Goal: Task Accomplishment & Management: Complete application form

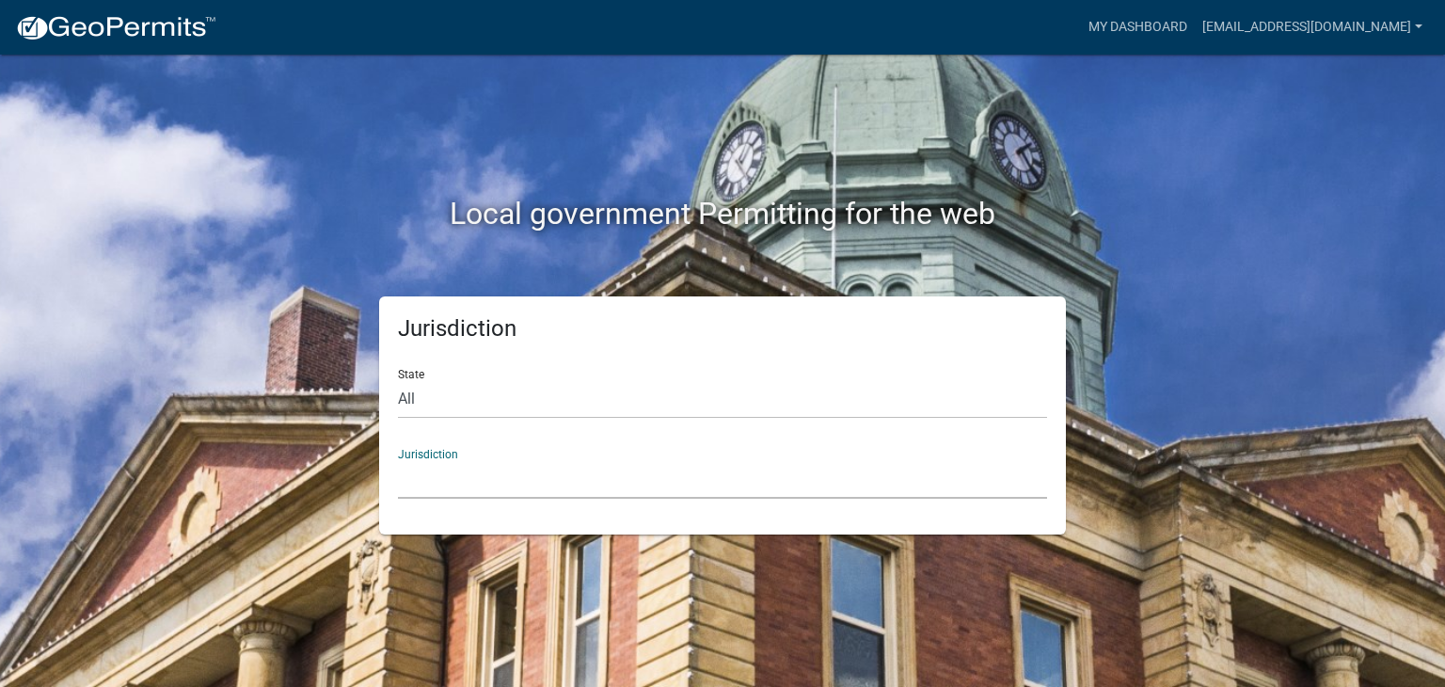
click at [497, 485] on select "[GEOGRAPHIC_DATA], [US_STATE] [GEOGRAPHIC_DATA], [US_STATE][PERSON_NAME][GEOGRA…" at bounding box center [722, 479] width 649 height 39
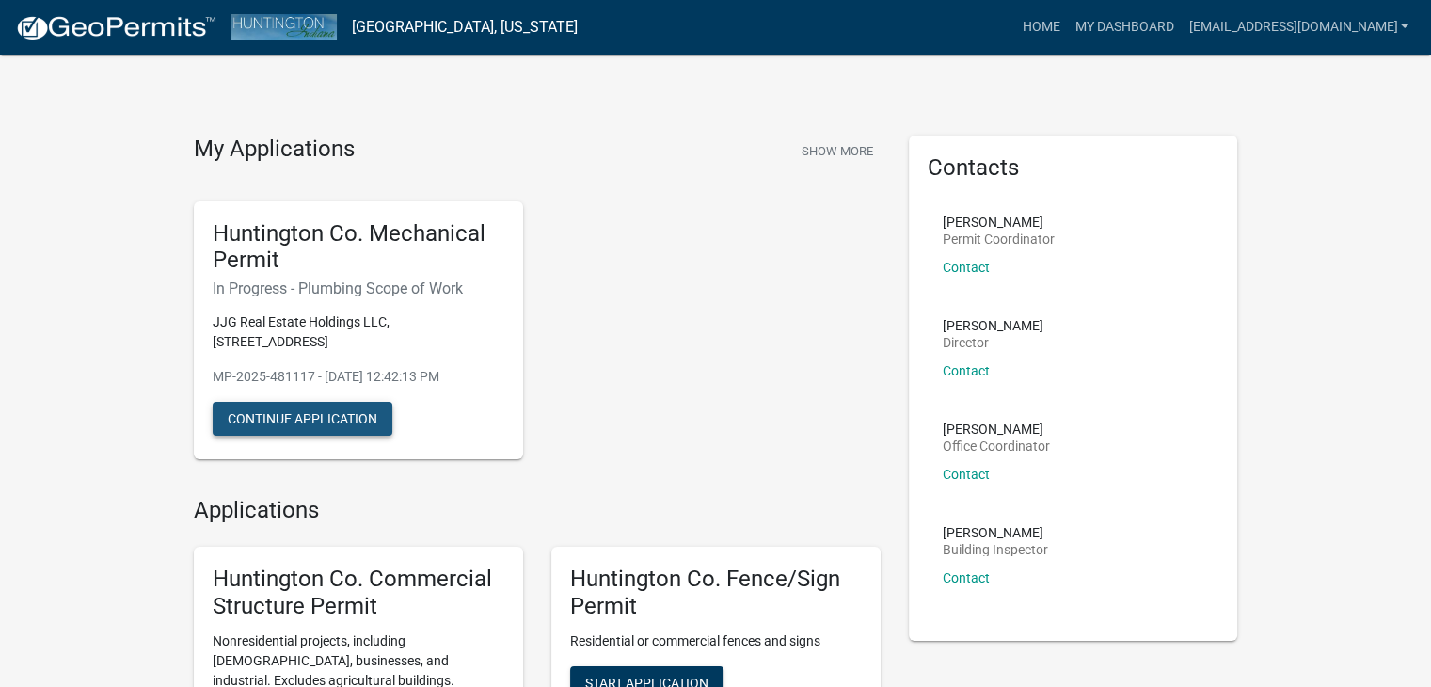
click at [249, 419] on button "Continue Application" at bounding box center [303, 419] width 180 height 34
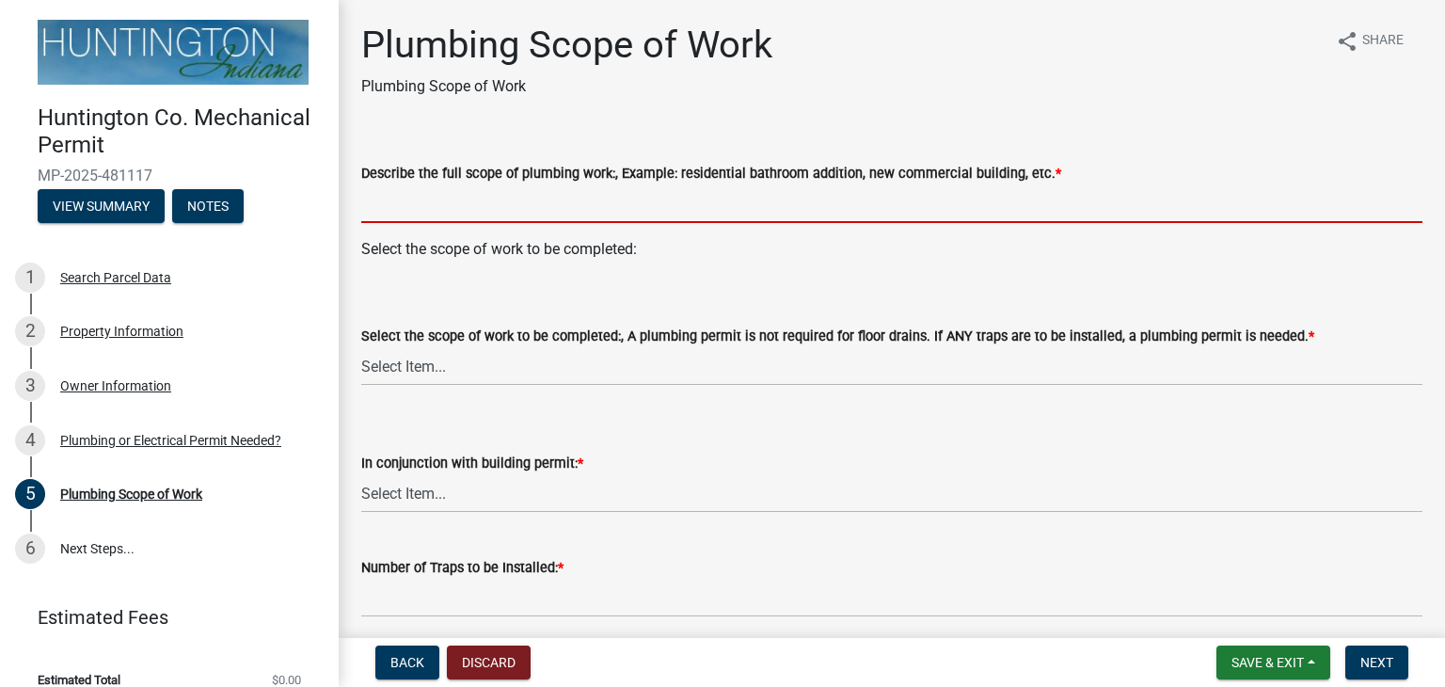
click at [391, 211] on input "Describe the full scope of plumbing work:, Example: residential bathroom additi…" at bounding box center [891, 203] width 1061 height 39
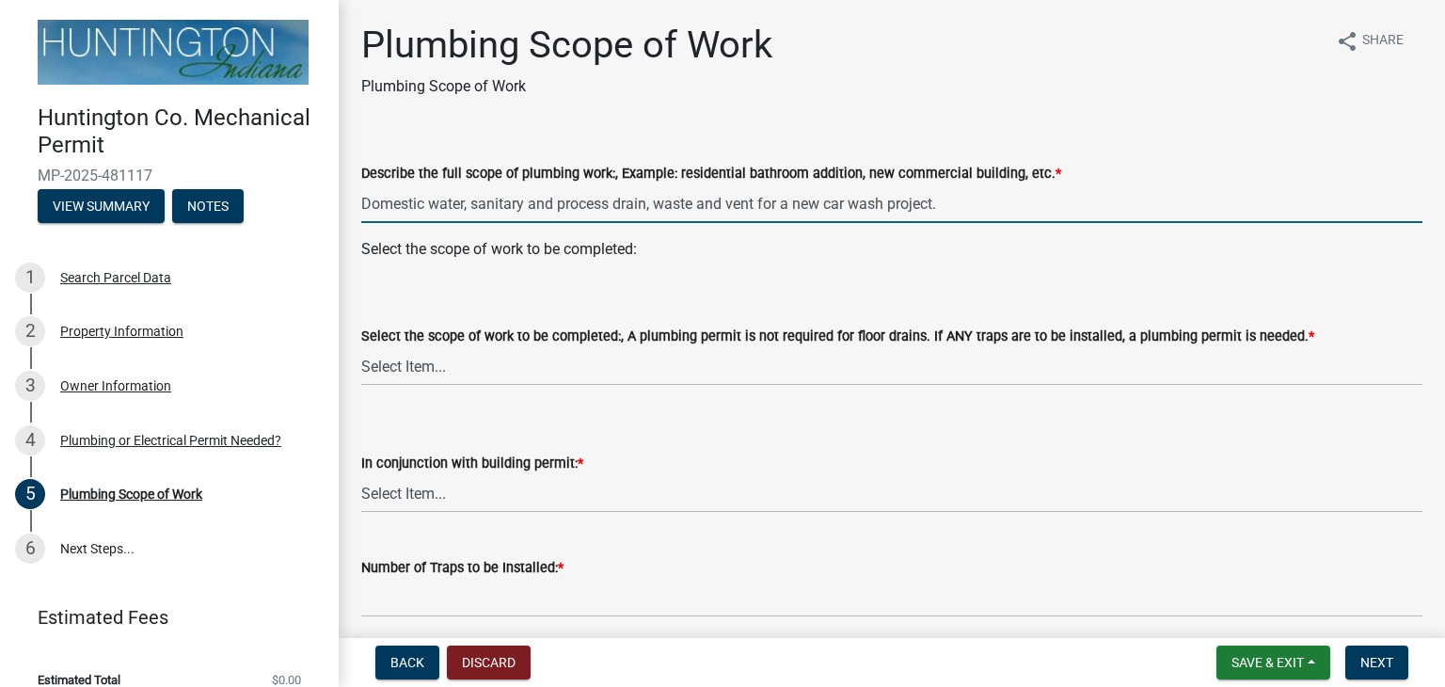
type input "Domestic water, sanitary and process drain, waste and vent for a new car wash p…"
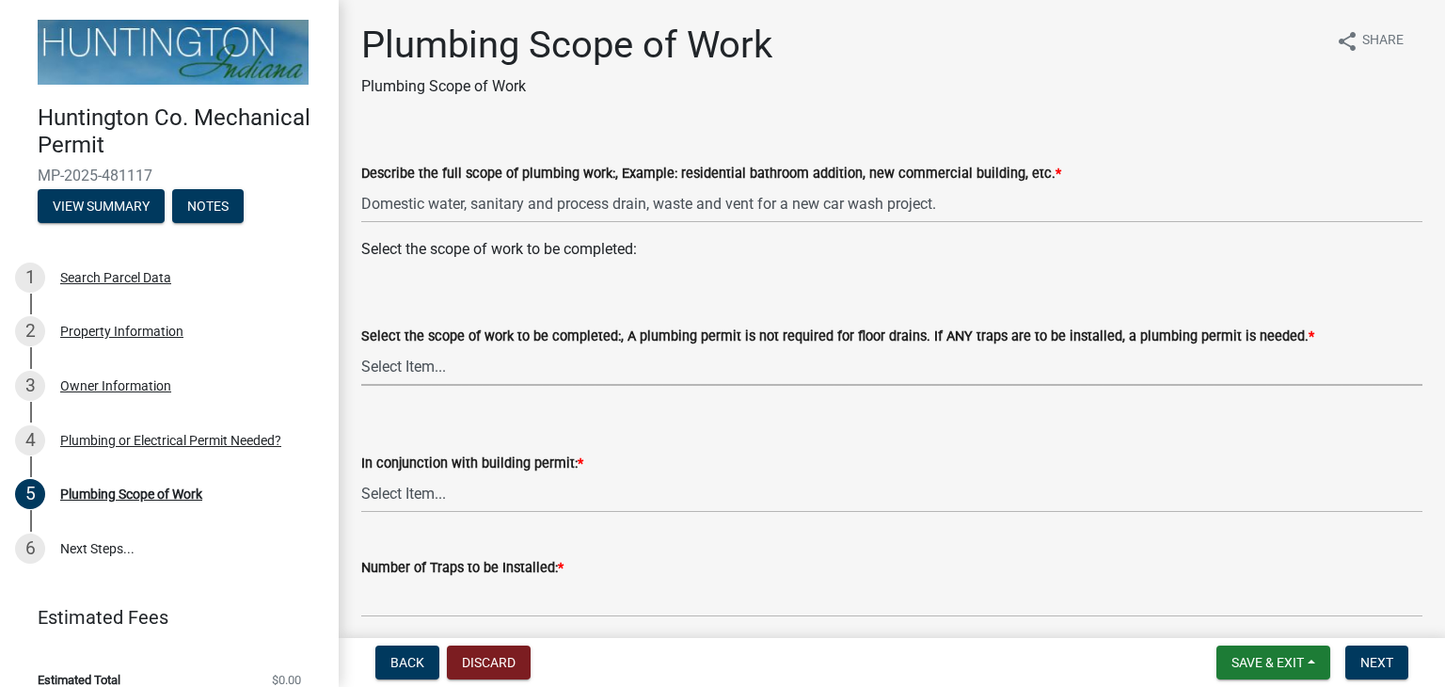
click at [403, 366] on select "Select Item... New Single-Family Dwelling New Two-Family Dwelling New Multi-Fam…" at bounding box center [891, 366] width 1061 height 39
click at [400, 370] on select "Select Item... New Single-Family Dwelling New Two-Family Dwelling New Multi-Fam…" at bounding box center [891, 366] width 1061 height 39
click at [361, 347] on select "Select Item... New Single-Family Dwelling New Two-Family Dwelling New Multi-Fam…" at bounding box center [891, 366] width 1061 height 39
select select "3b4e42a0-7d2b-426c-8e05-c4a1af1a3fce"
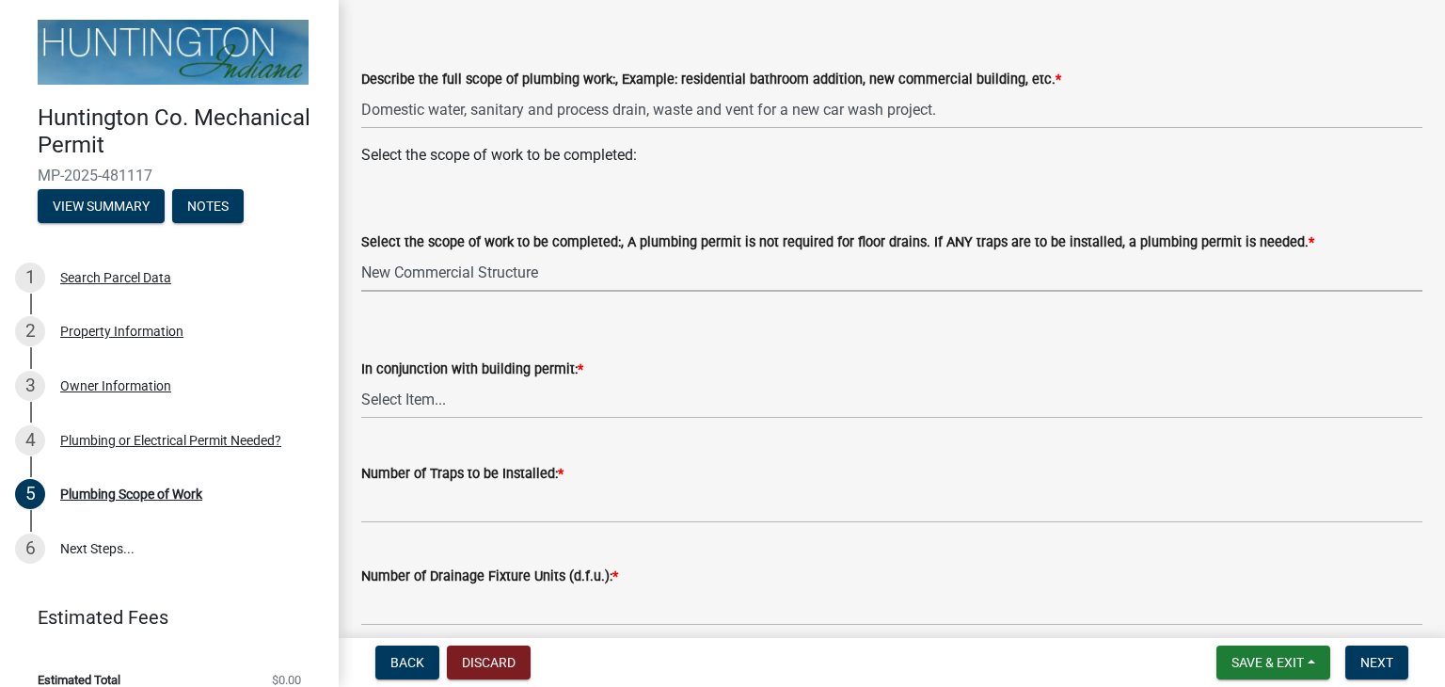
scroll to position [188, 0]
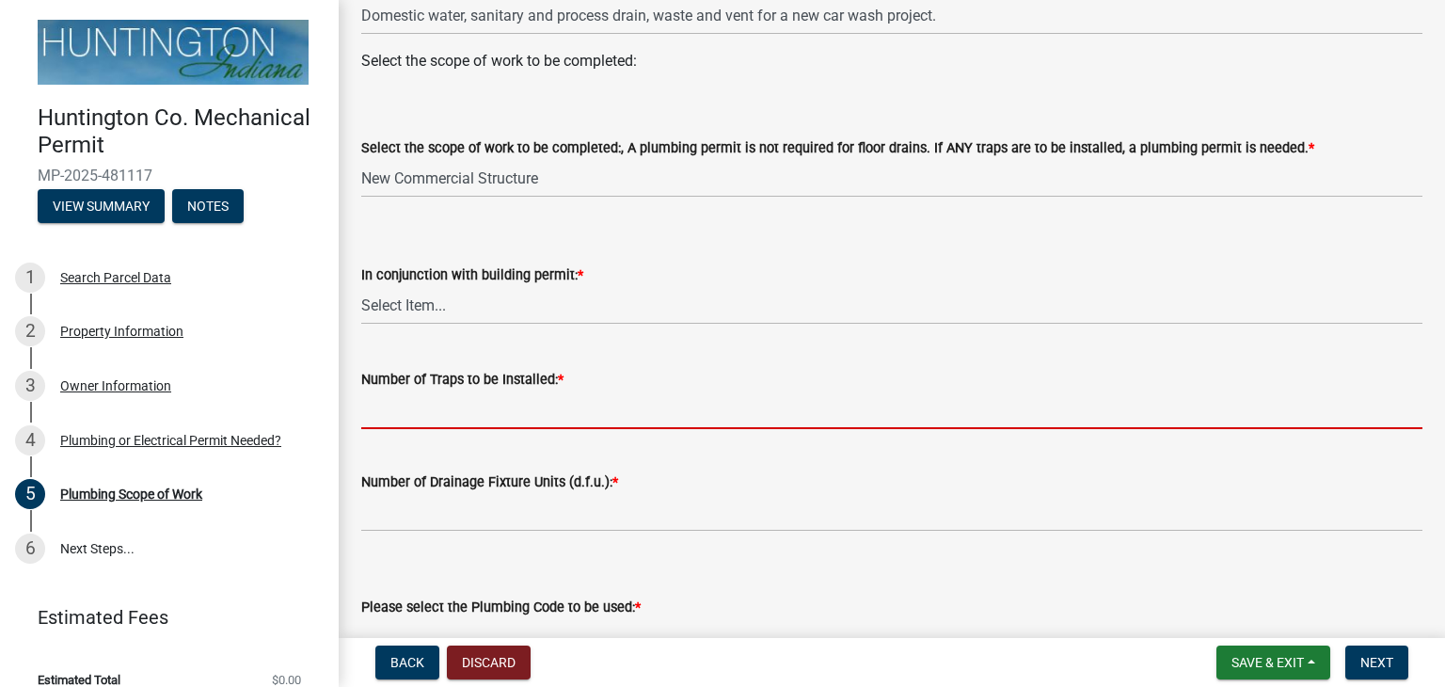
click at [432, 405] on input "Number of Traps to be Installed: *" at bounding box center [891, 409] width 1061 height 39
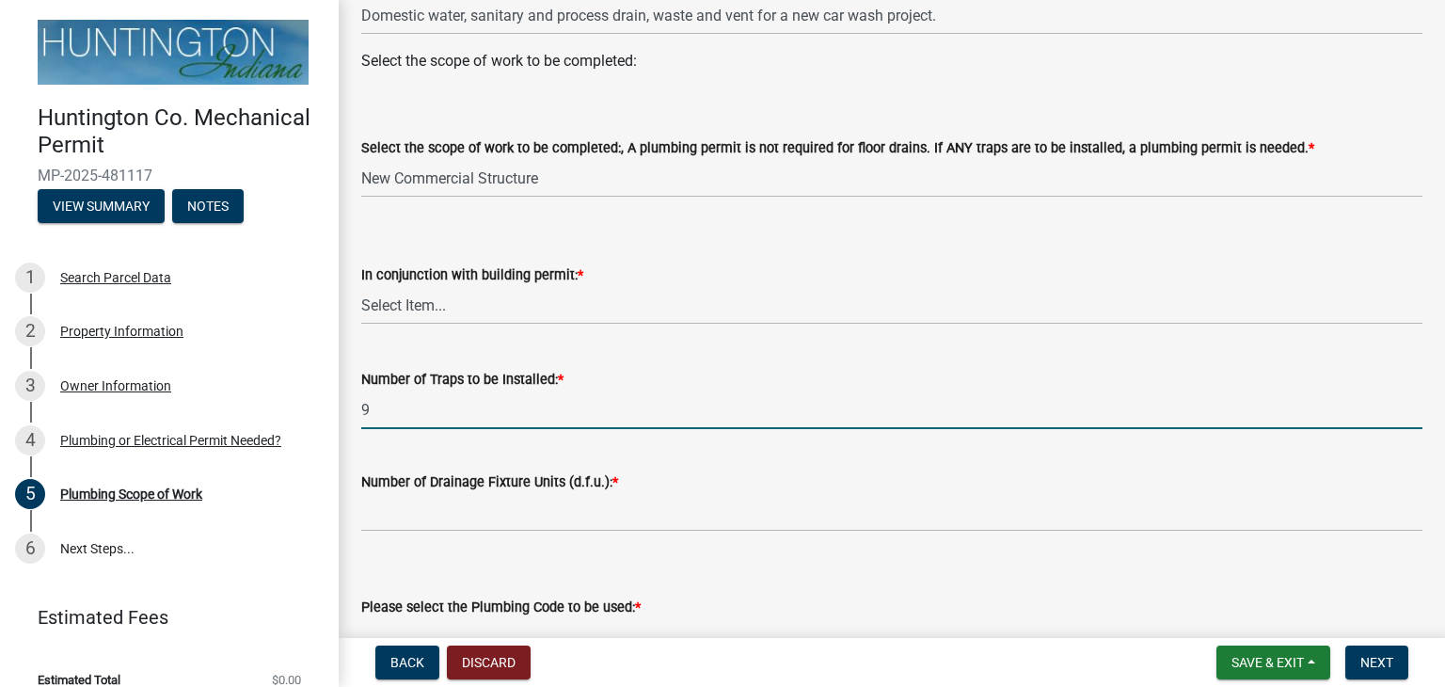
type input "9"
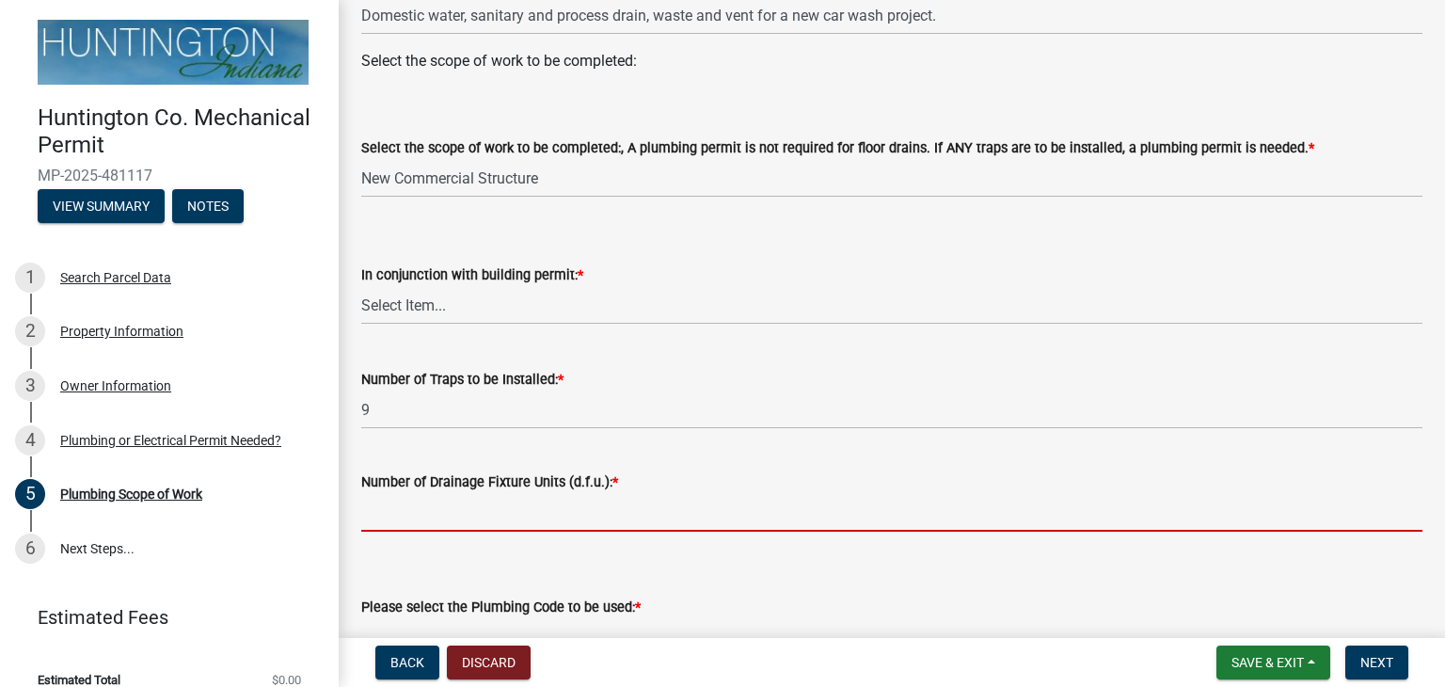
click at [400, 507] on input "Number of Drainage Fixture Units (d.f.u.): *" at bounding box center [891, 512] width 1061 height 39
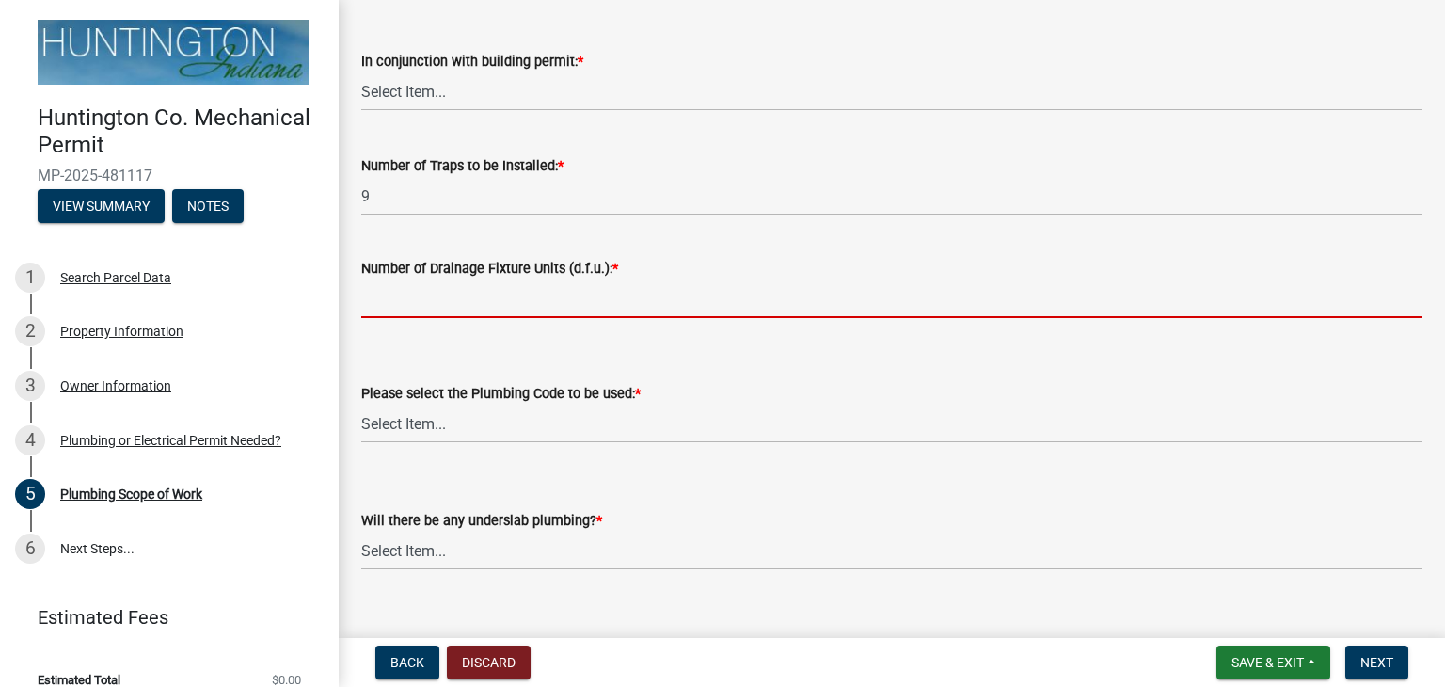
scroll to position [432, 0]
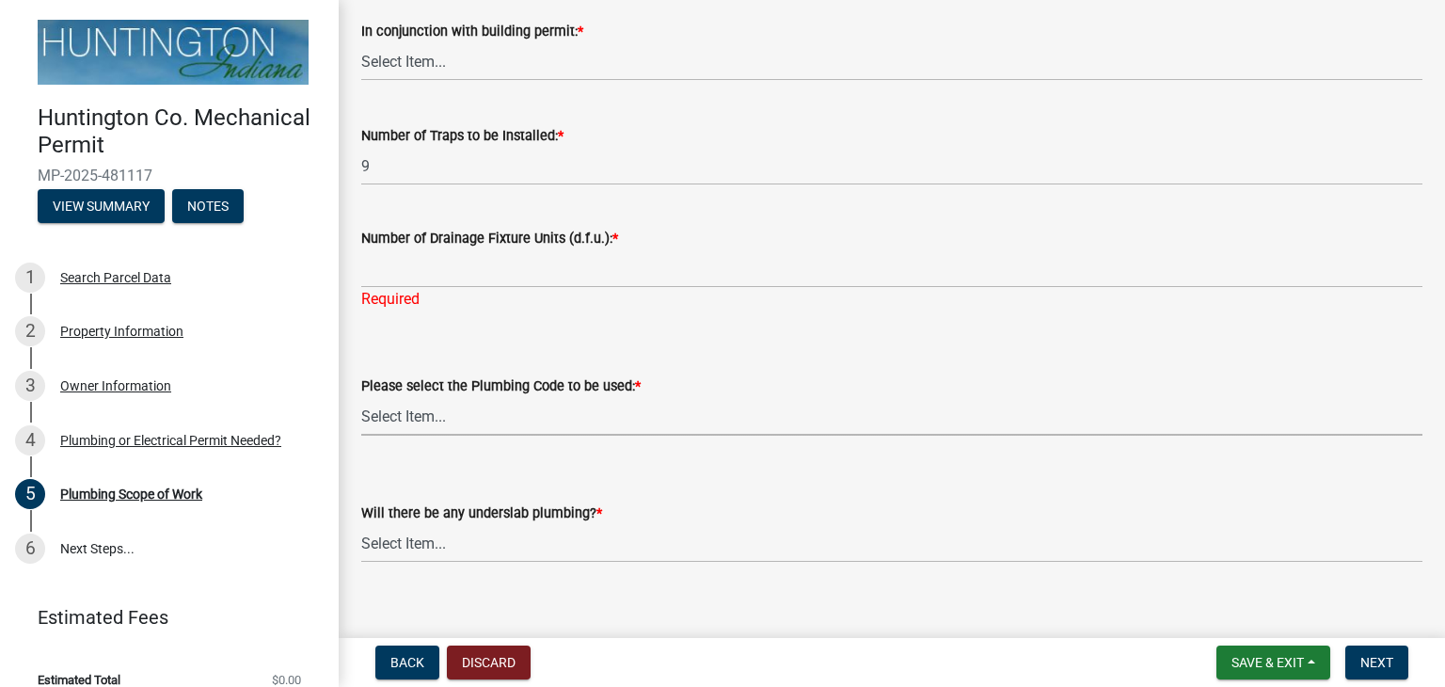
click at [381, 389] on div "Please select the Plumbing Code to be used: * Select Item... Indiana Plumbing C…" at bounding box center [891, 404] width 1061 height 61
click at [361, 397] on select "Select Item... Indiana Plumbing Code One & Two Family Dwelling Code" at bounding box center [891, 416] width 1061 height 39
select select "736e6d53-cbaf-4783-a261-223333e881d4"
click at [395, 508] on label "Will there be any underslab plumbing? *" at bounding box center [481, 513] width 241 height 13
click at [395, 524] on select "Select Item... Yes No" at bounding box center [891, 543] width 1061 height 39
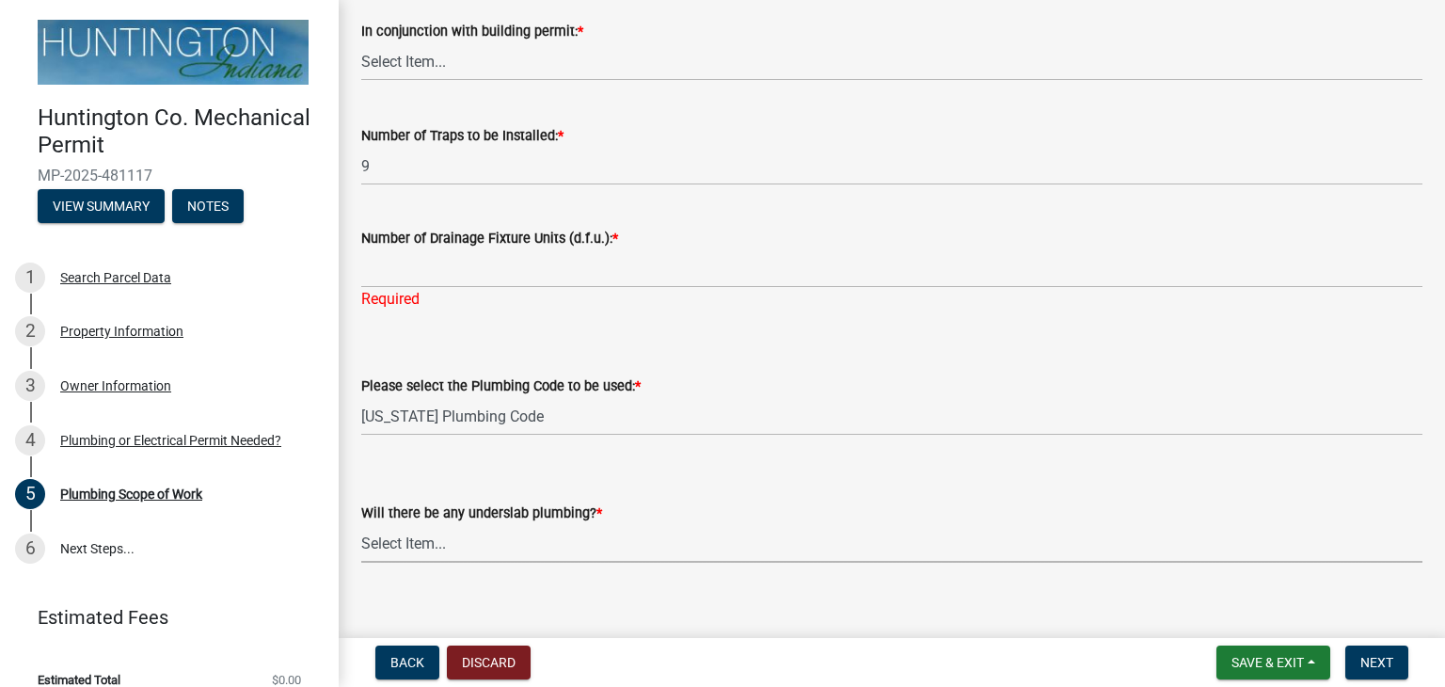
click at [408, 548] on select "Select Item... Yes No" at bounding box center [891, 543] width 1061 height 39
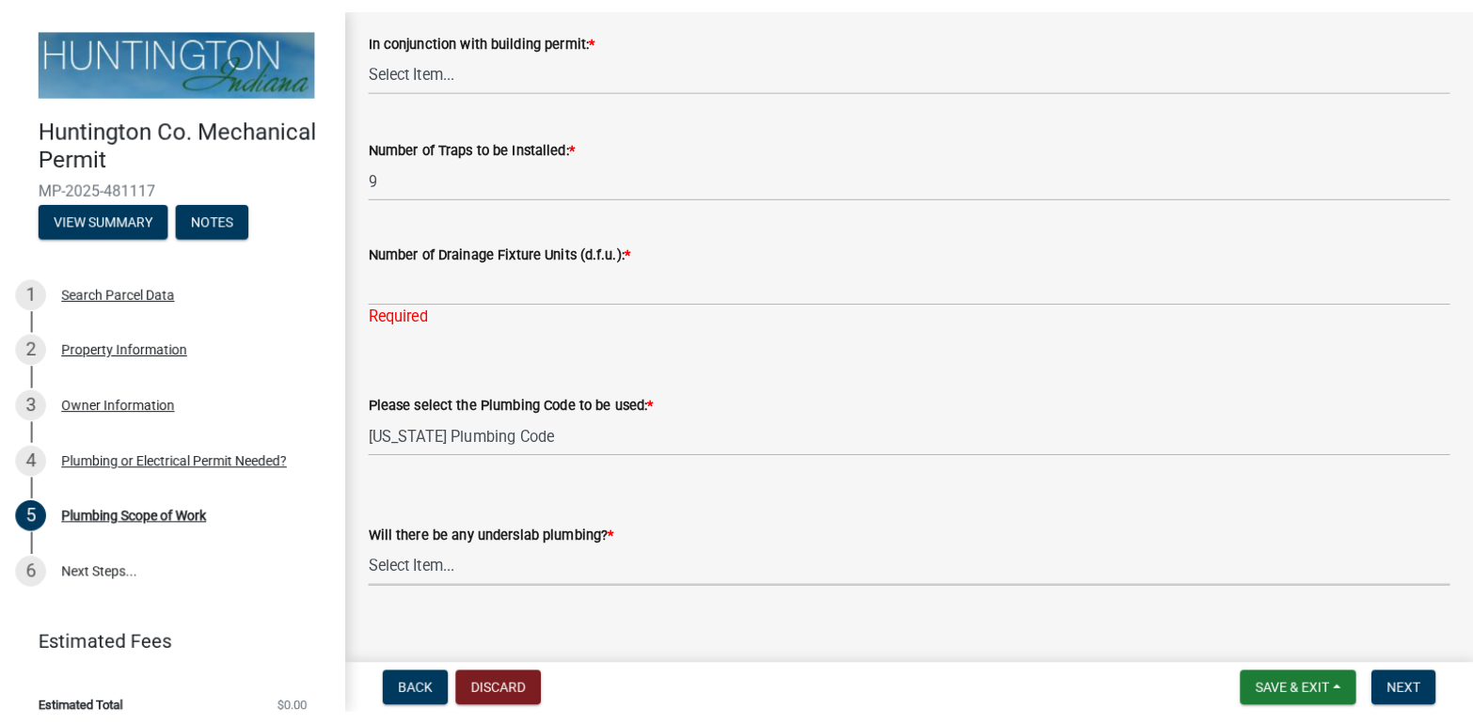
scroll to position [454, 0]
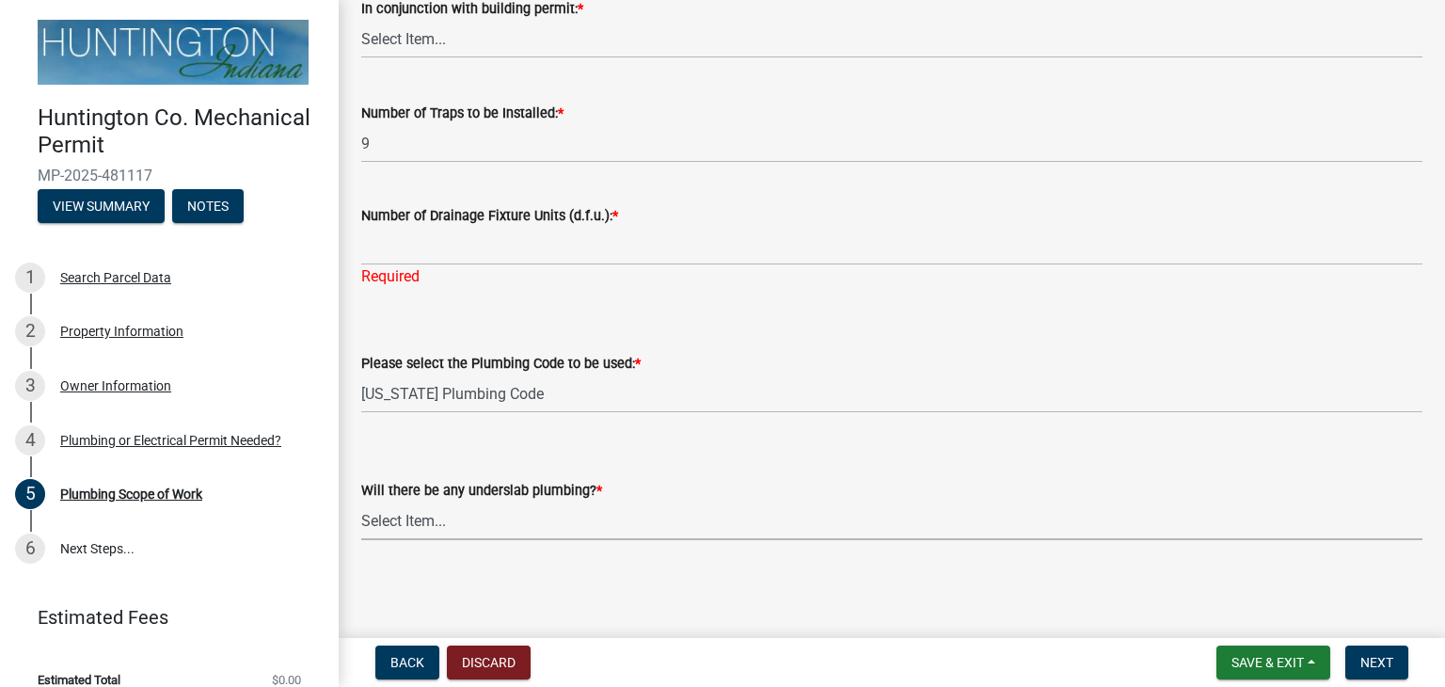
click at [394, 513] on select "Select Item... Yes No" at bounding box center [891, 520] width 1061 height 39
click at [361, 501] on select "Select Item... Yes No" at bounding box center [891, 520] width 1061 height 39
select select "b92bc407-a990-4713-b4f6-a575aa6de472"
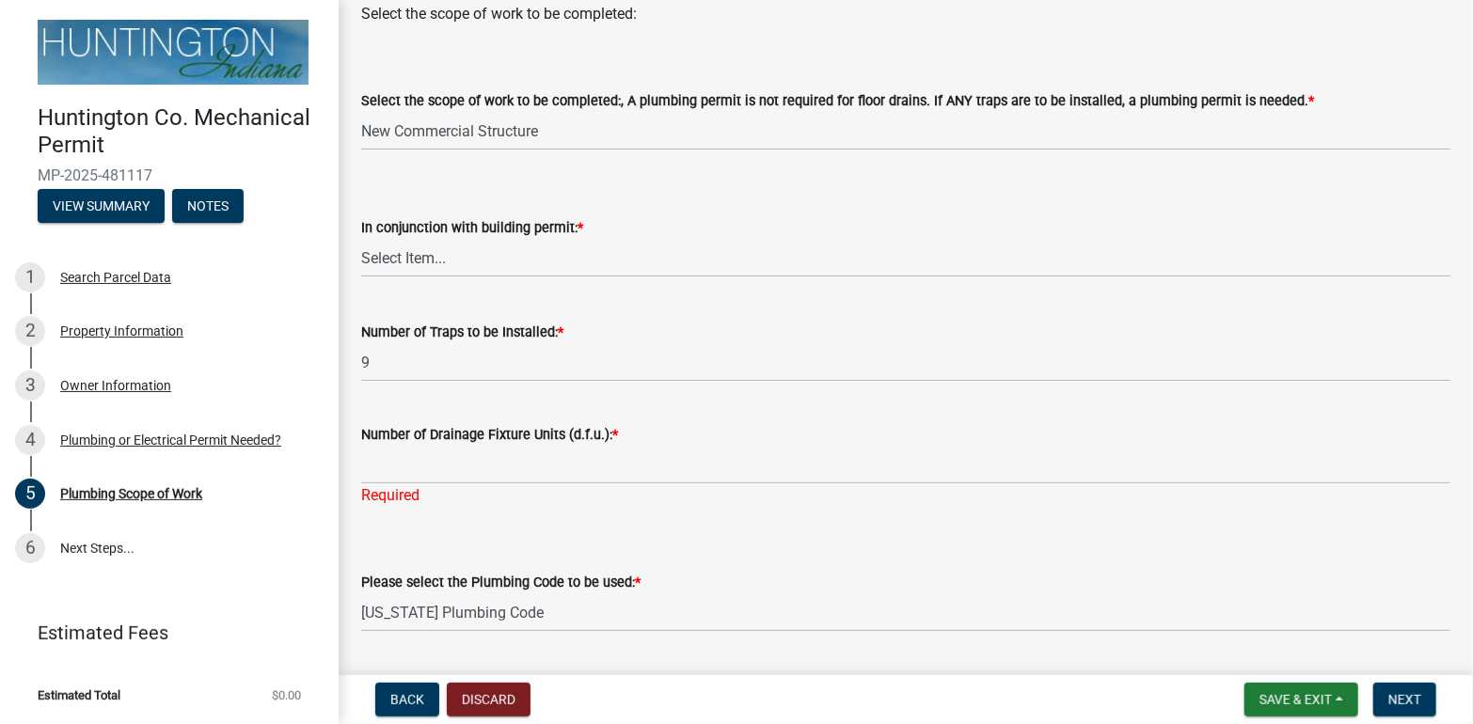
scroll to position [235, 0]
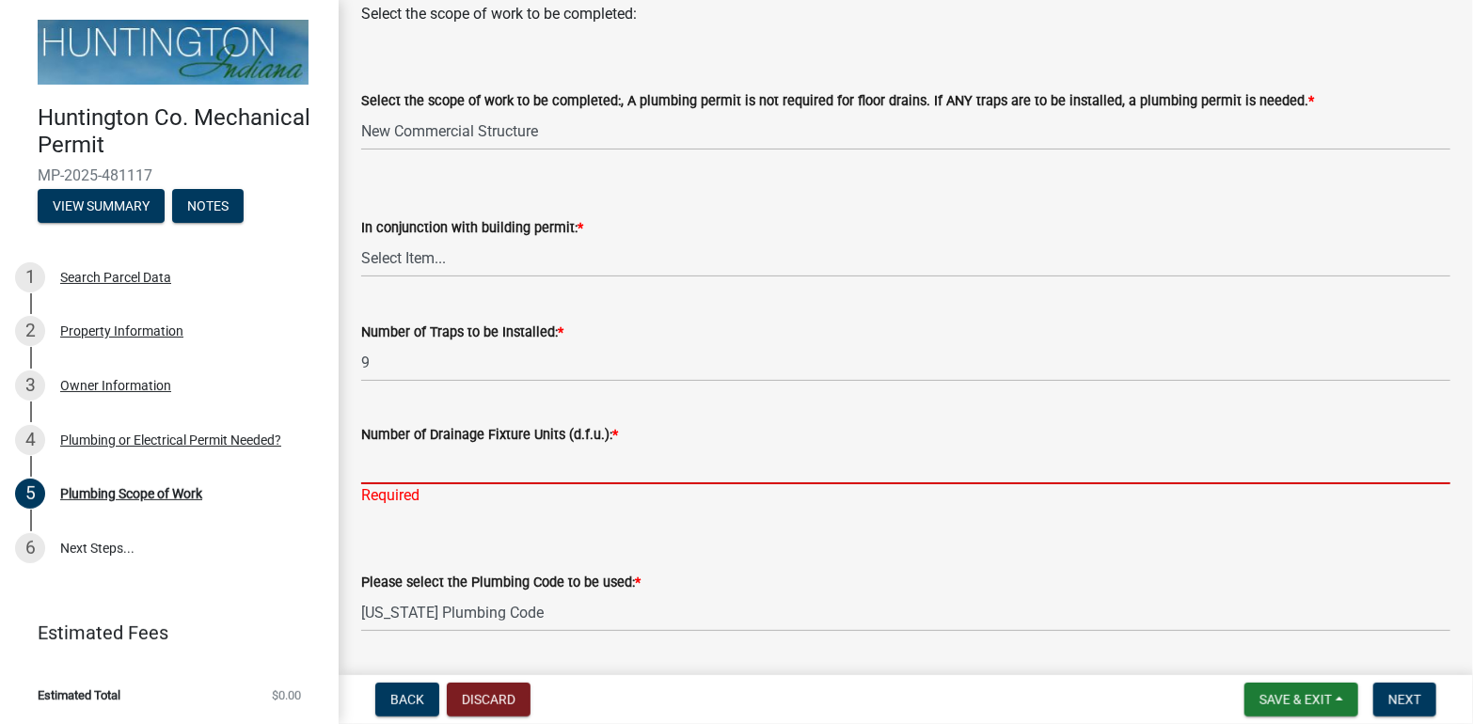
click at [380, 474] on input "Number of Drainage Fixture Units (d.f.u.): *" at bounding box center [905, 465] width 1089 height 39
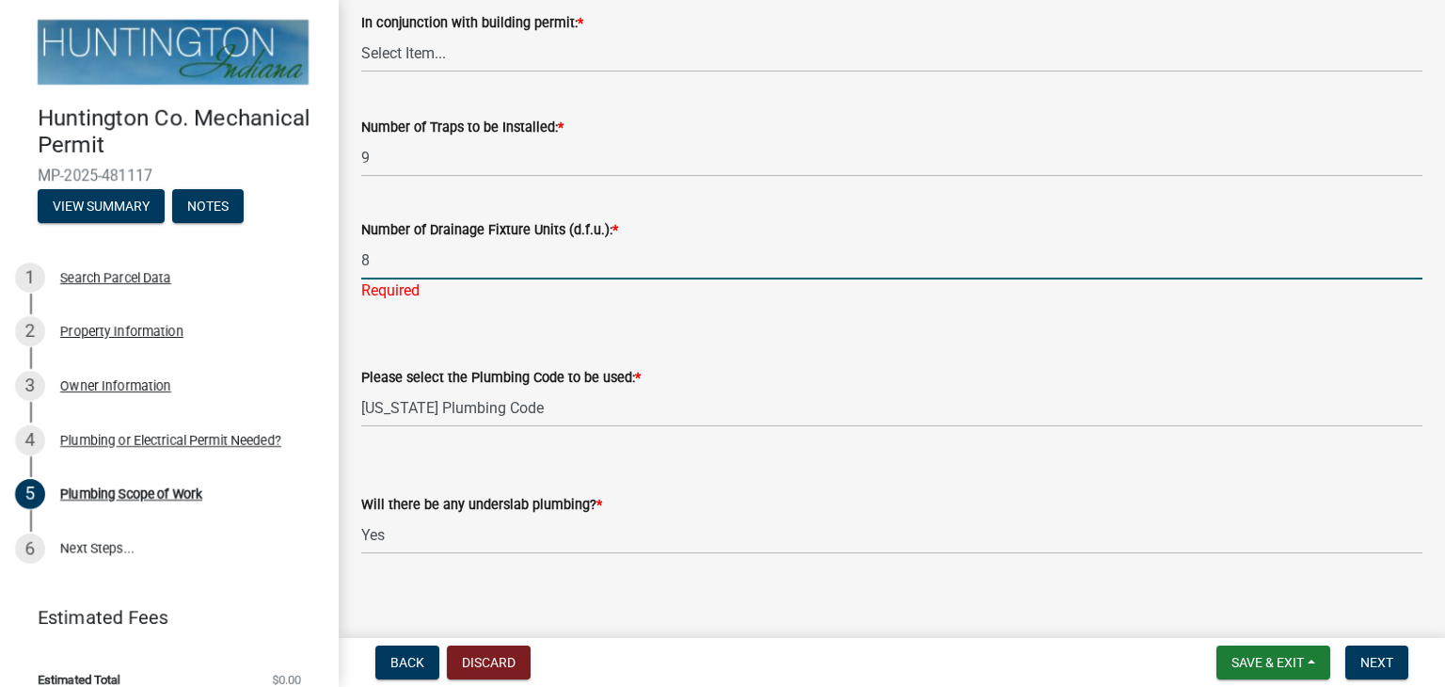
scroll to position [454, 0]
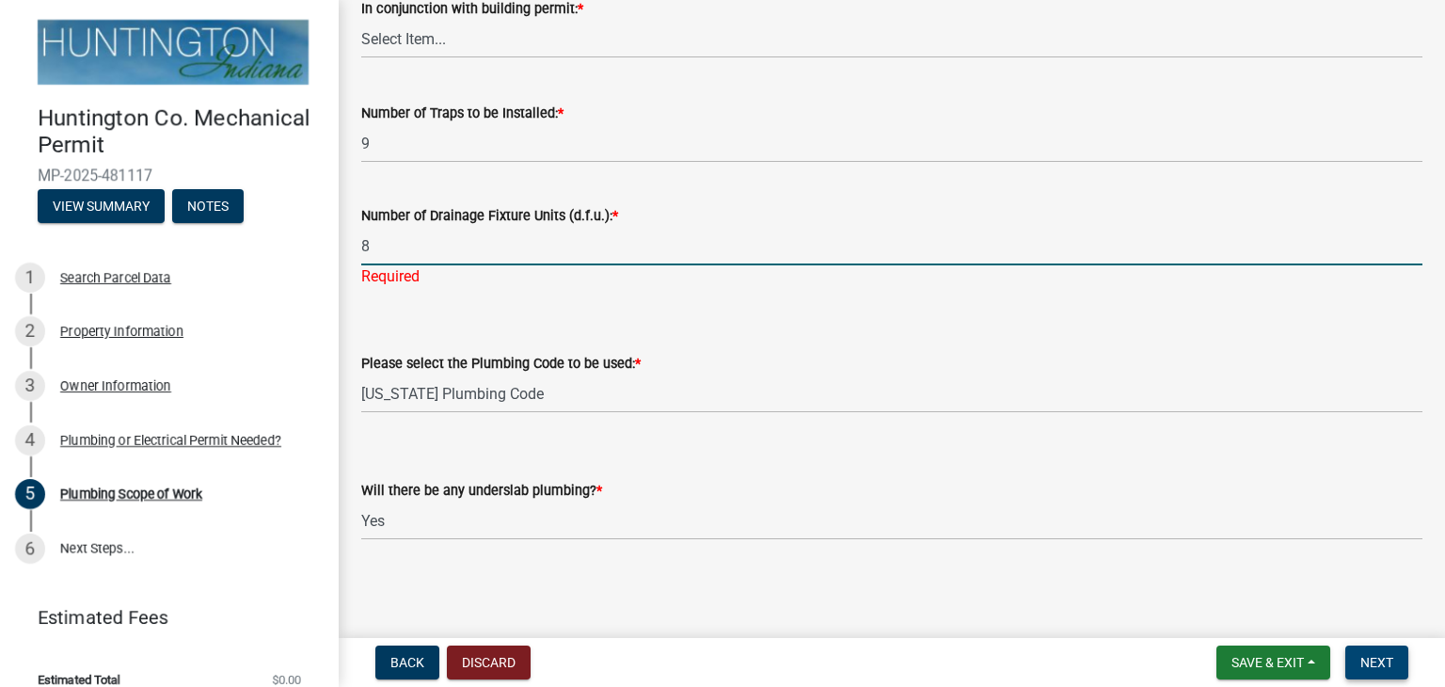
type input "8"
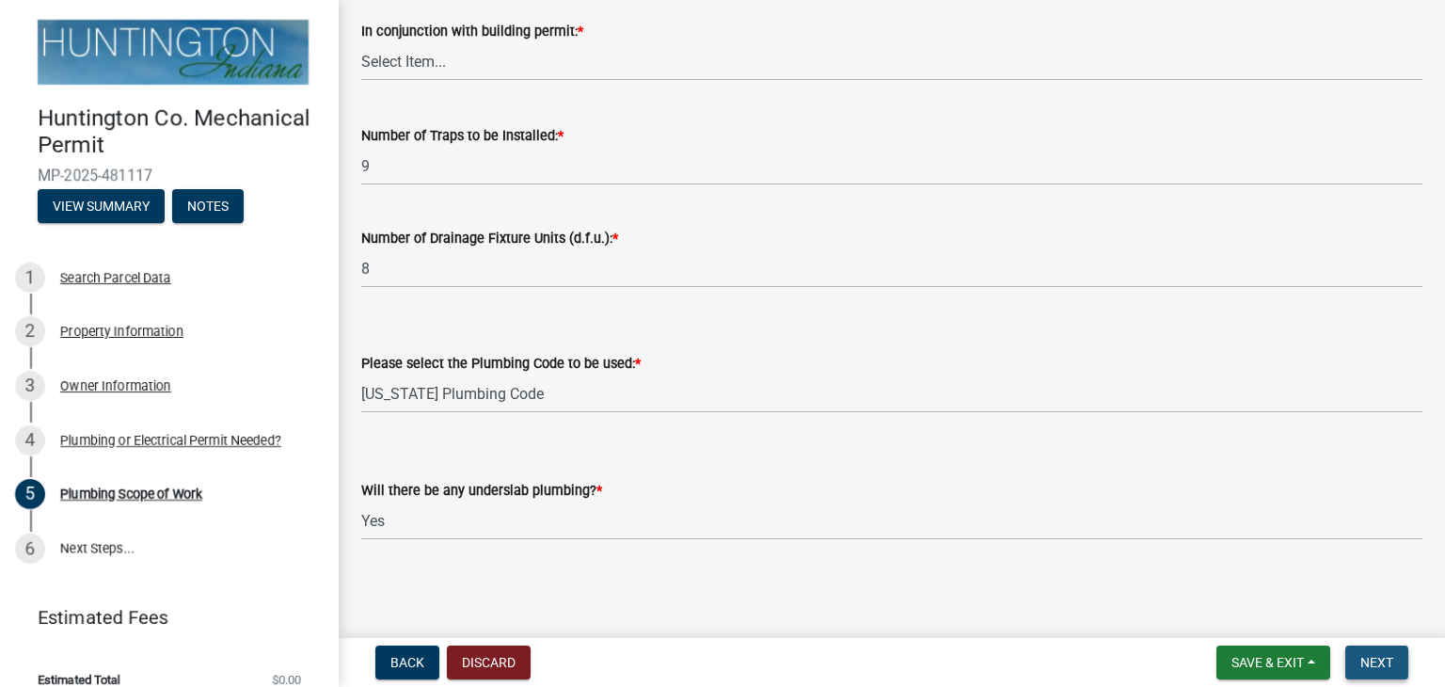
scroll to position [432, 0]
click at [1362, 660] on span "Next" at bounding box center [1376, 662] width 33 height 15
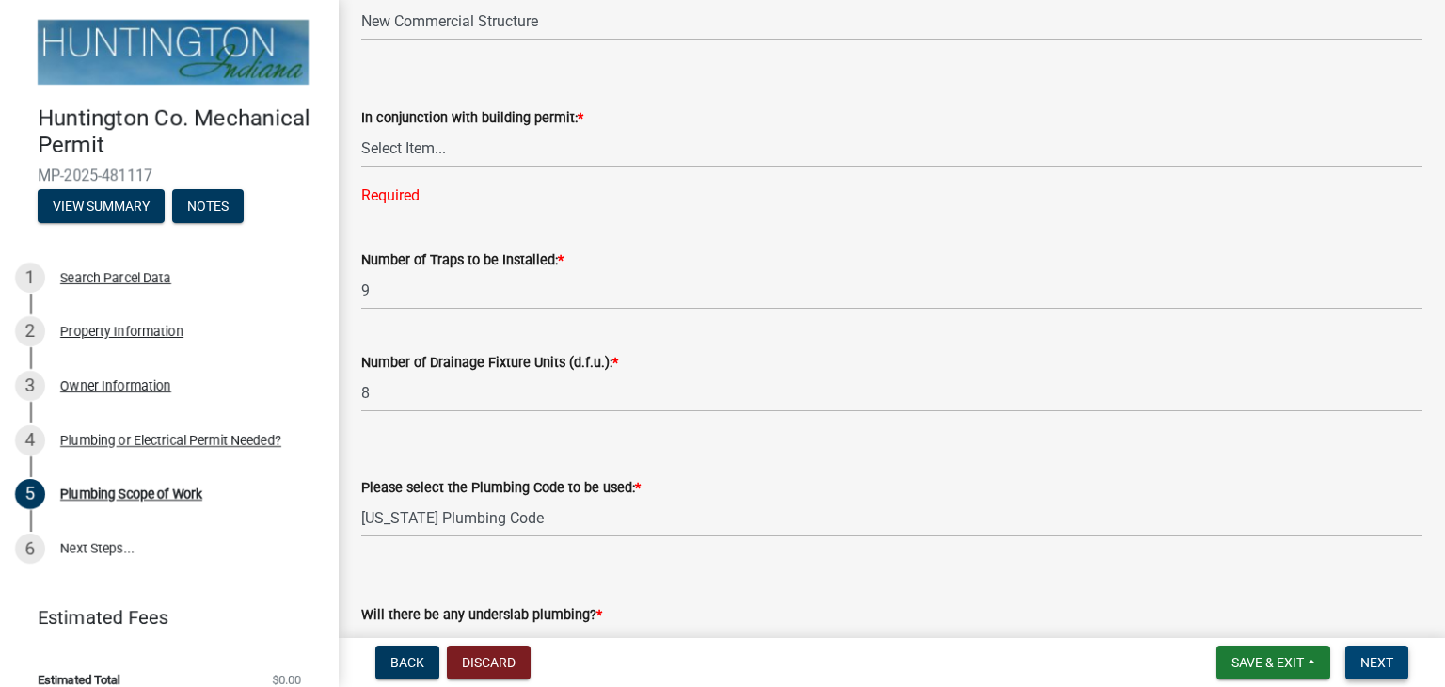
scroll to position [244, 0]
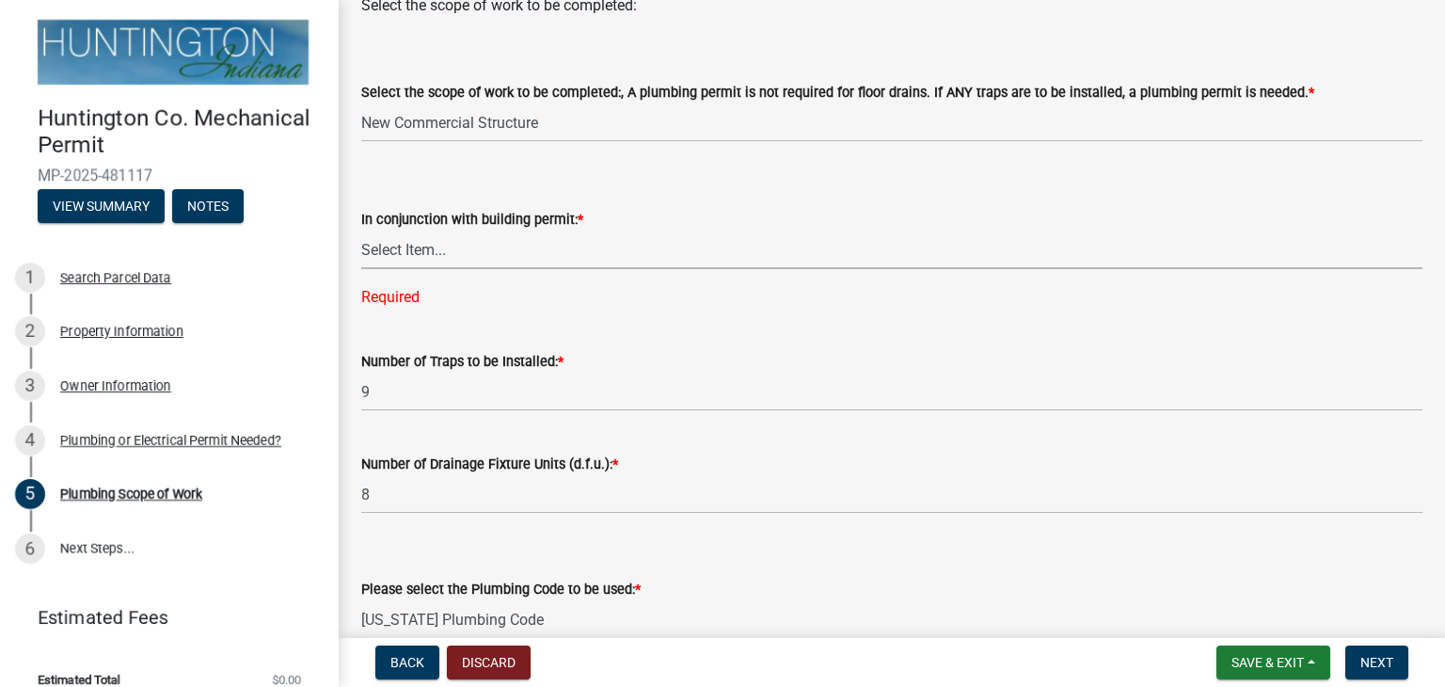
click at [411, 249] on select "Select Item... Yes No" at bounding box center [891, 249] width 1061 height 39
click at [361, 230] on select "Select Item... Yes No" at bounding box center [891, 249] width 1061 height 39
select select "0405a9c2-6f43-4f80-a7d2-d06340e14189"
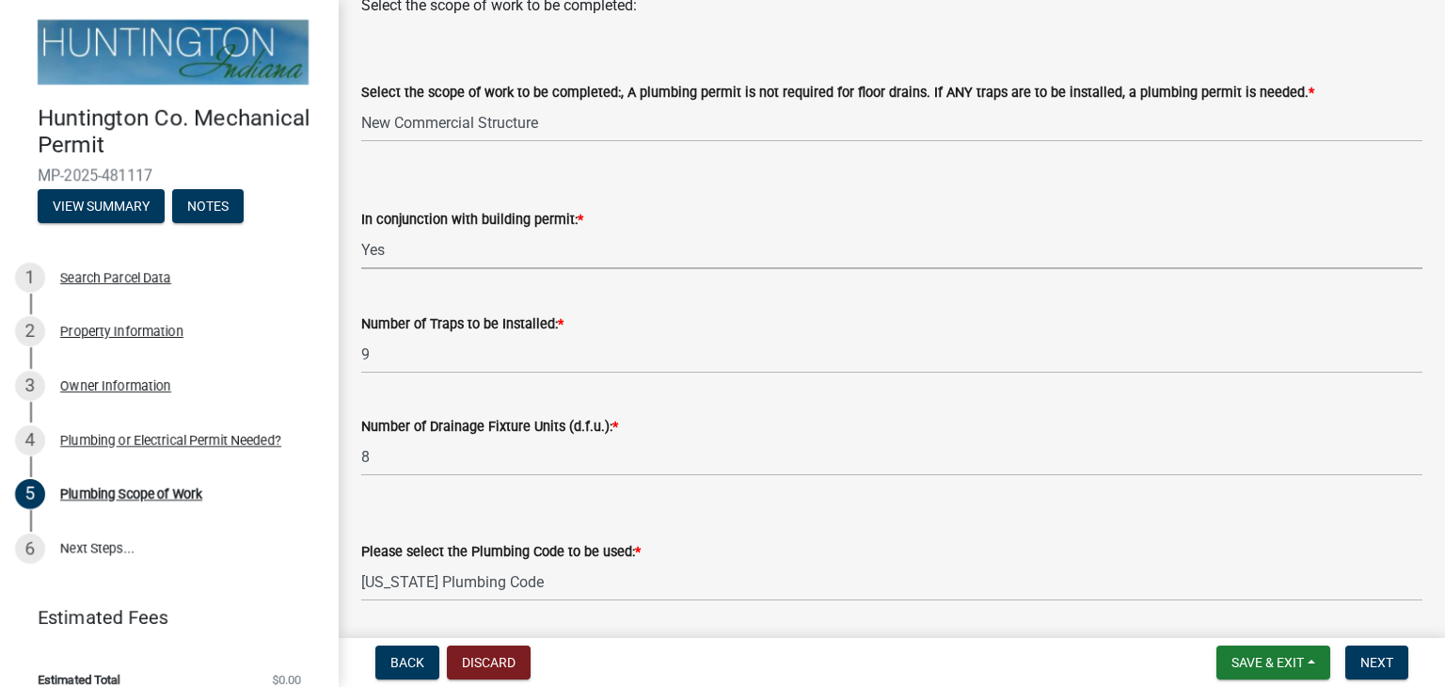
scroll to position [432, 0]
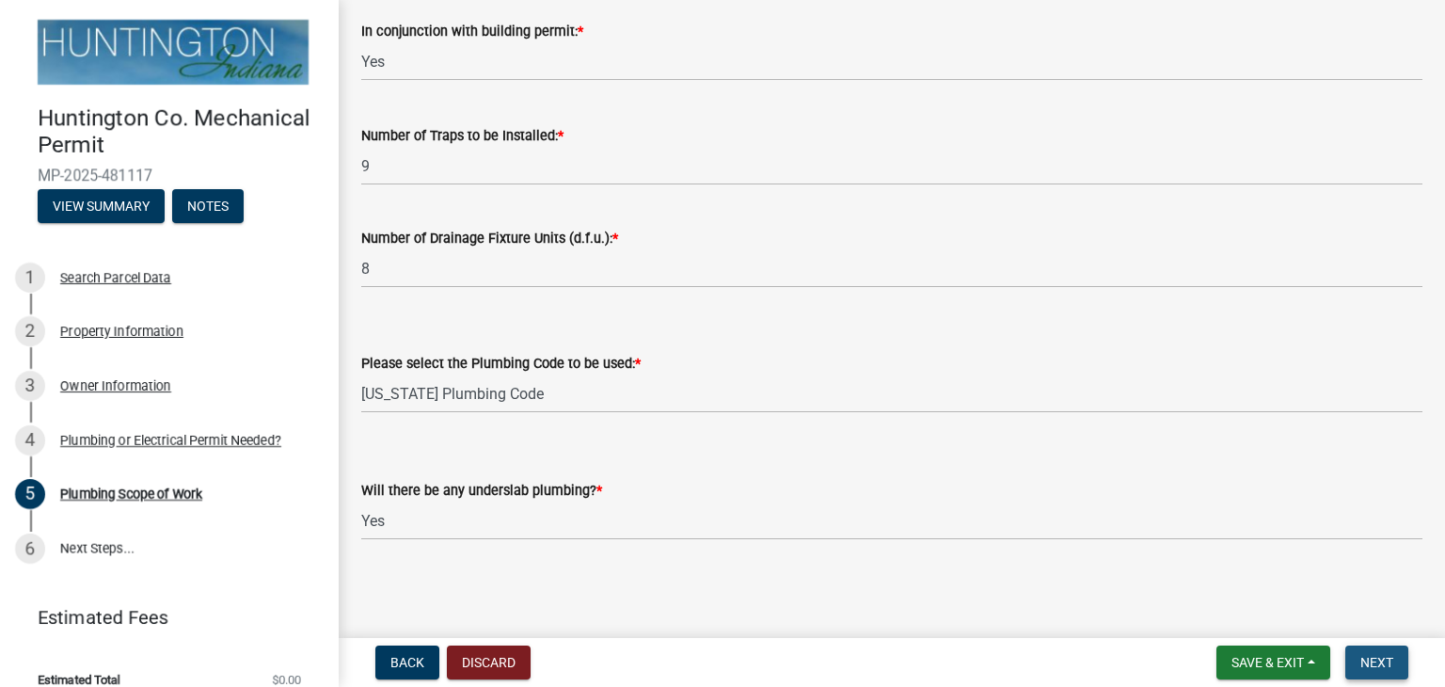
click at [1358, 660] on button "Next" at bounding box center [1376, 662] width 63 height 34
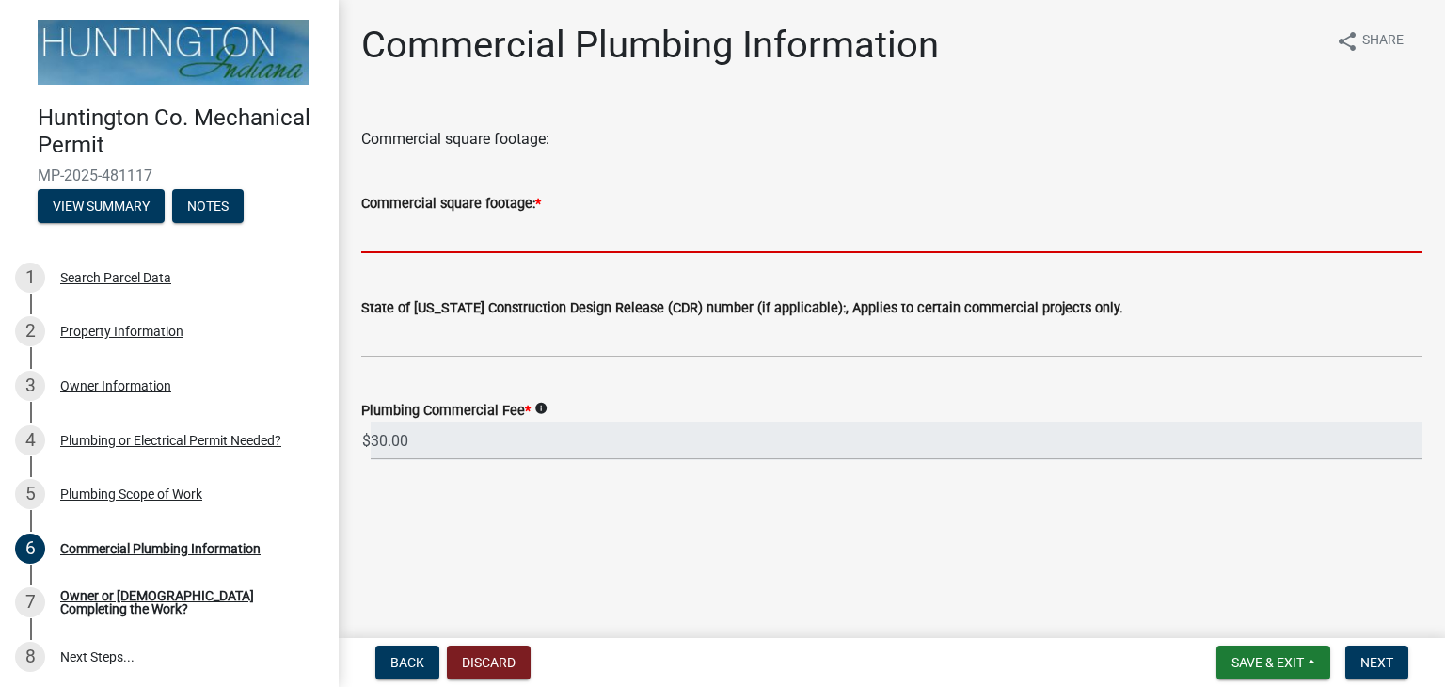
click at [395, 226] on input "text" at bounding box center [891, 234] width 1061 height 39
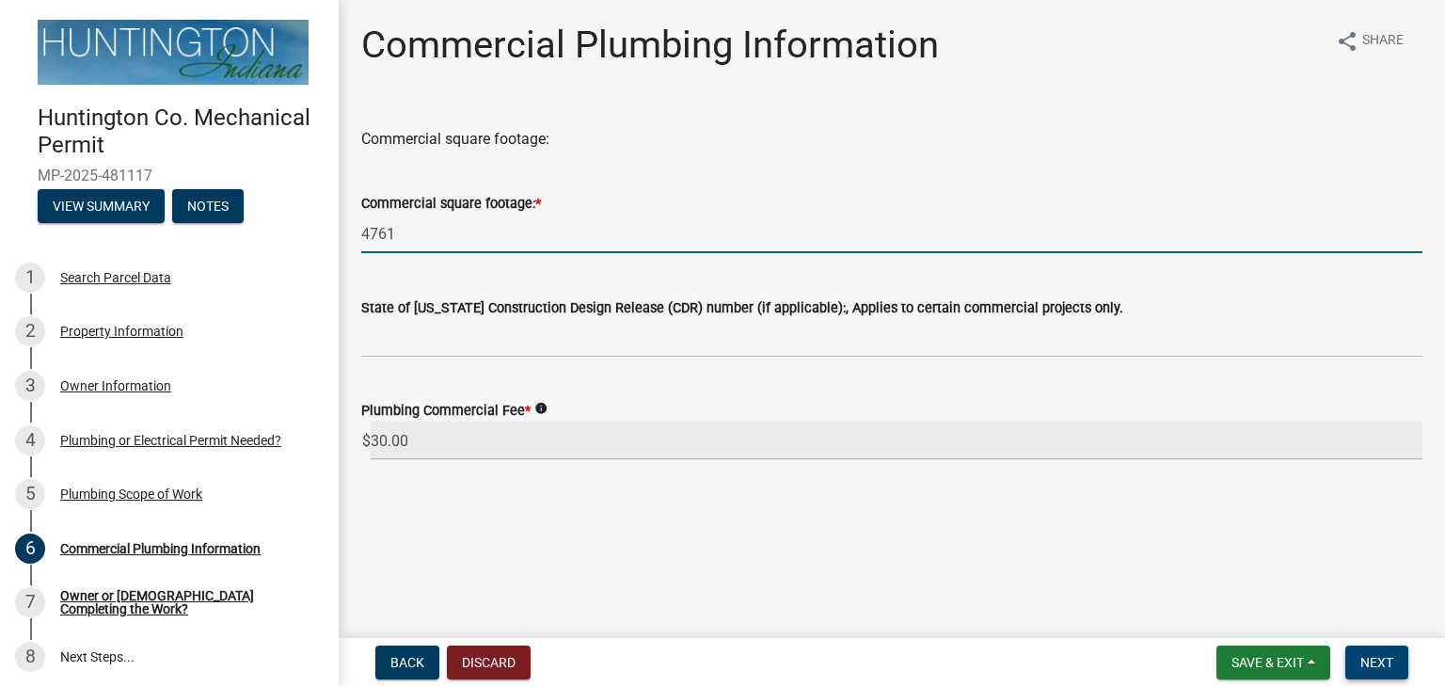
type input "4761"
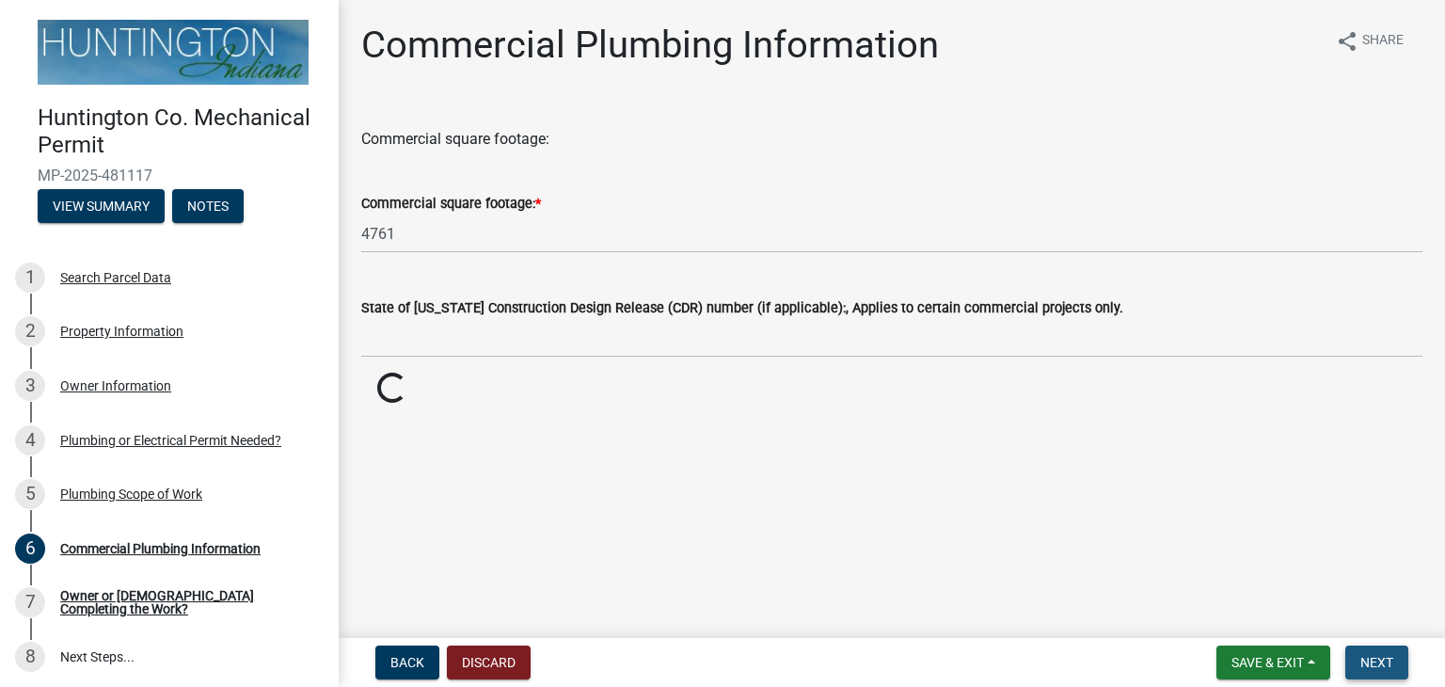
click at [1373, 650] on button "Next" at bounding box center [1376, 662] width 63 height 34
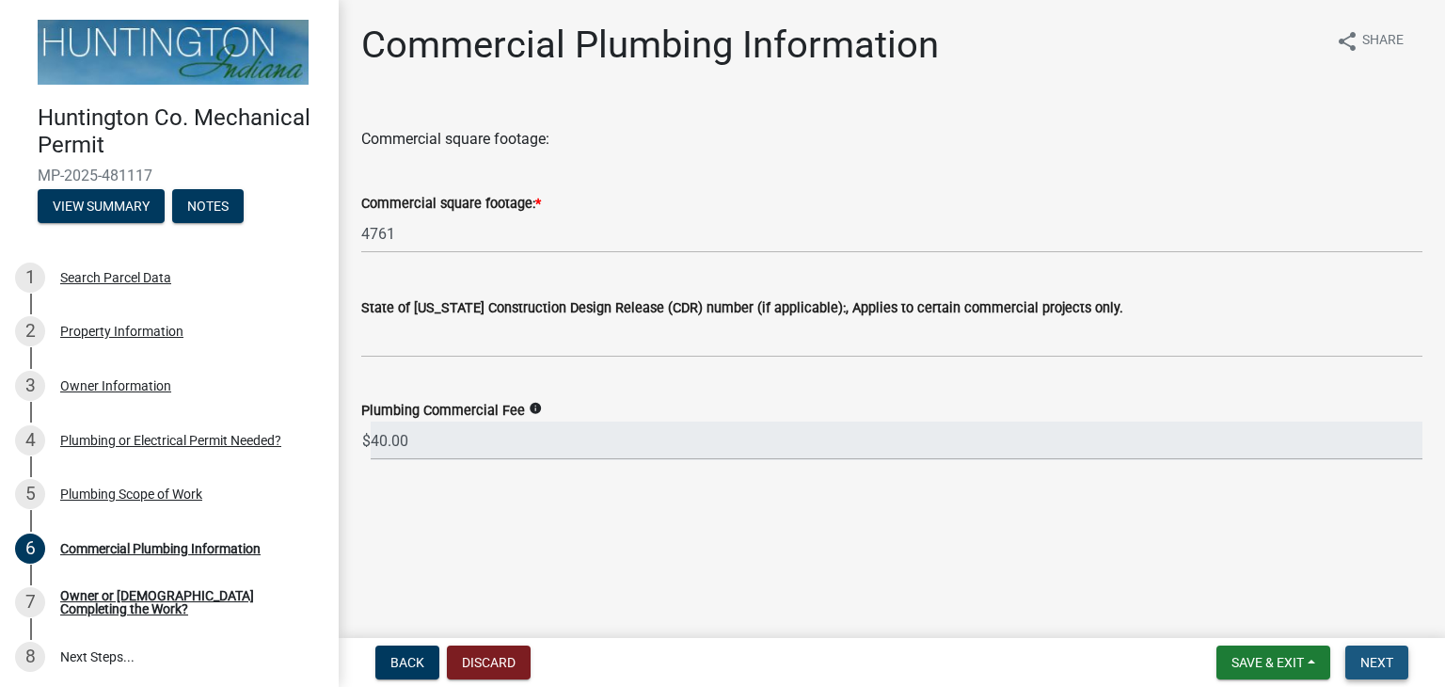
click at [1379, 655] on span "Next" at bounding box center [1376, 662] width 33 height 15
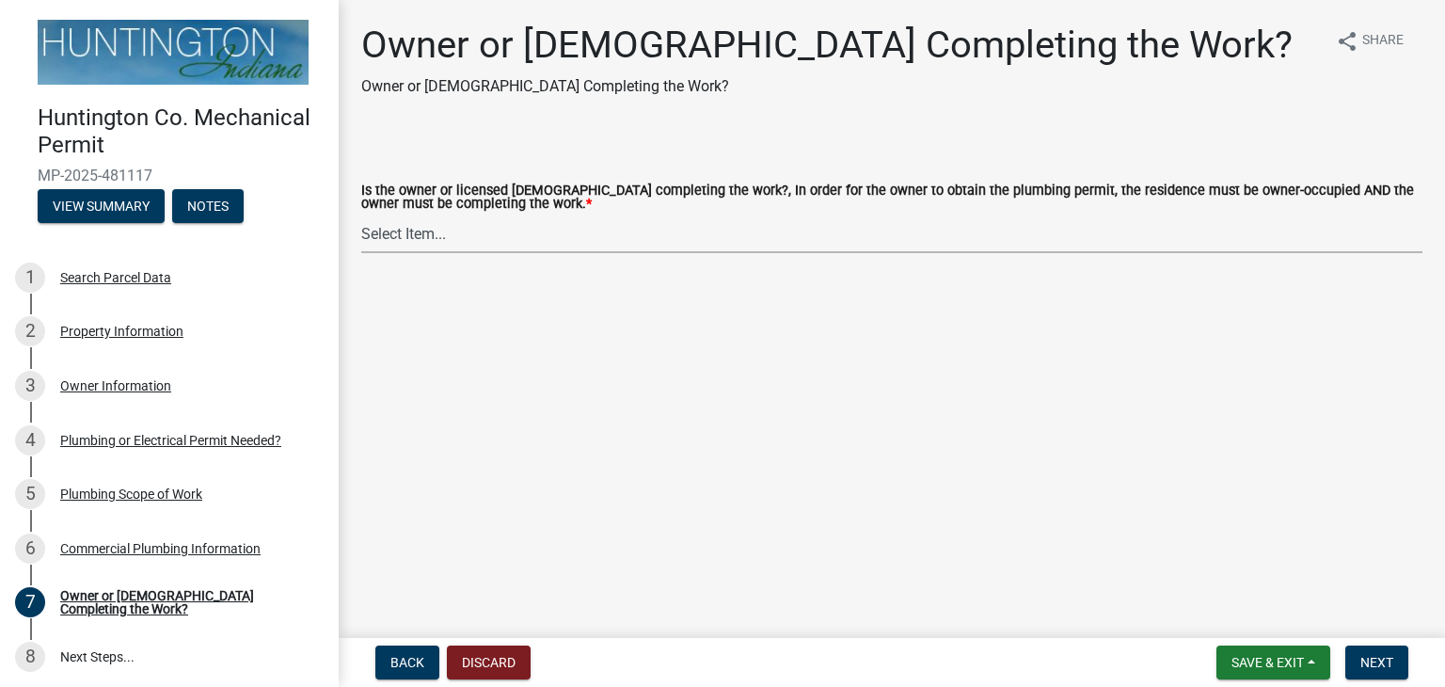
click at [395, 239] on select "Select Item... owner contractor" at bounding box center [891, 234] width 1061 height 39
click at [361, 215] on select "Select Item... owner contractor" at bounding box center [891, 234] width 1061 height 39
select select "8d715a64-a5a5-441e-a5cd-ea51fdab5002"
click at [1377, 660] on span "Next" at bounding box center [1376, 662] width 33 height 15
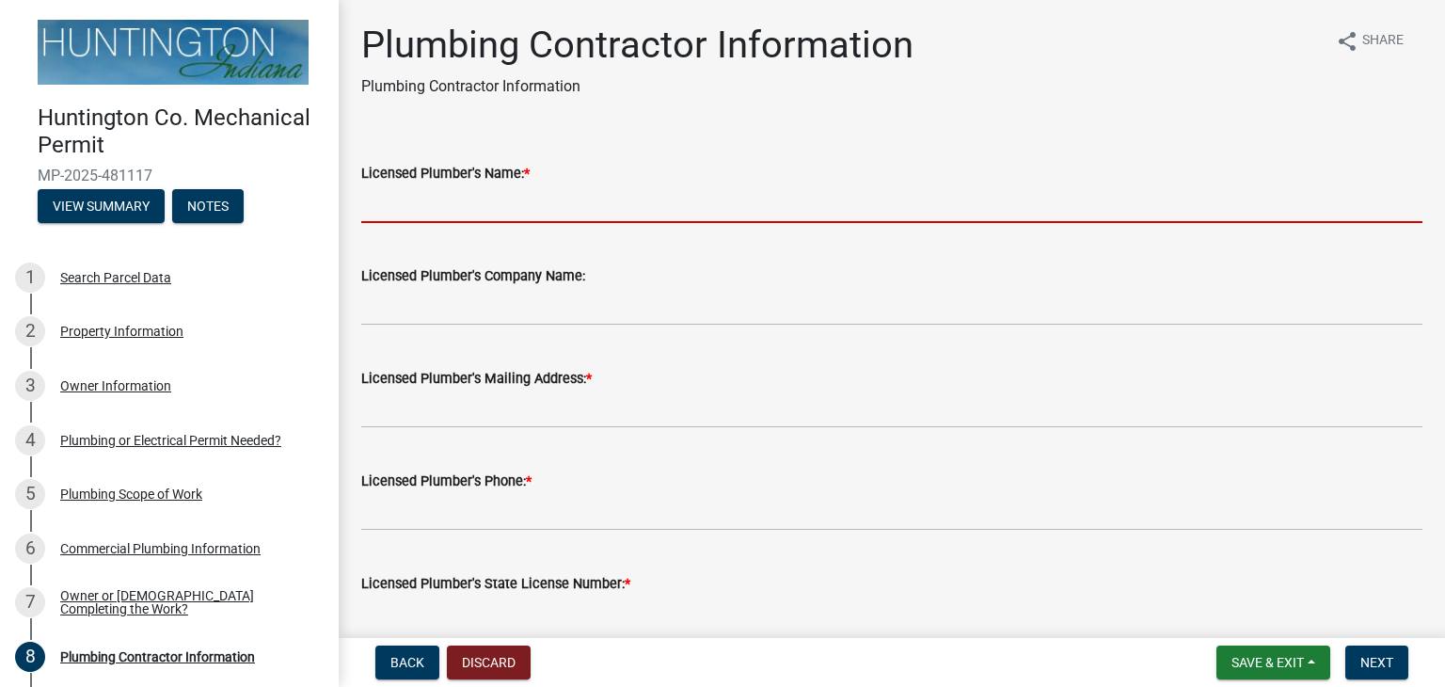
click at [418, 197] on input "Licensed Plumber's Name: *" at bounding box center [891, 203] width 1061 height 39
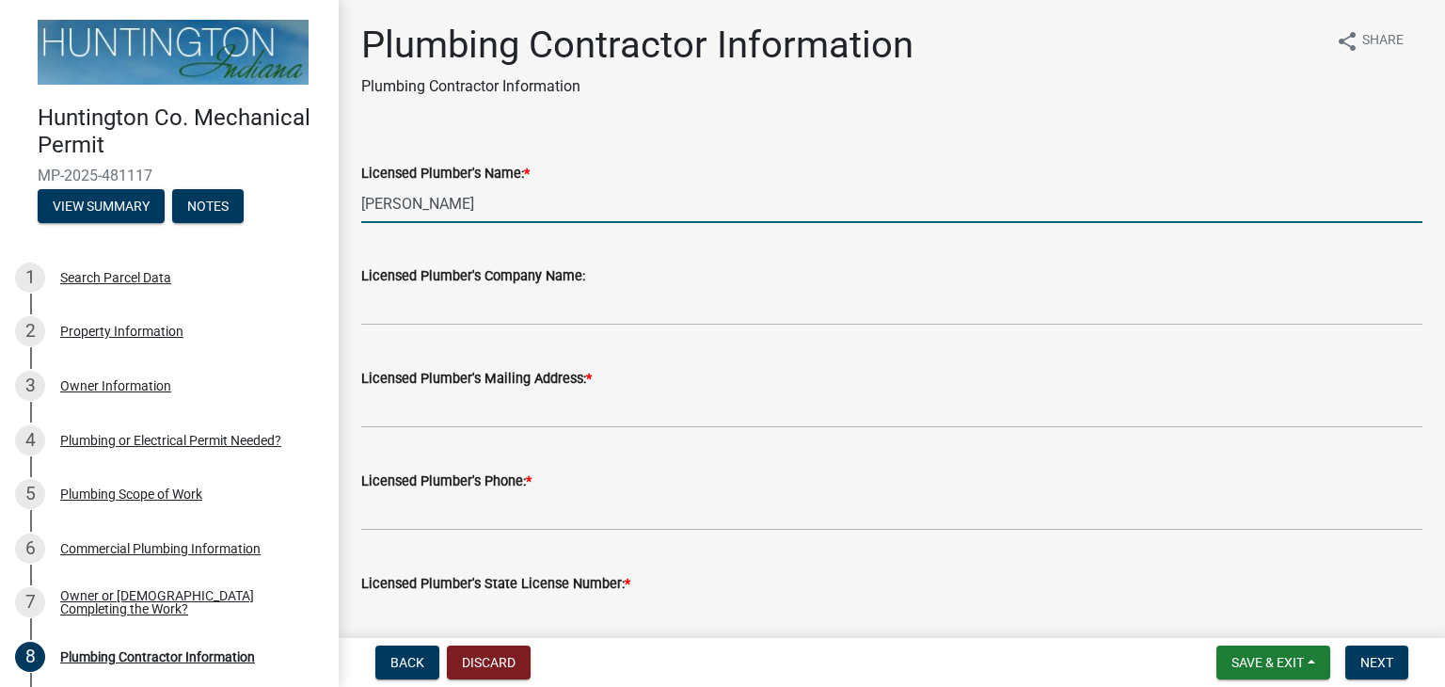
type input "Eric Ott"
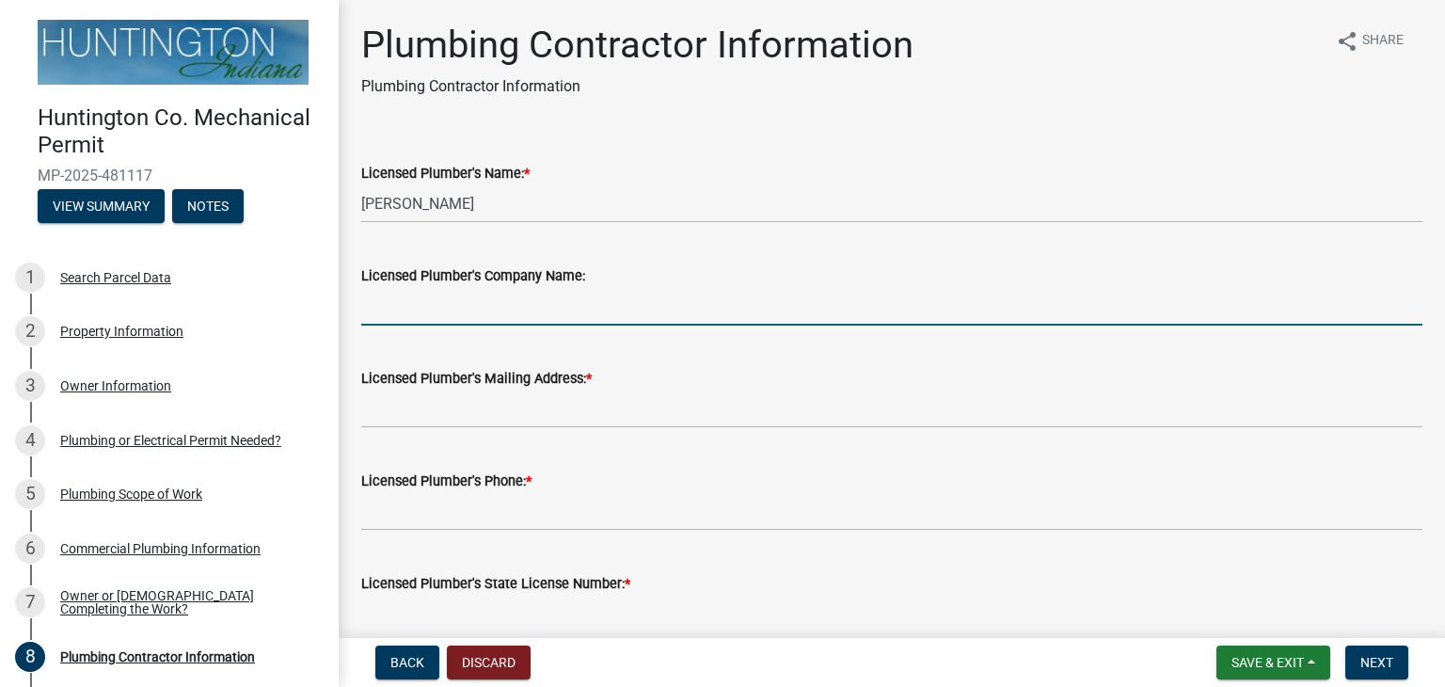
click at [404, 306] on input "Licensed Plumber's Company Name:" at bounding box center [891, 306] width 1061 height 39
type input "Dilling Group, Inc"
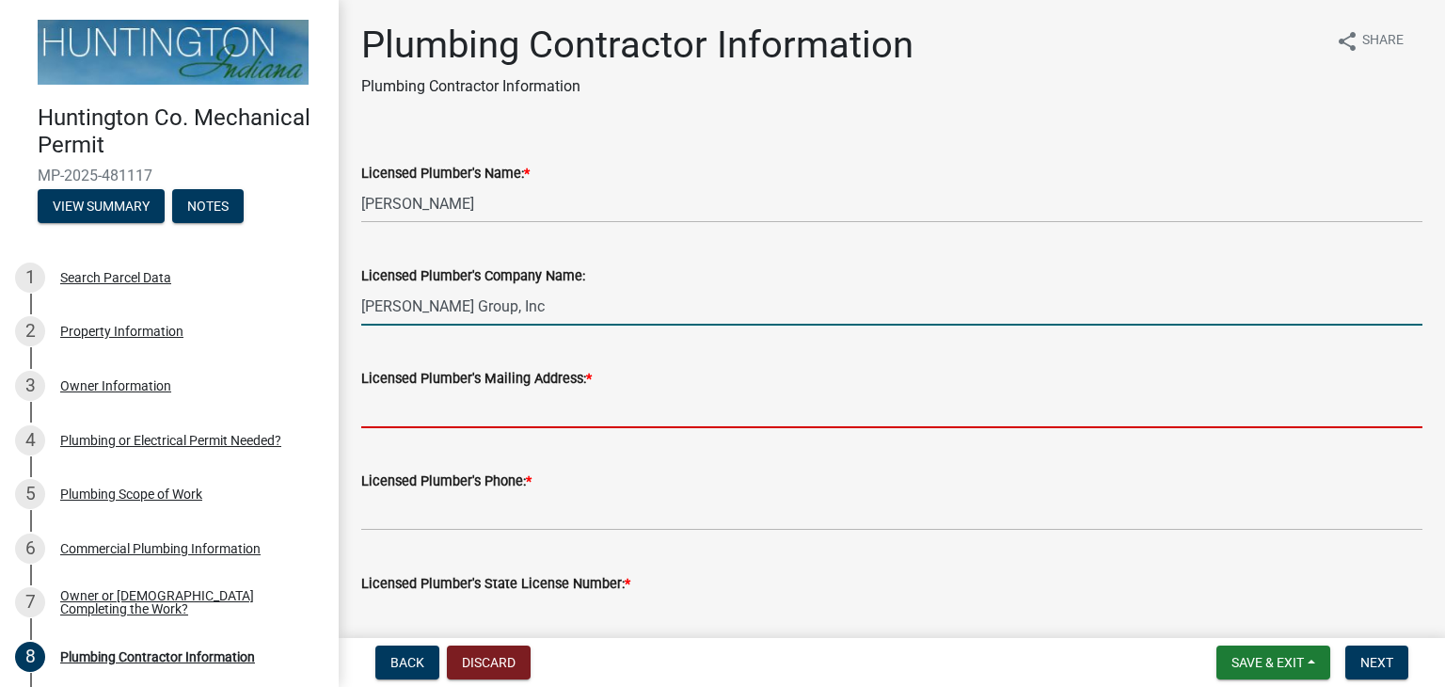
click at [405, 403] on input "Licensed Plumber's Mailing Address: *" at bounding box center [891, 408] width 1061 height 39
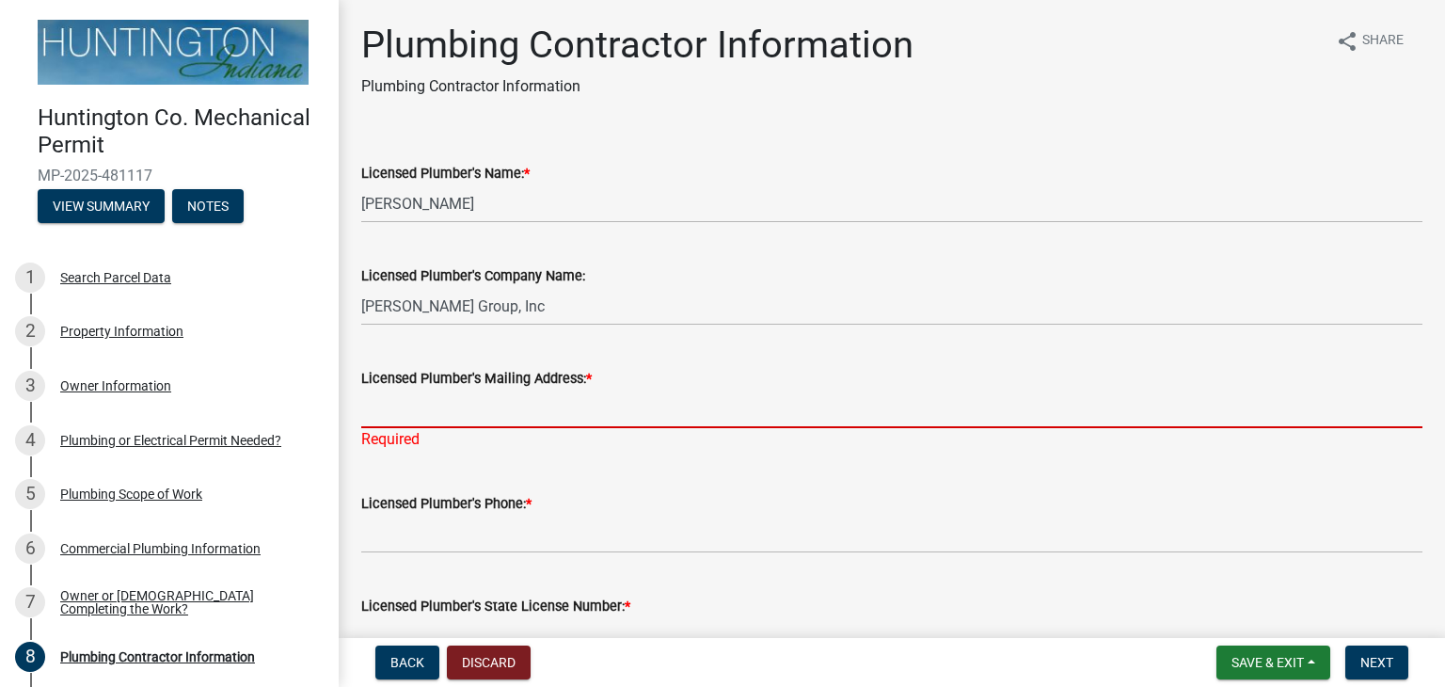
click at [394, 404] on input "Licensed Plumber's Mailing Address: *" at bounding box center [891, 408] width 1061 height 39
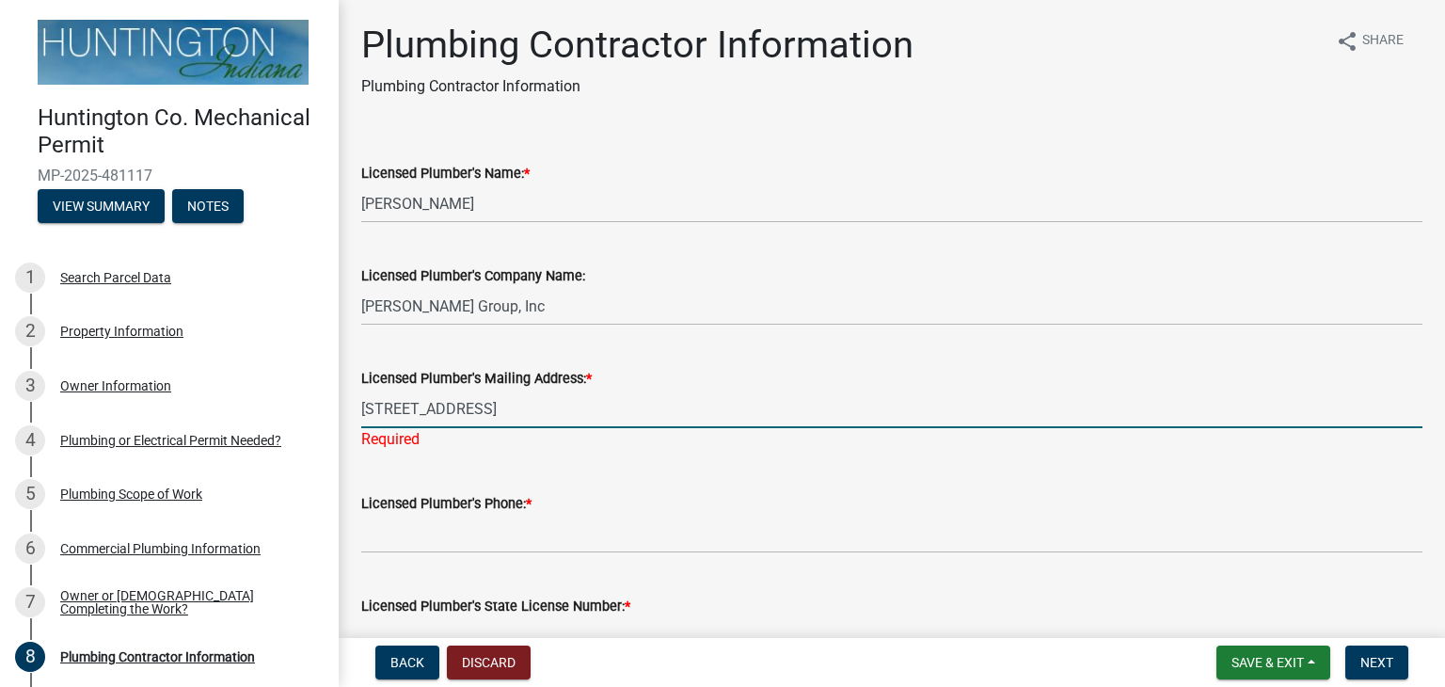
type input "1994 N ST RD 25, Logansport, IN 46947"
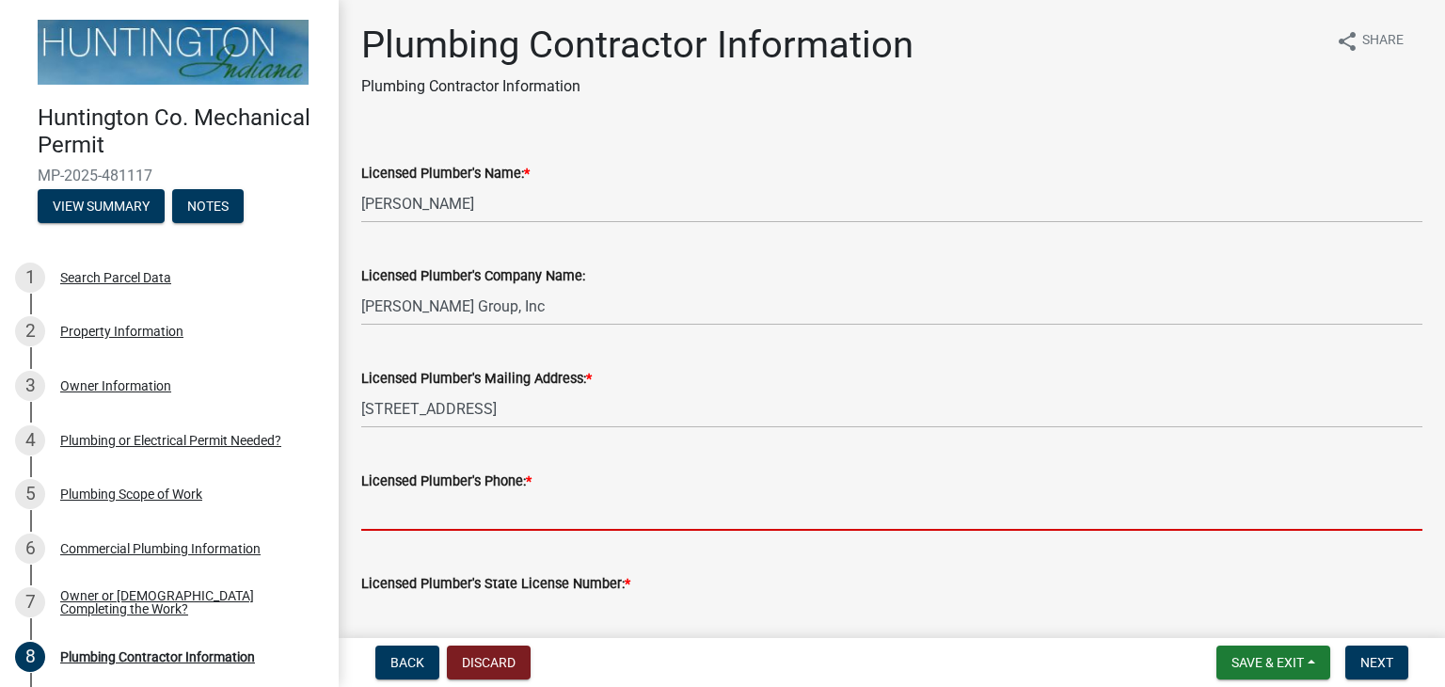
click at [405, 531] on wm-data-entity-input "Licensed Plumber's Phone: *" at bounding box center [891, 494] width 1061 height 103
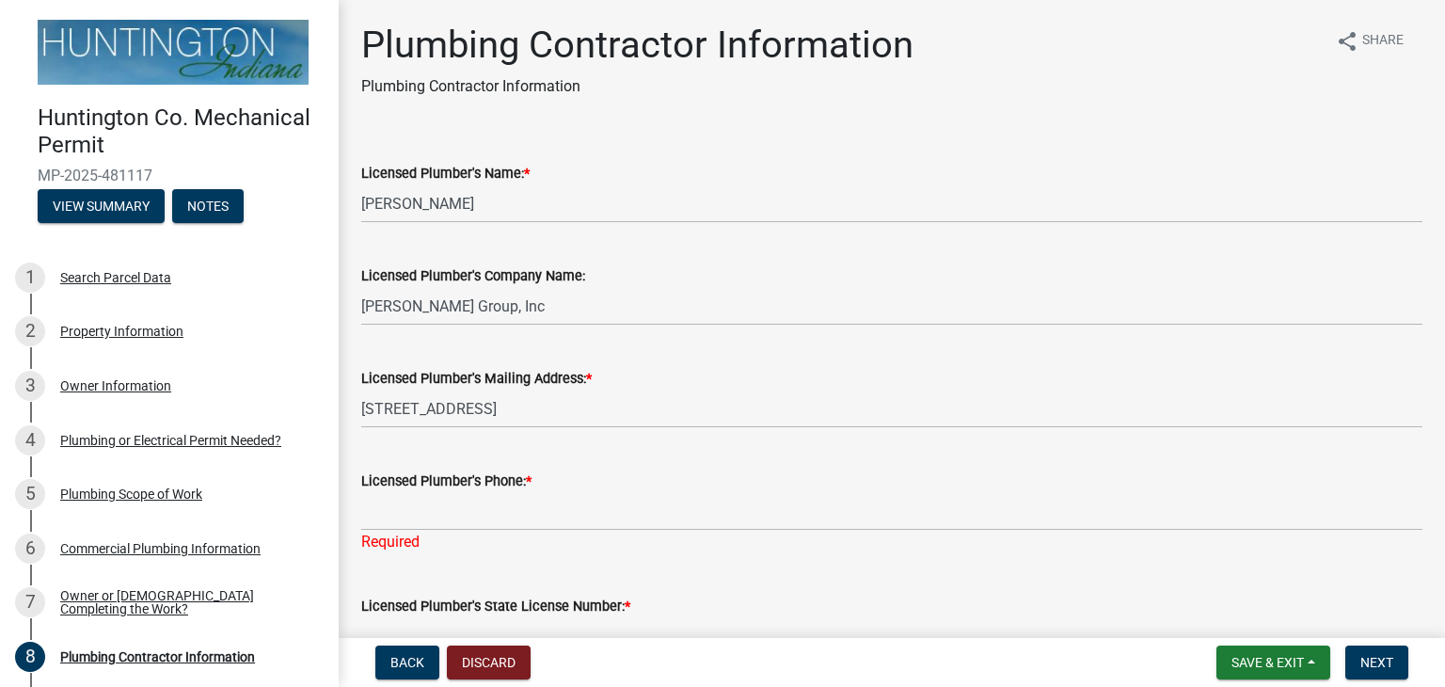
click at [369, 611] on form "Licensed Plumber's State License Number: *" at bounding box center [891, 625] width 1061 height 61
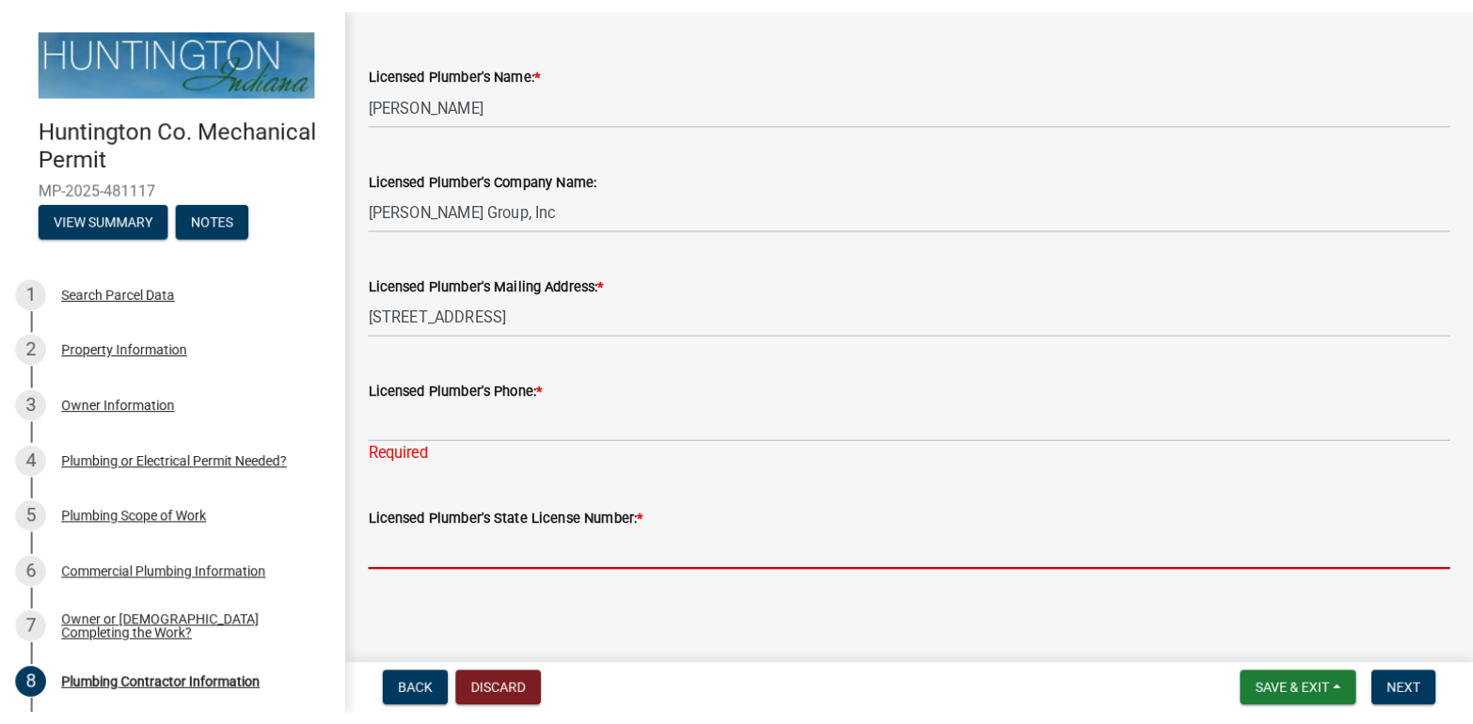
scroll to position [114, 0]
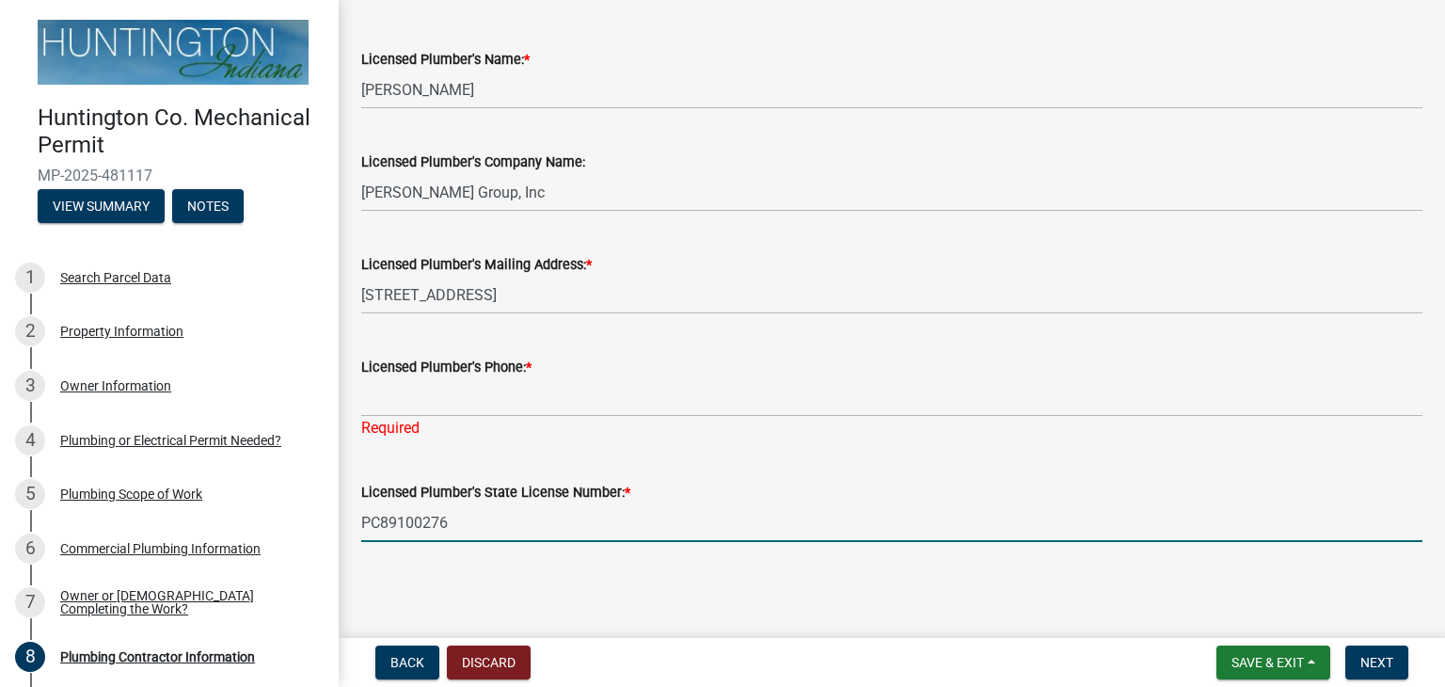
type input "PC89100276"
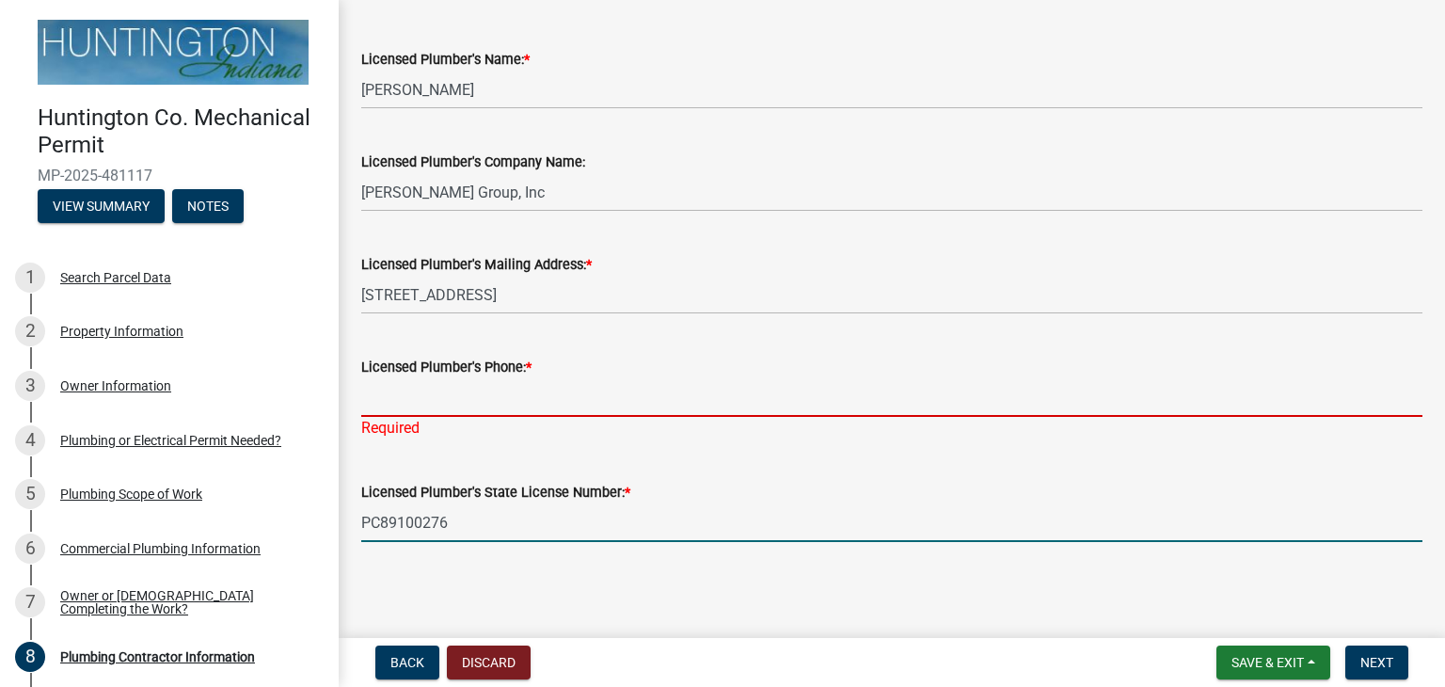
click at [383, 397] on input "Licensed Plumber's Phone: *" at bounding box center [891, 397] width 1061 height 39
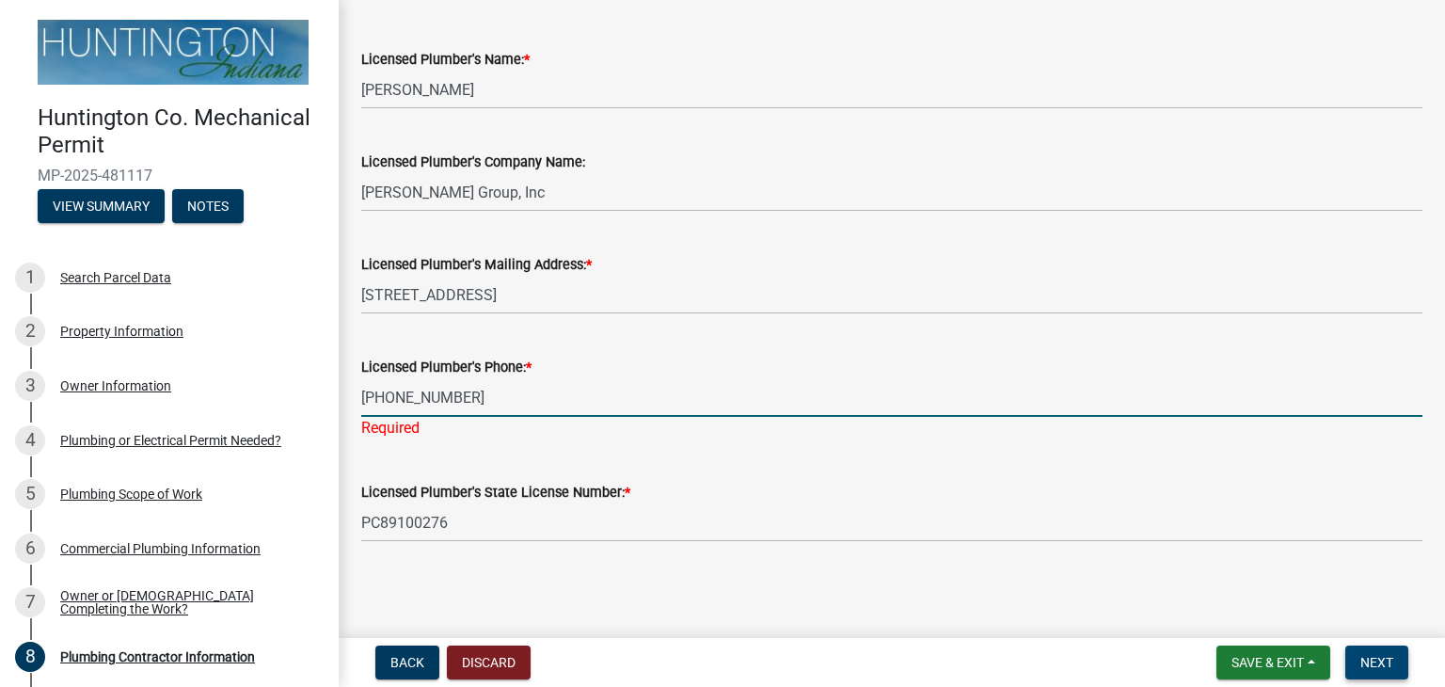
type input "574-753-3182"
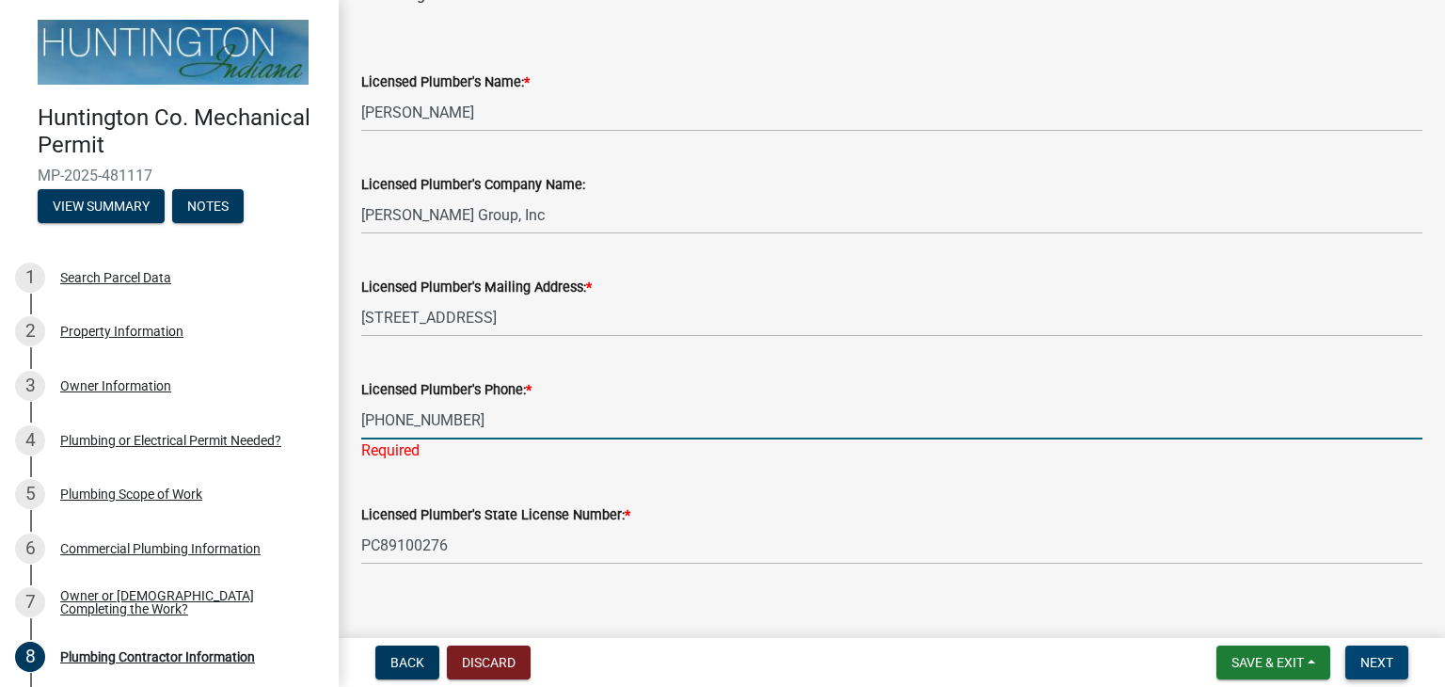
click at [1371, 659] on span "Next" at bounding box center [1376, 662] width 33 height 15
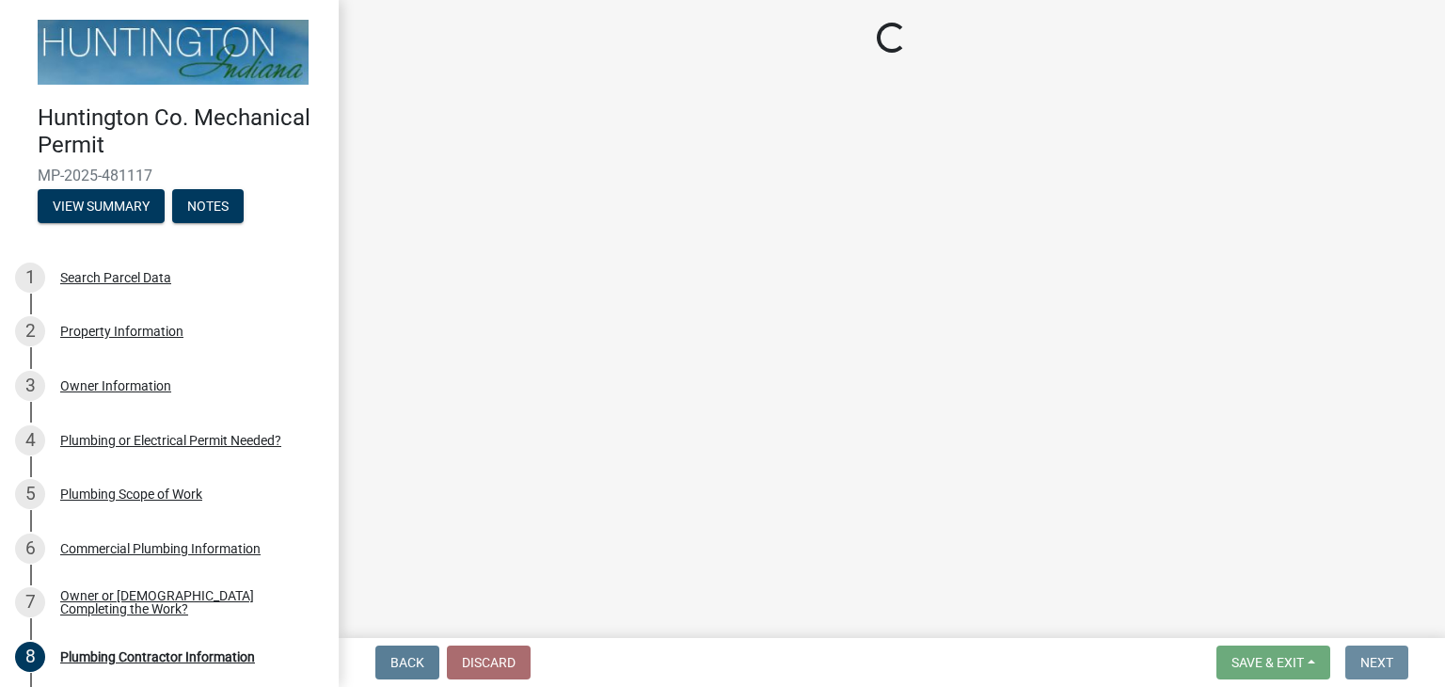
scroll to position [0, 0]
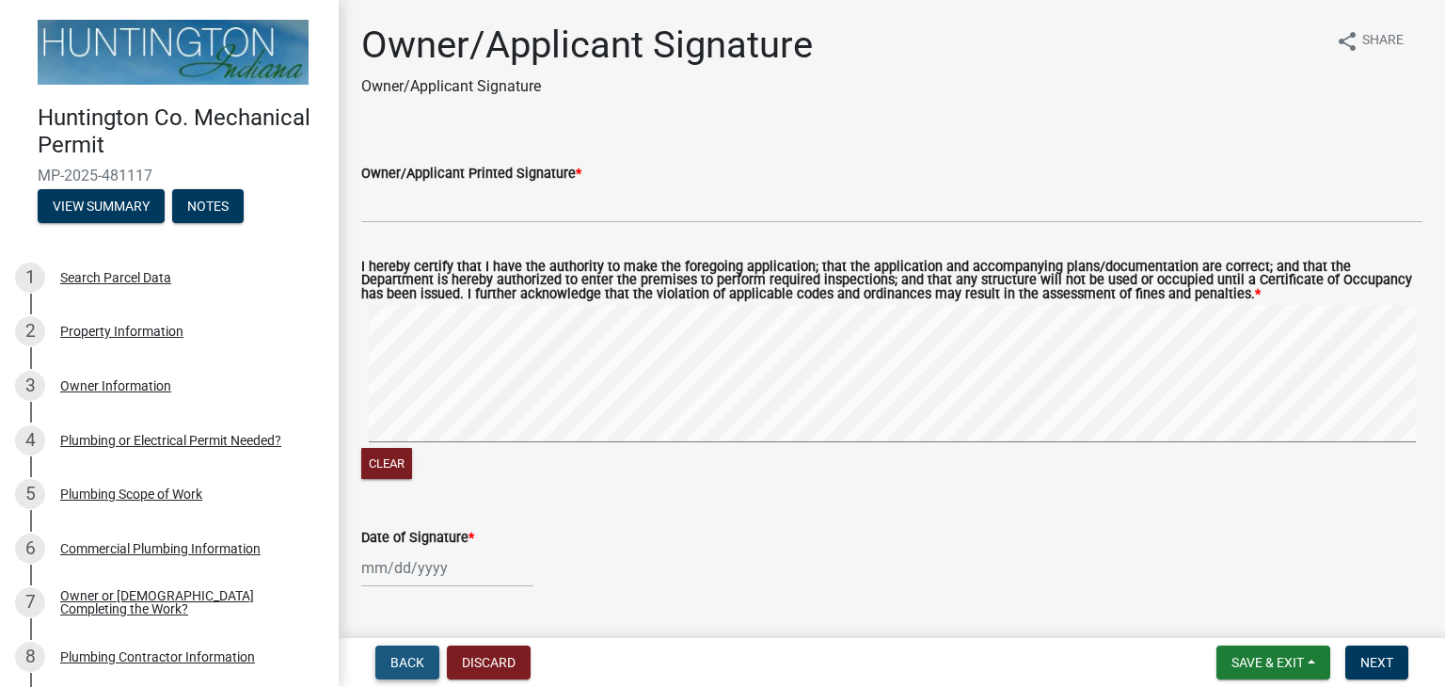
click at [414, 660] on span "Back" at bounding box center [407, 662] width 34 height 15
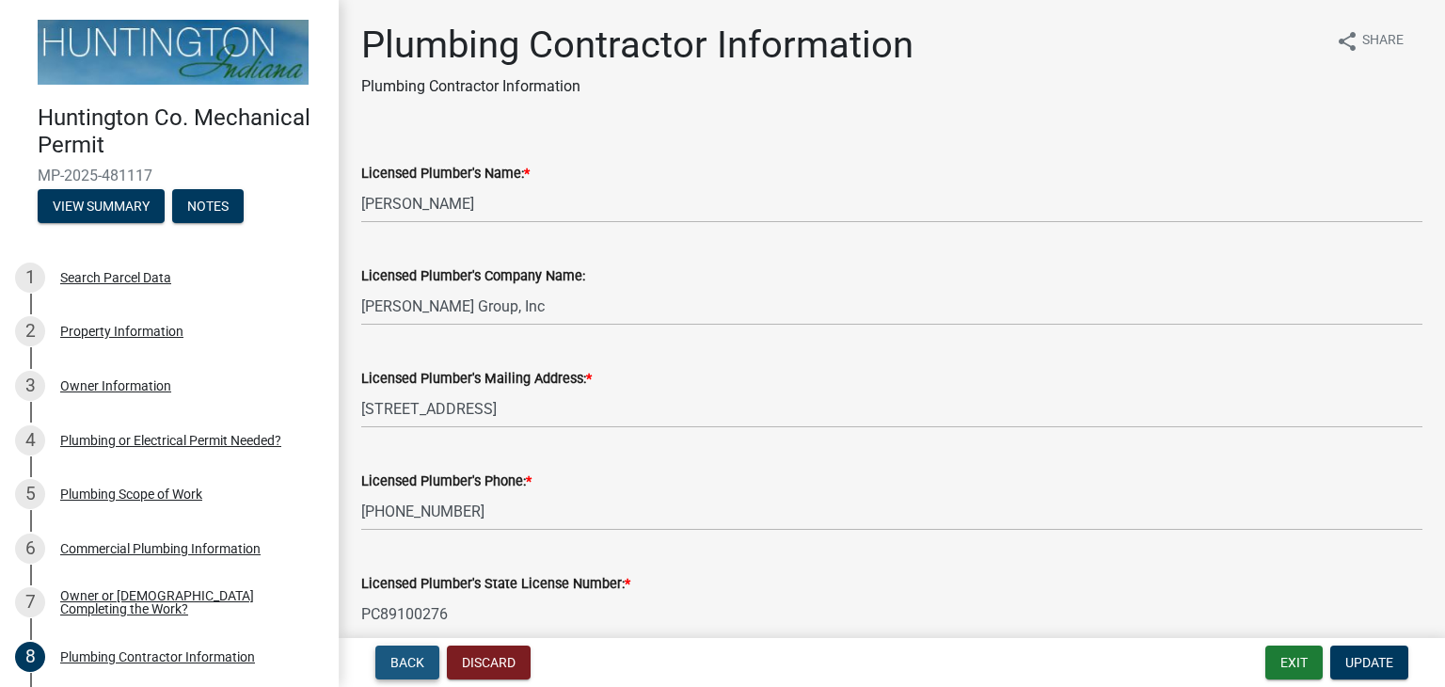
click at [414, 660] on span "Back" at bounding box center [407, 662] width 34 height 15
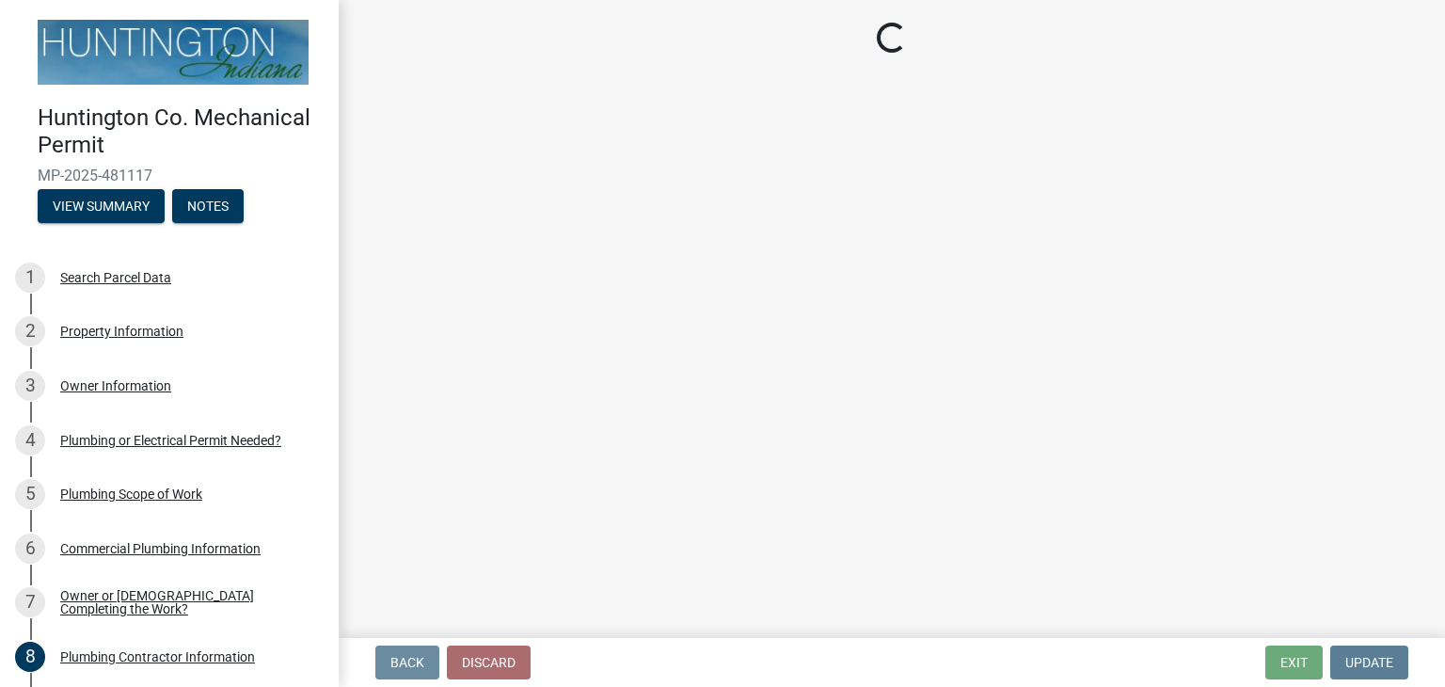
select select "8d715a64-a5a5-441e-a5cd-ea51fdab5002"
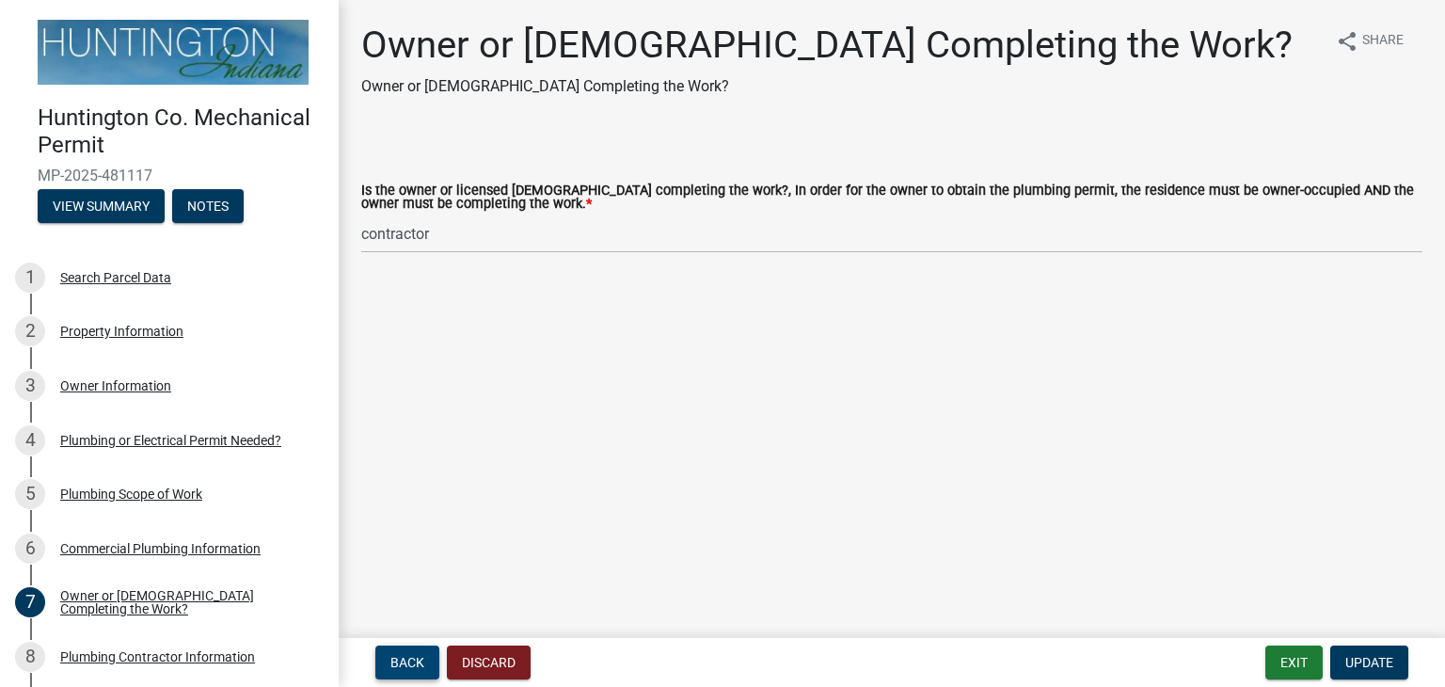
click at [414, 660] on span "Back" at bounding box center [407, 662] width 34 height 15
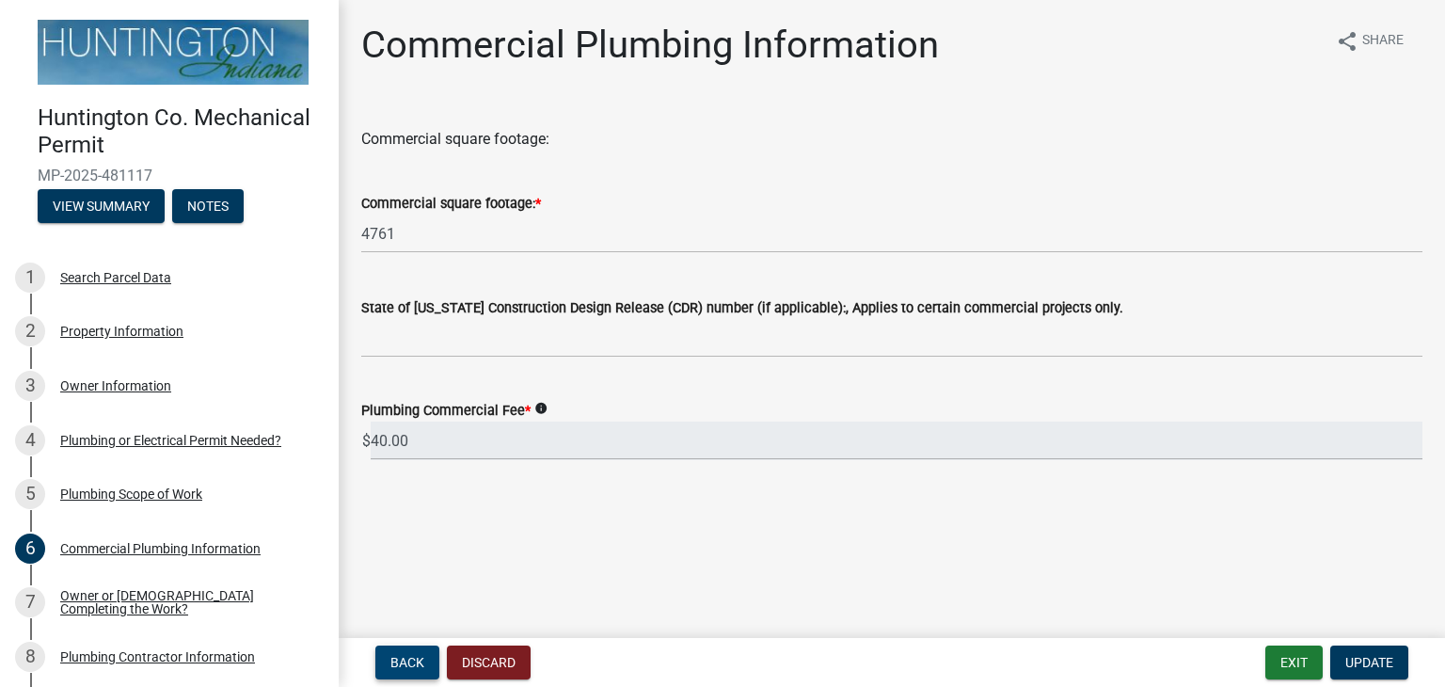
click at [415, 659] on span "Back" at bounding box center [407, 662] width 34 height 15
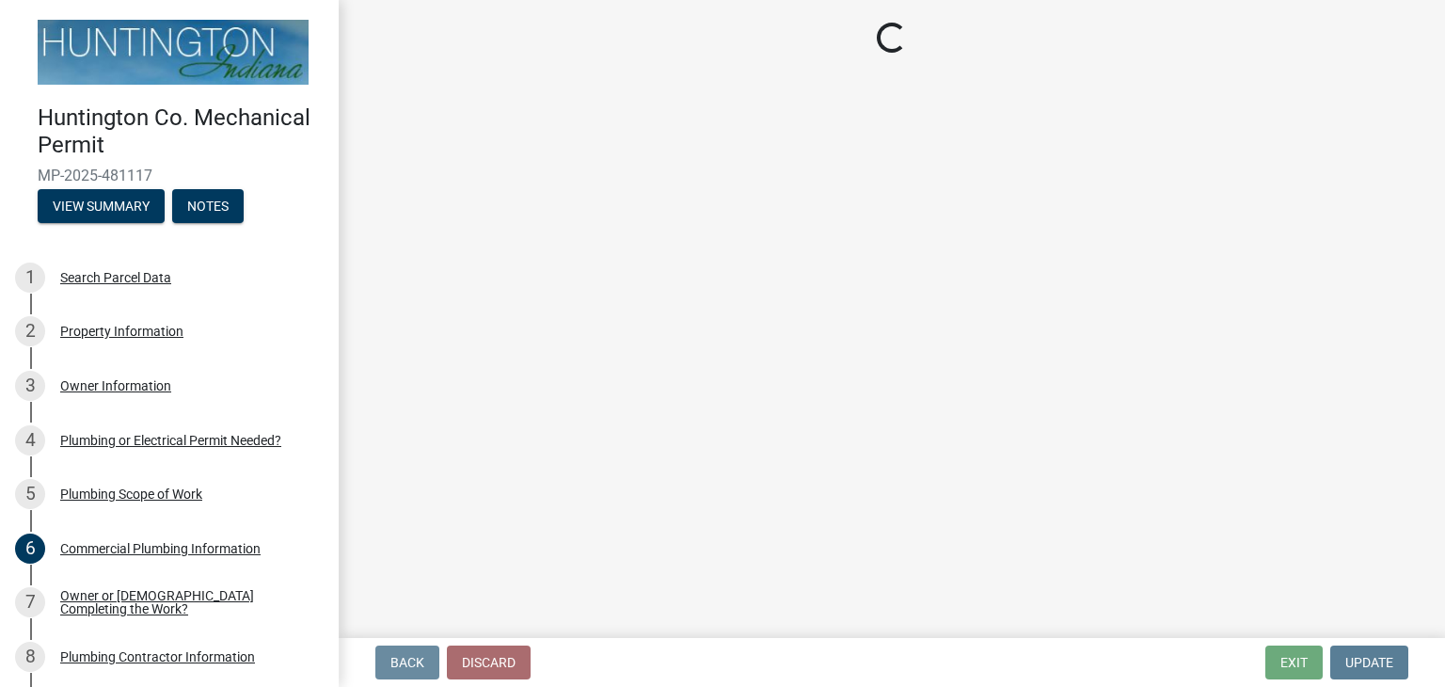
select select "3b4e42a0-7d2b-426c-8e05-c4a1af1a3fce"
select select "0405a9c2-6f43-4f80-a7d2-d06340e14189"
select select "736e6d53-cbaf-4783-a261-223333e881d4"
select select "b92bc407-a990-4713-b4f6-a575aa6de472"
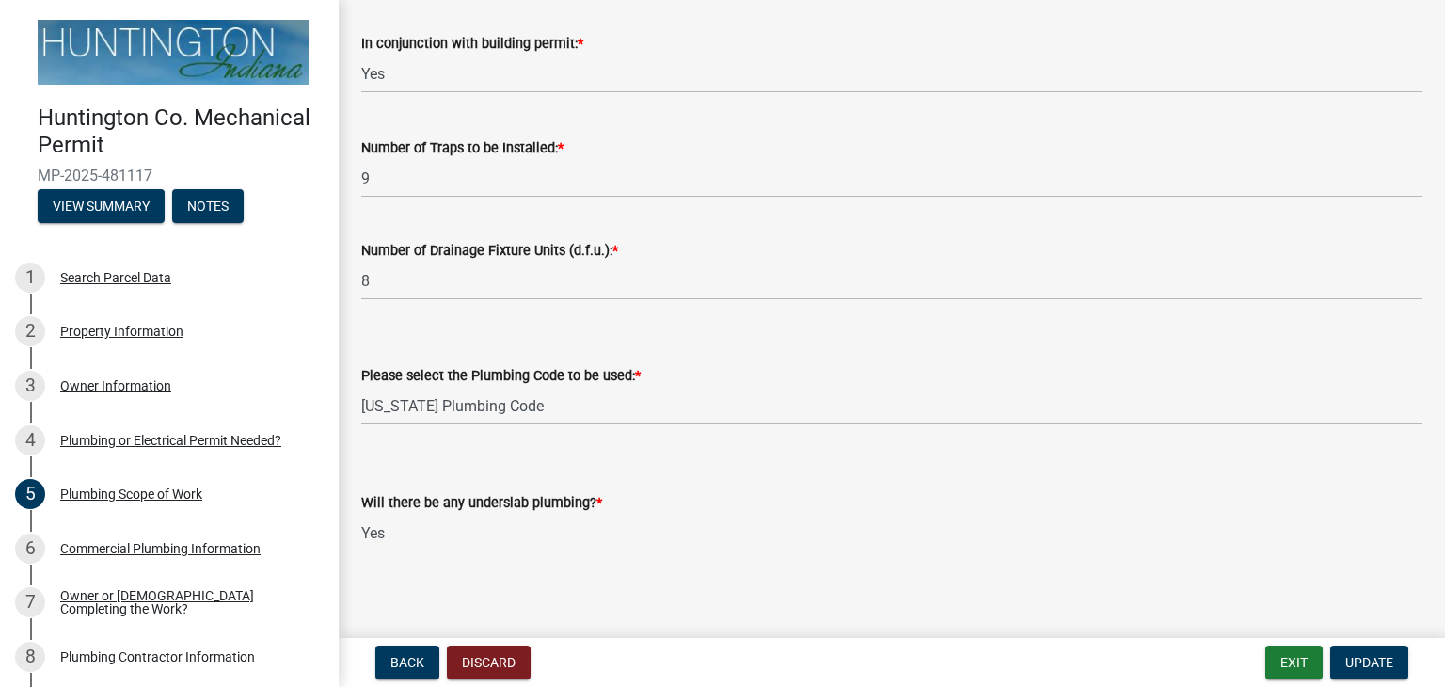
scroll to position [432, 0]
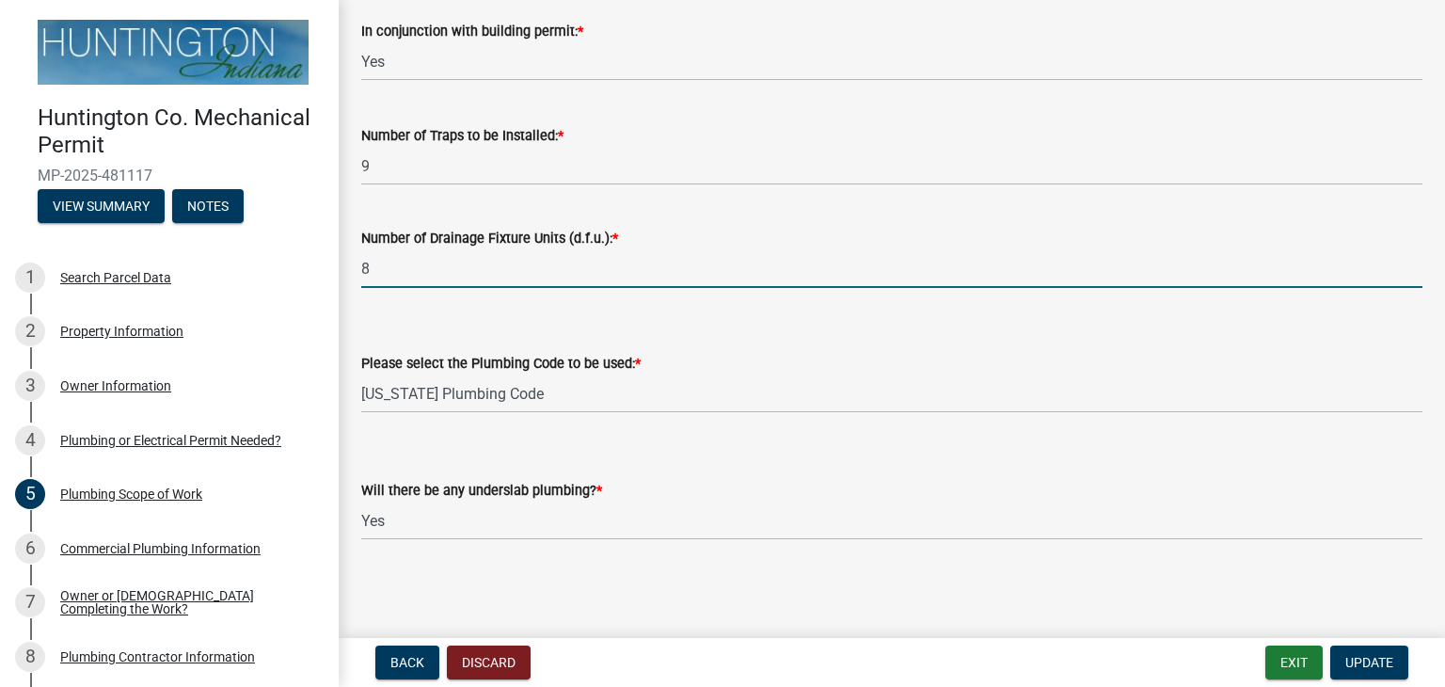
click at [374, 262] on input "8" at bounding box center [891, 268] width 1061 height 39
type input "20"
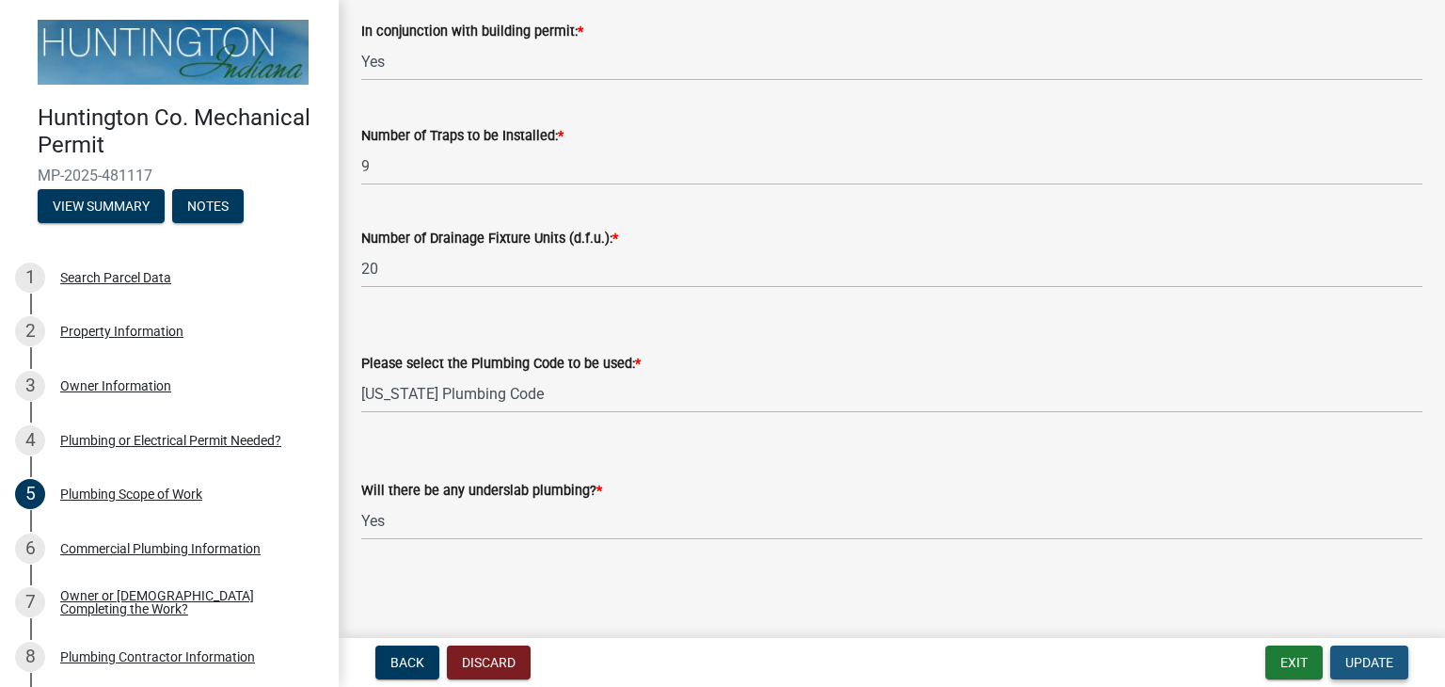
click at [1372, 665] on span "Update" at bounding box center [1369, 662] width 48 height 15
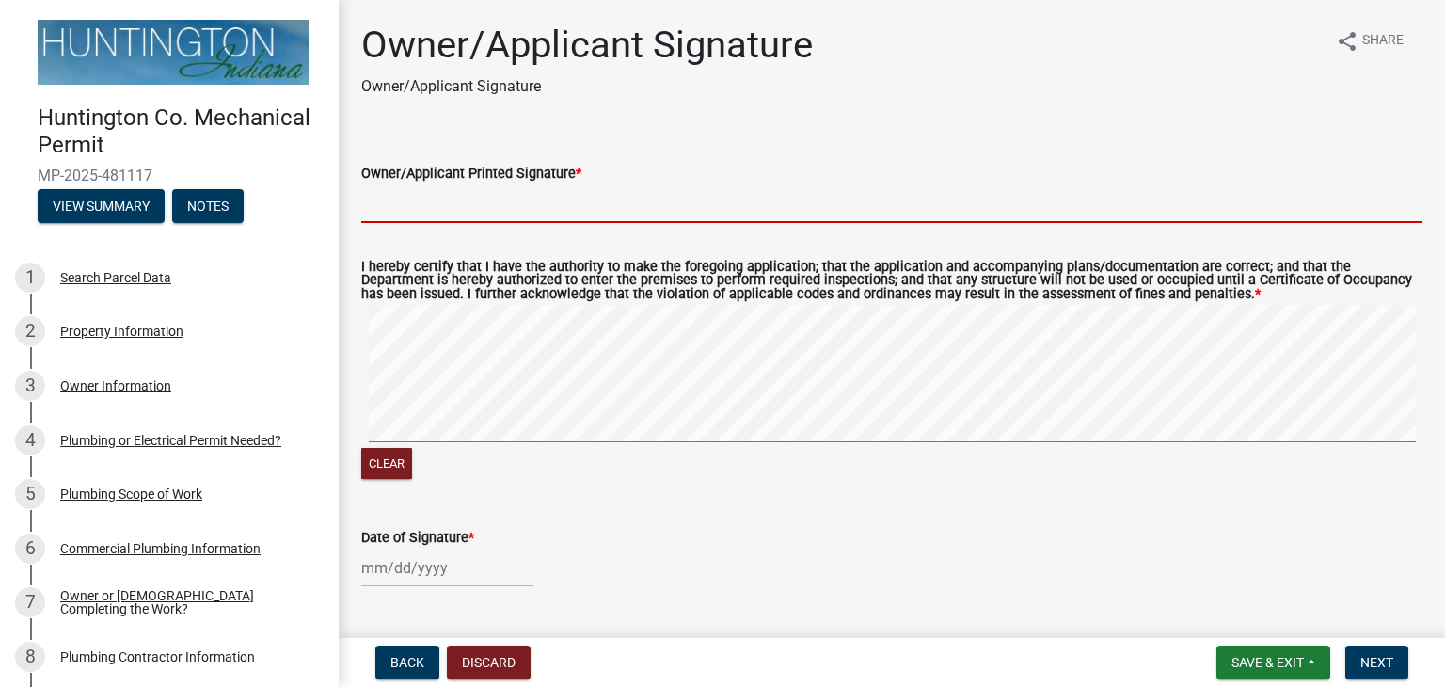
click at [426, 204] on input "Owner/Applicant Printed Signature *" at bounding box center [891, 203] width 1061 height 39
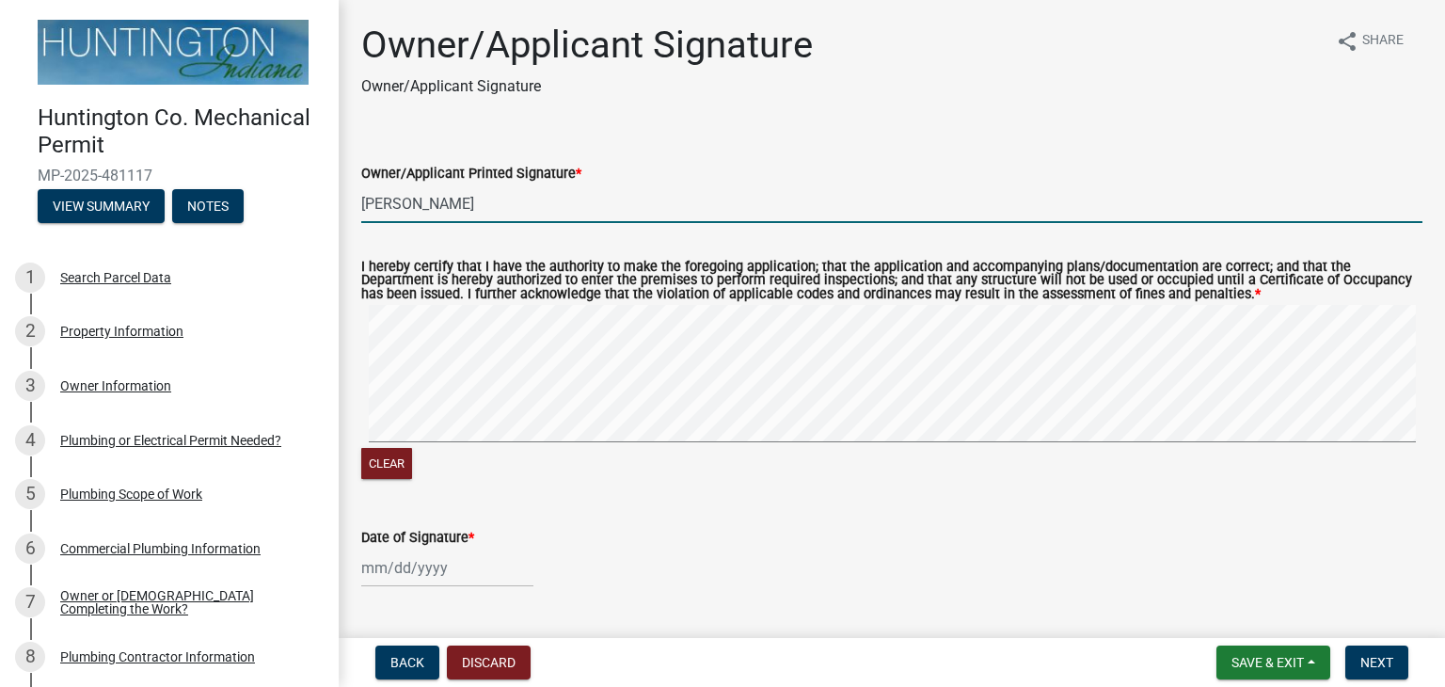
click at [565, 450] on div "Clear" at bounding box center [891, 394] width 1061 height 178
type input "Gregory Todd Pardue"
select select "9"
select select "2025"
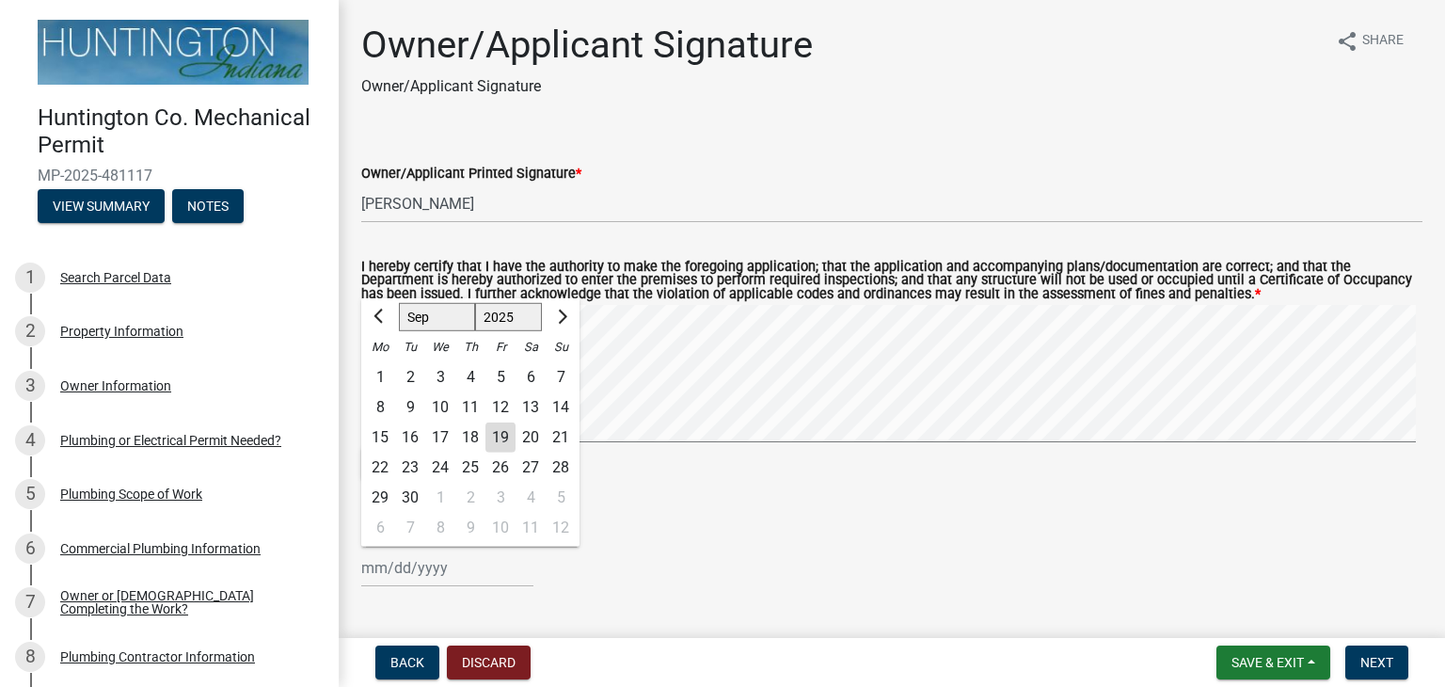
click at [373, 569] on div "Jan Feb Mar Apr May Jun Jul Aug Sep Oct Nov Dec 1525 1526 1527 1528 1529 1530 1…" at bounding box center [447, 567] width 172 height 39
click at [501, 438] on div "19" at bounding box center [500, 437] width 30 height 30
type input "09/19/2025"
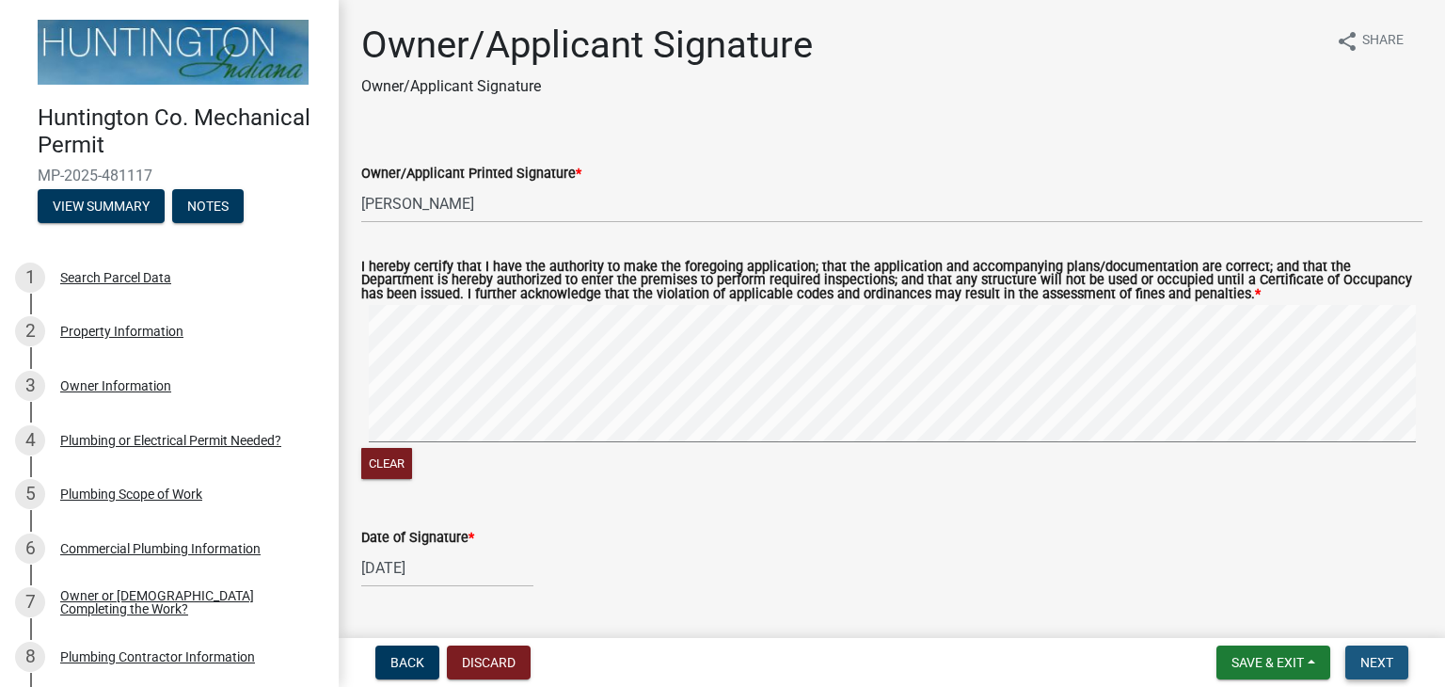
click at [1367, 660] on span "Next" at bounding box center [1376, 662] width 33 height 15
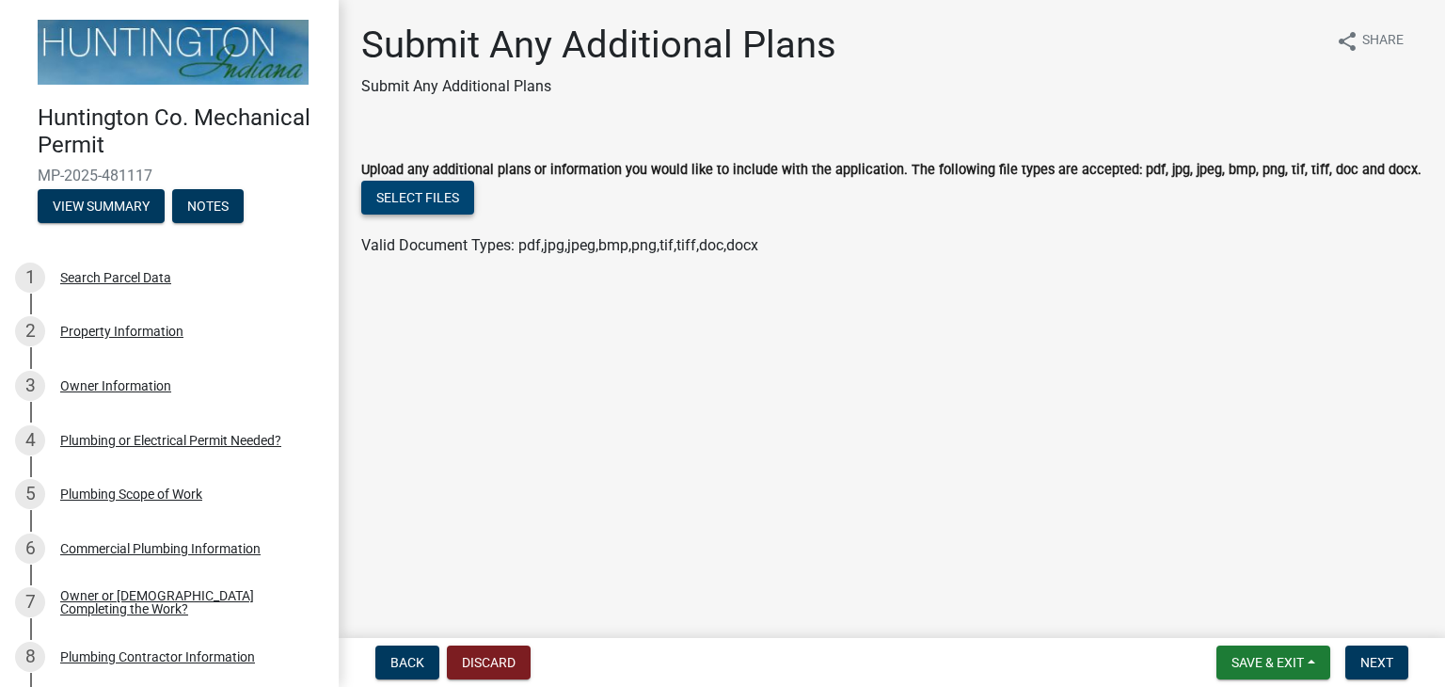
click at [434, 187] on button "Select files" at bounding box center [417, 198] width 113 height 34
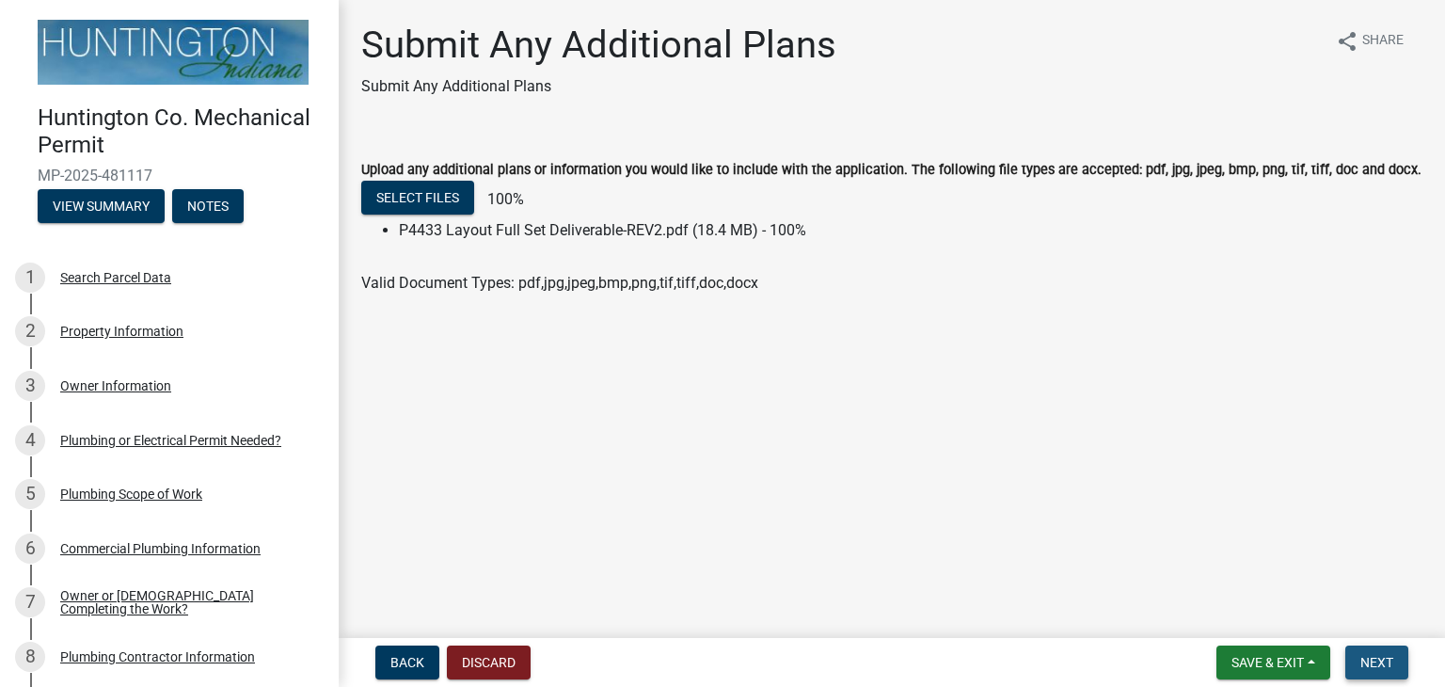
click at [1375, 662] on span "Next" at bounding box center [1376, 662] width 33 height 15
click at [1396, 664] on button "Next" at bounding box center [1376, 662] width 63 height 34
click at [1367, 655] on span "Next" at bounding box center [1376, 662] width 33 height 15
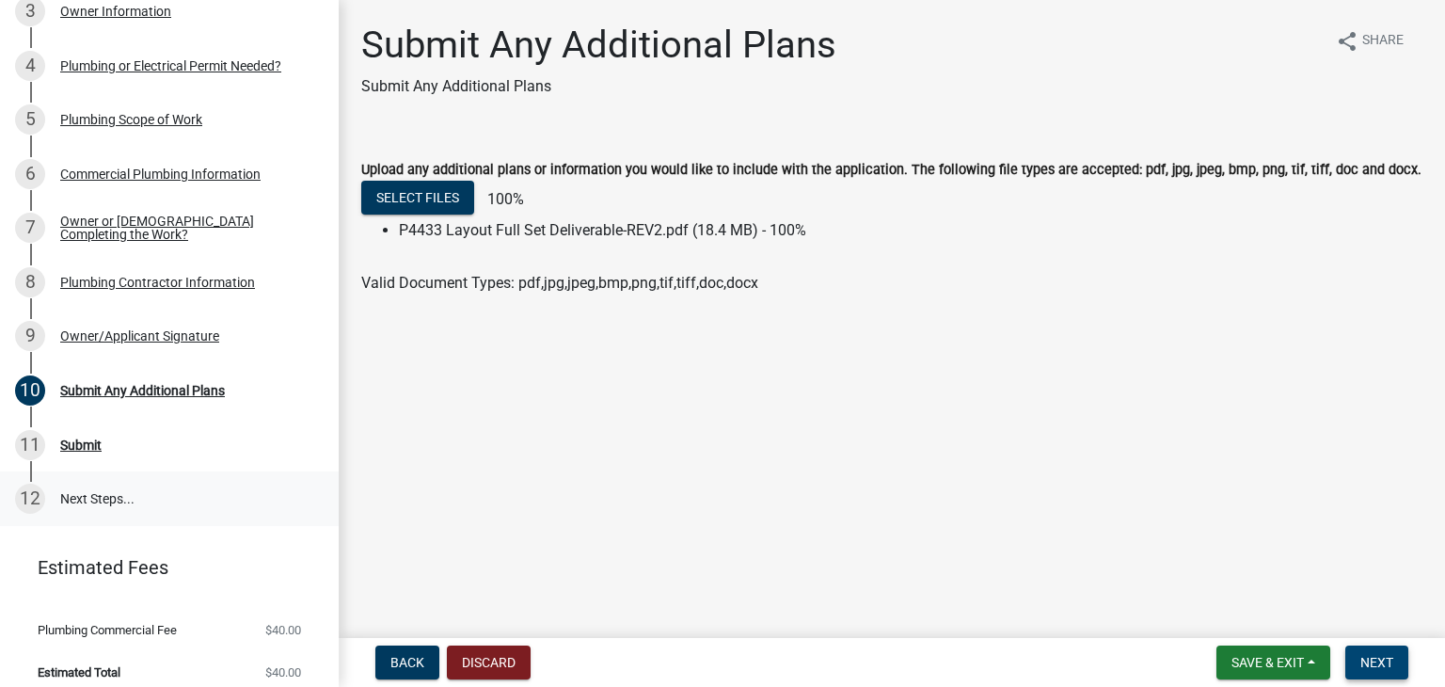
scroll to position [376, 0]
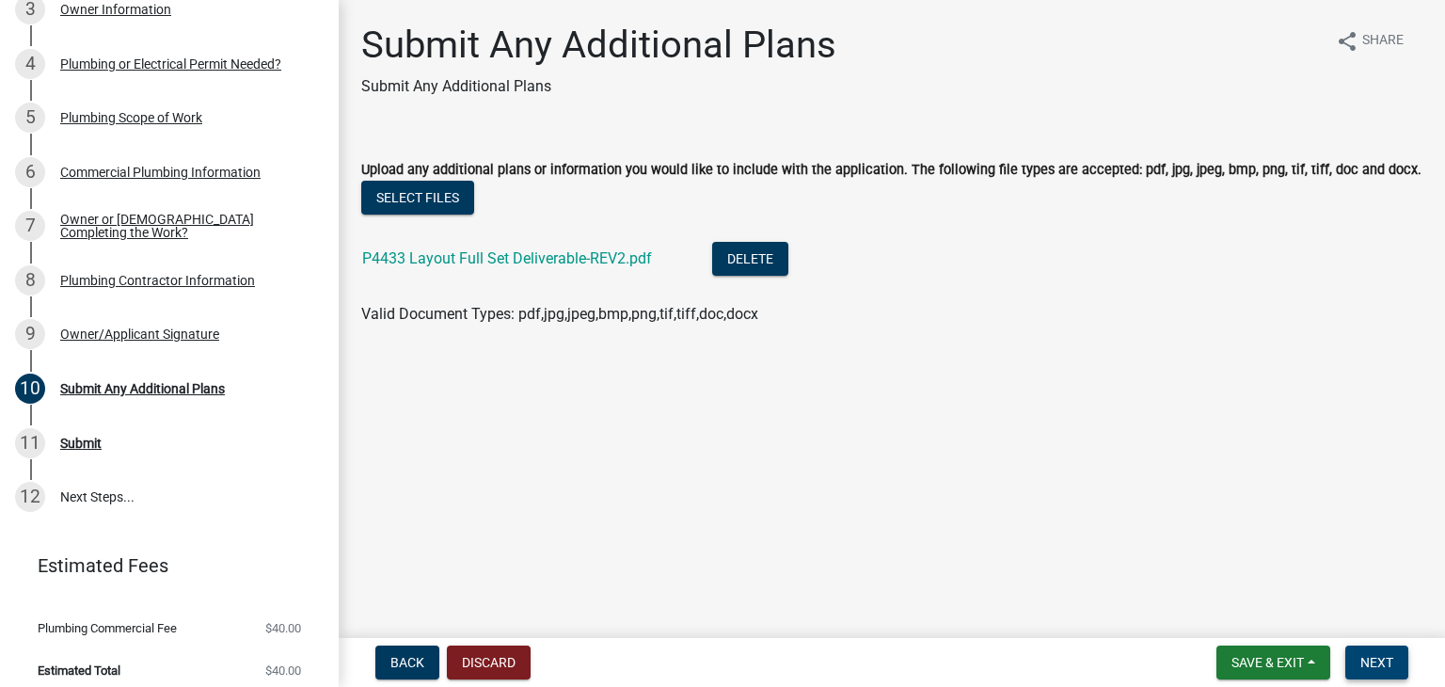
click at [1366, 659] on span "Next" at bounding box center [1376, 662] width 33 height 15
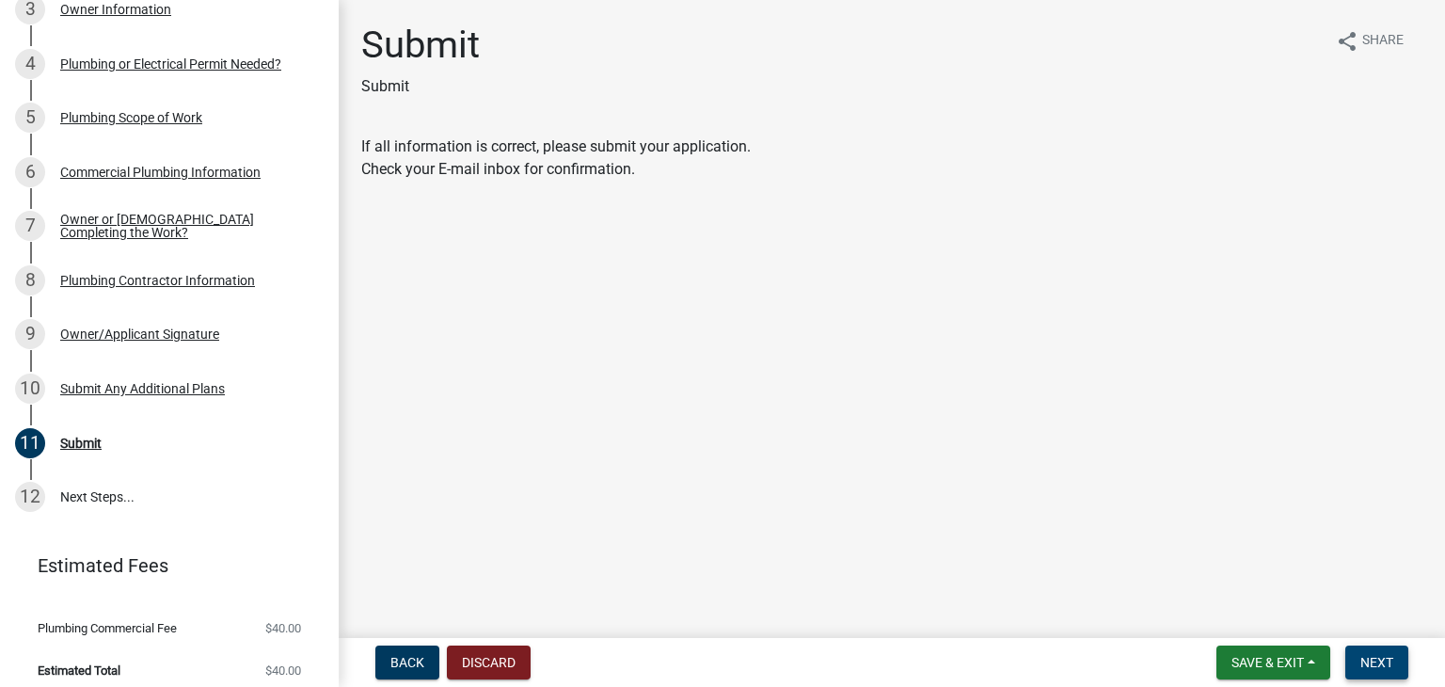
click at [1362, 668] on span "Next" at bounding box center [1376, 662] width 33 height 15
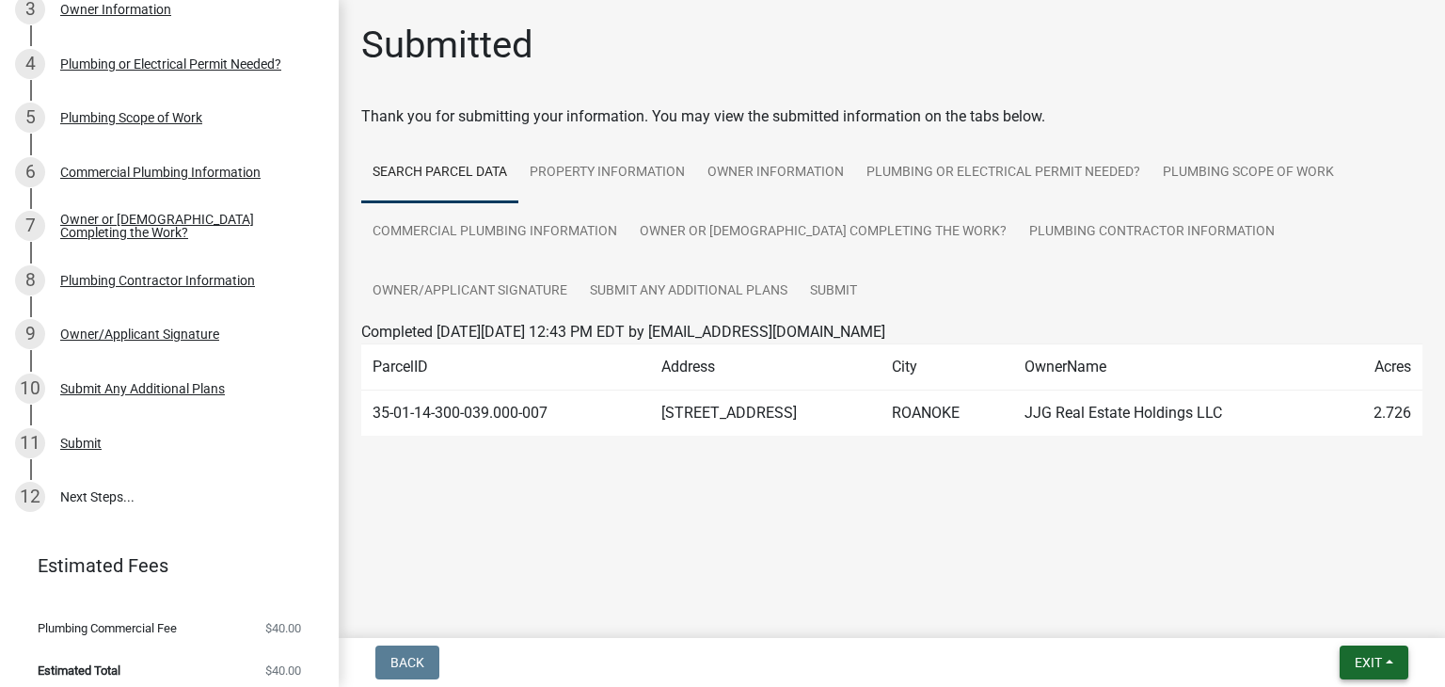
click at [1367, 667] on span "Exit" at bounding box center [1368, 662] width 27 height 15
click at [1300, 612] on button "Save & Exit" at bounding box center [1334, 613] width 151 height 45
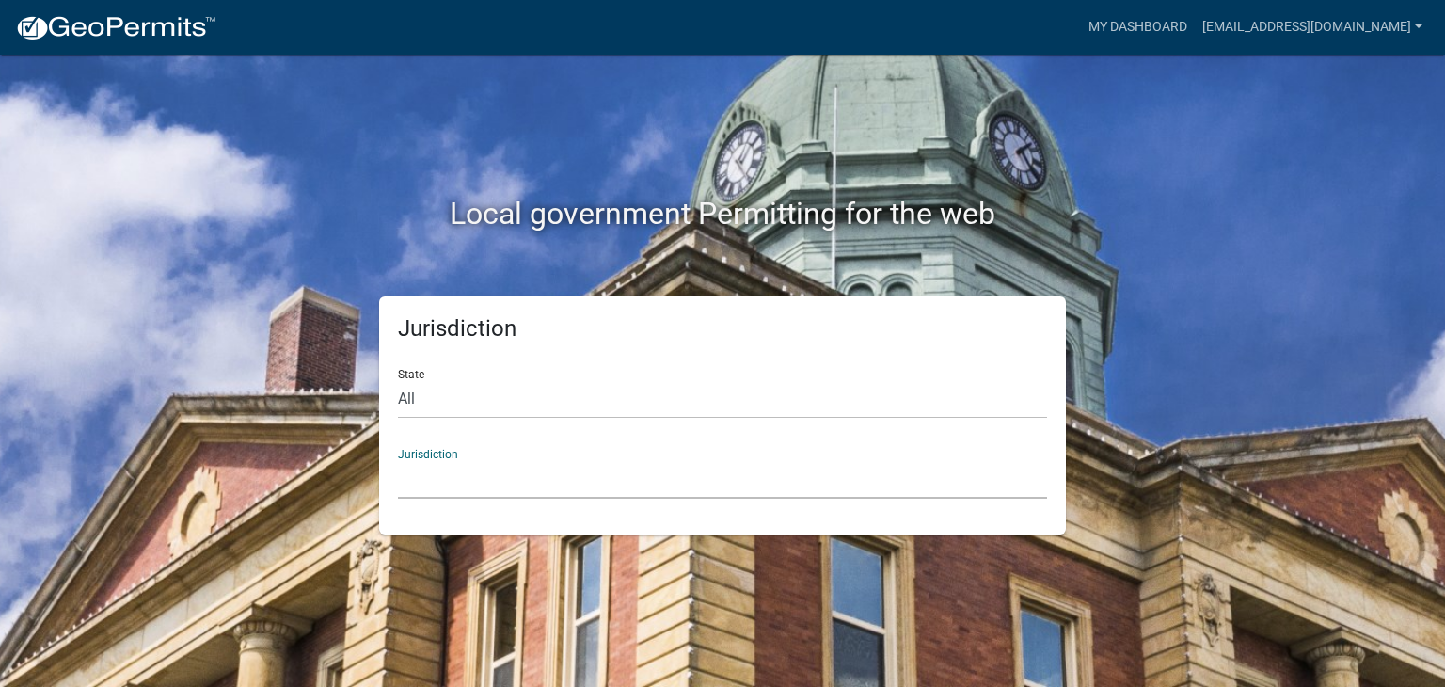
click at [439, 486] on select "[GEOGRAPHIC_DATA], [US_STATE] [GEOGRAPHIC_DATA], [US_STATE][PERSON_NAME][GEOGRA…" at bounding box center [722, 479] width 649 height 39
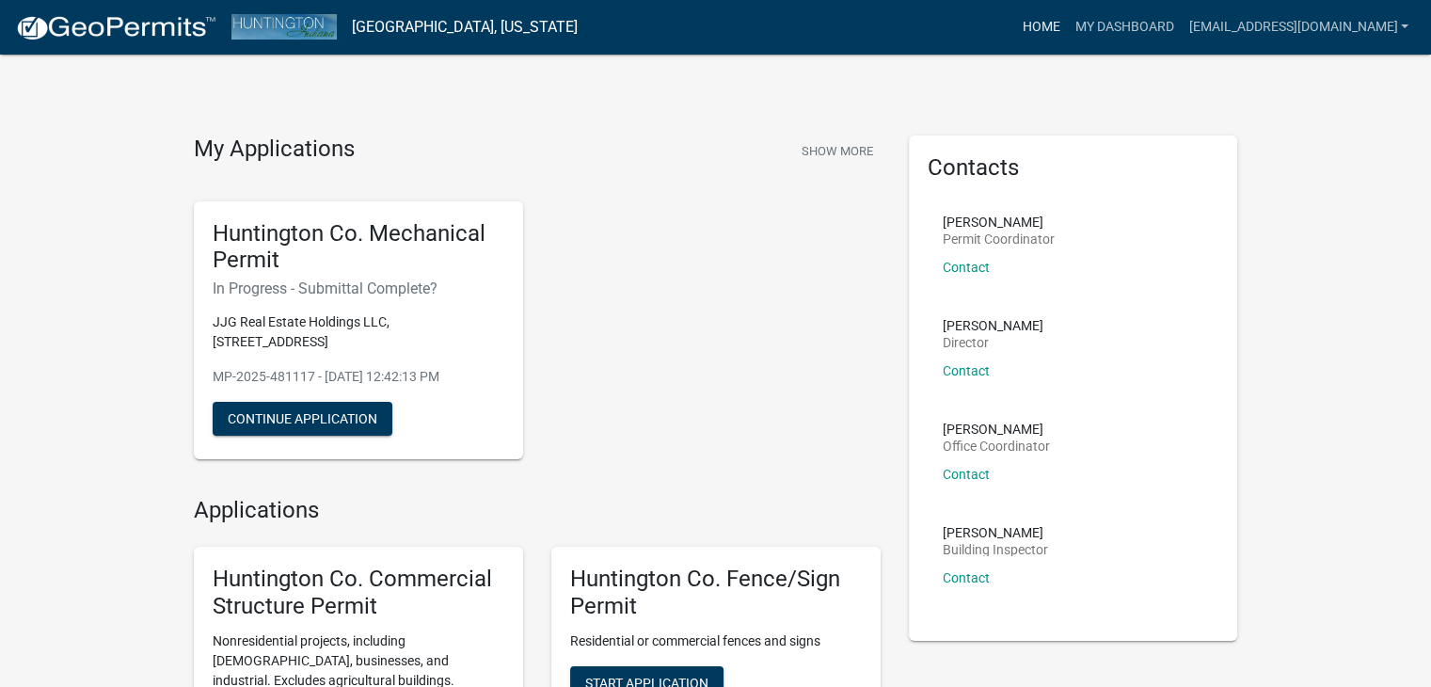
click at [1040, 12] on link "Home" at bounding box center [1040, 27] width 53 height 36
click at [1024, 19] on link "Home" at bounding box center [1040, 27] width 53 height 36
click at [1105, 20] on link "My Dashboard" at bounding box center [1124, 27] width 114 height 36
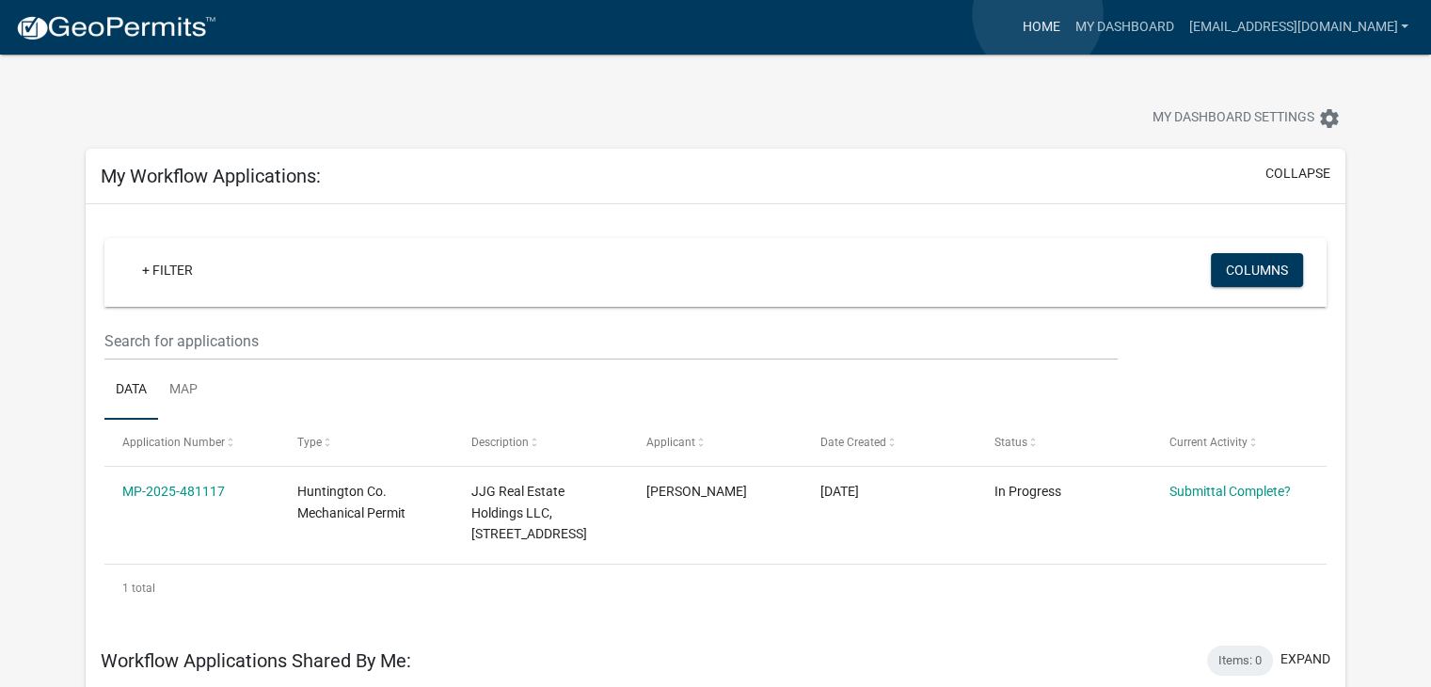
click at [1038, 14] on link "Home" at bounding box center [1040, 27] width 53 height 36
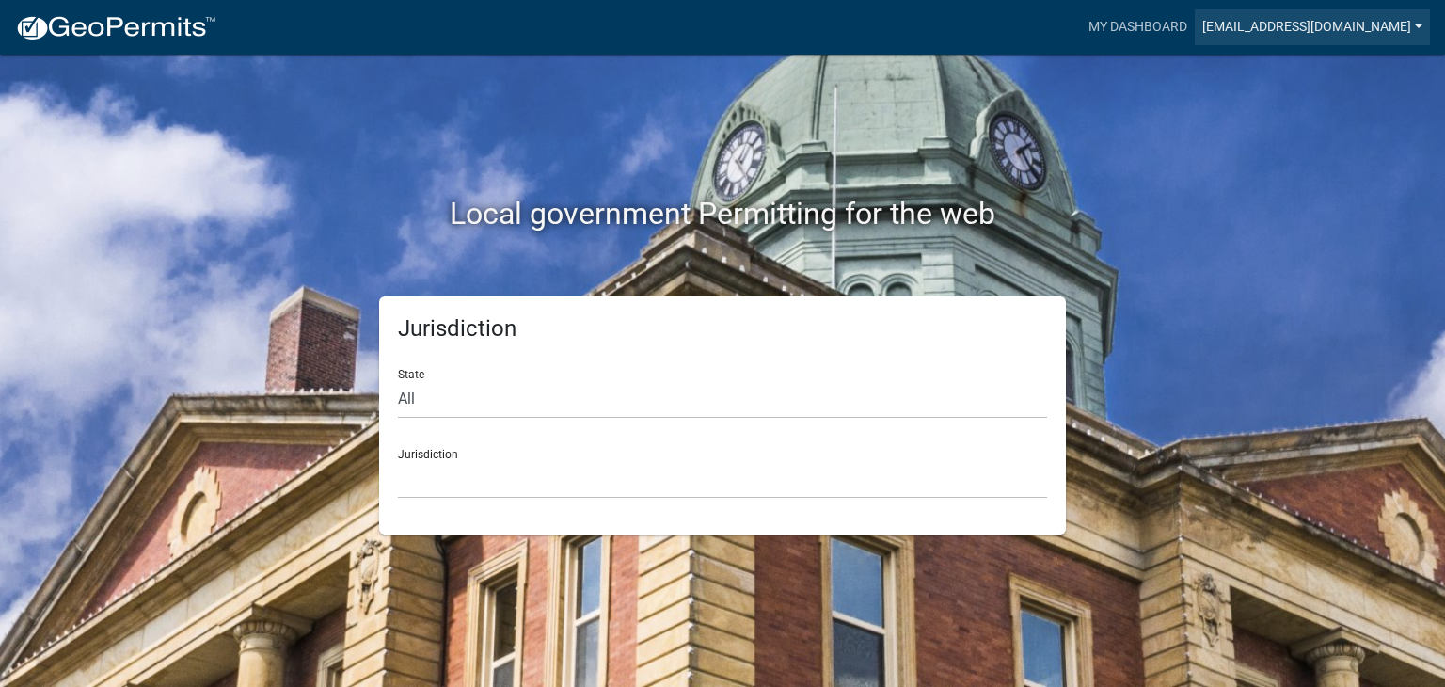
click at [1414, 21] on link "[EMAIL_ADDRESS][DOMAIN_NAME]" at bounding box center [1312, 27] width 235 height 36
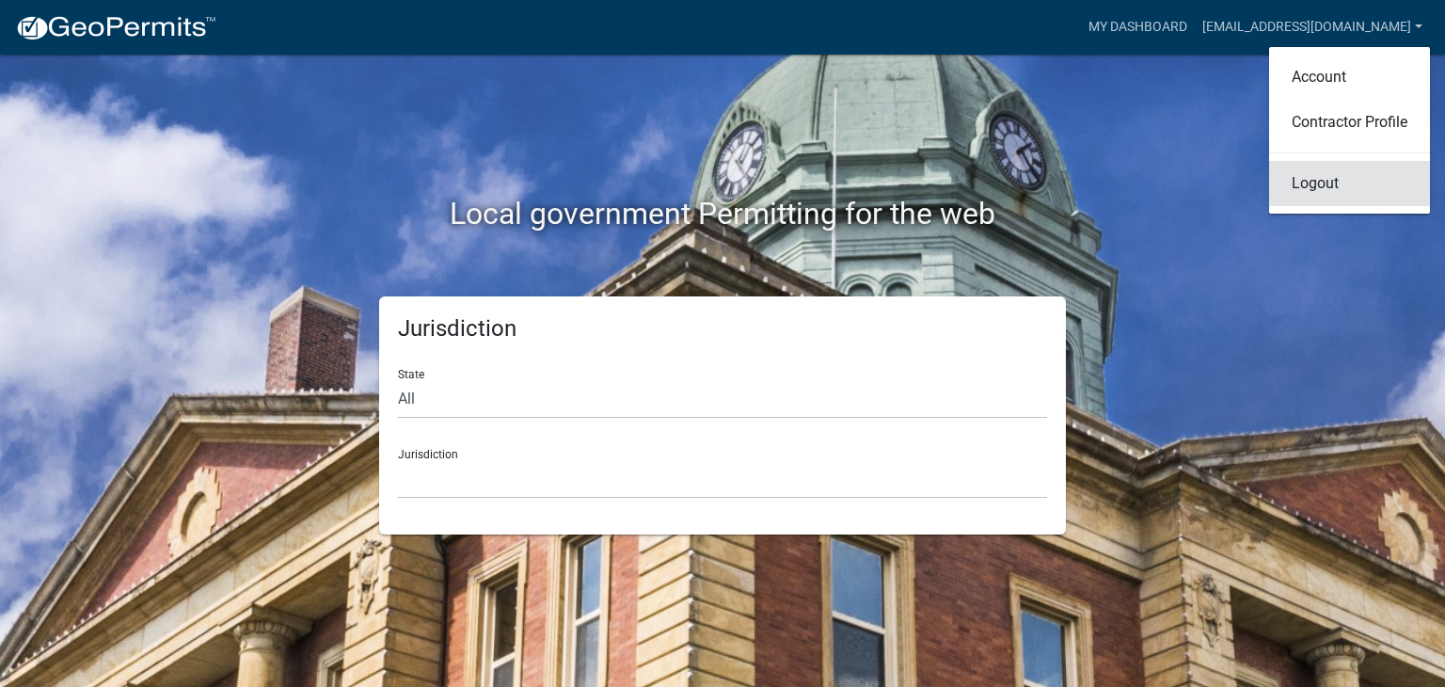
click at [1306, 191] on link "Logout" at bounding box center [1349, 183] width 161 height 45
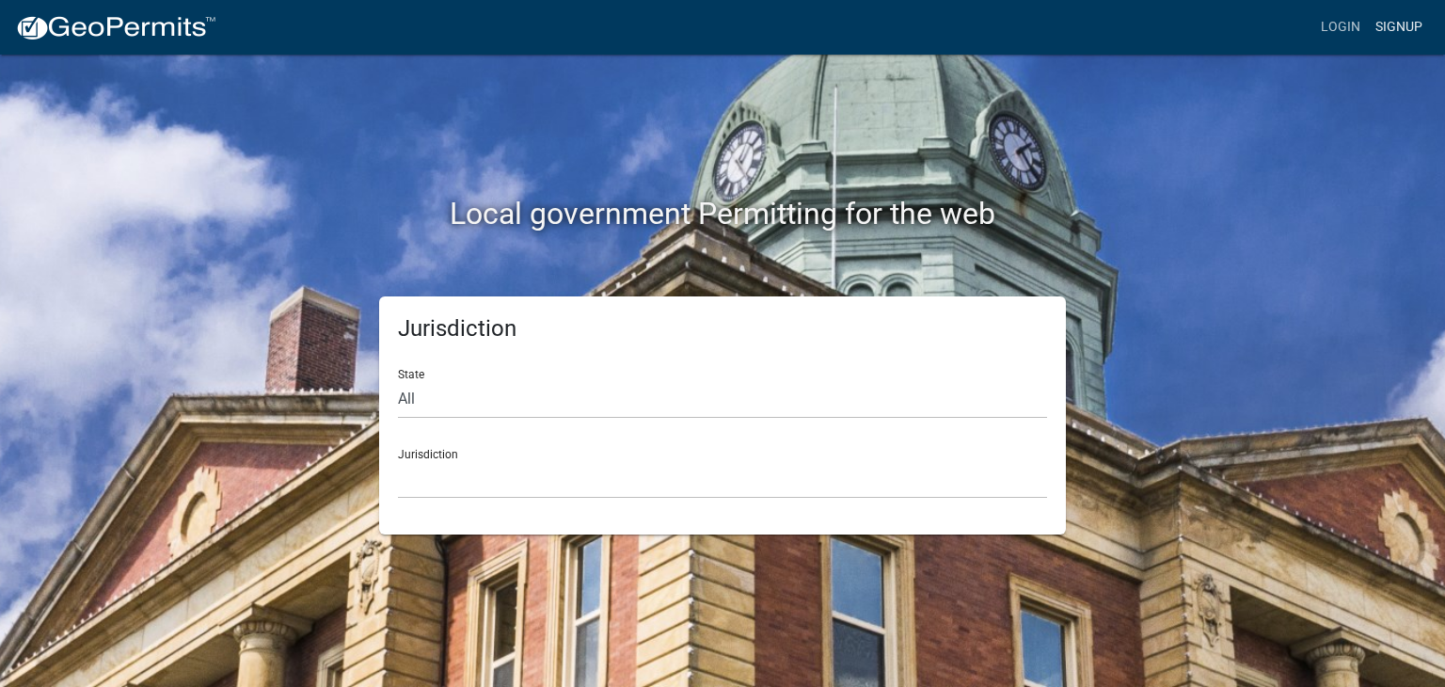
click at [1400, 15] on link "Signup" at bounding box center [1399, 27] width 62 height 36
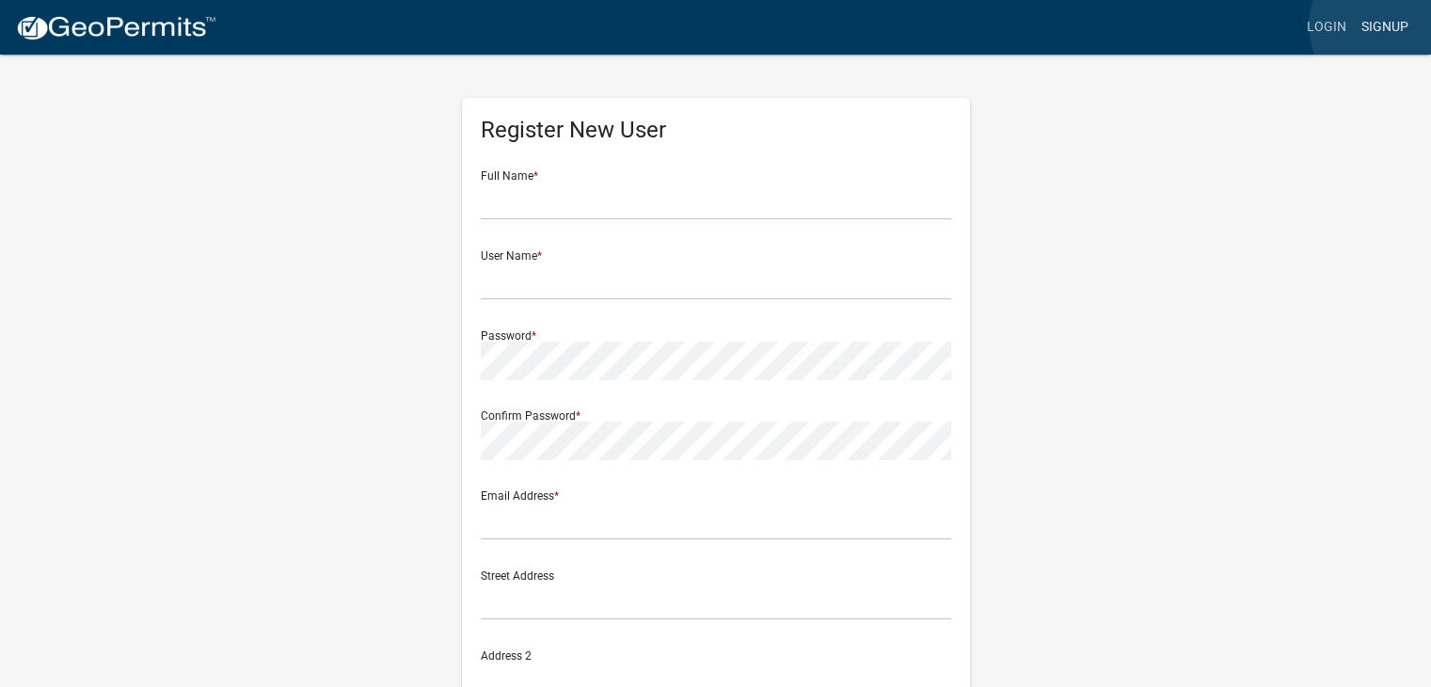
click at [1386, 25] on link "Signup" at bounding box center [1385, 27] width 62 height 36
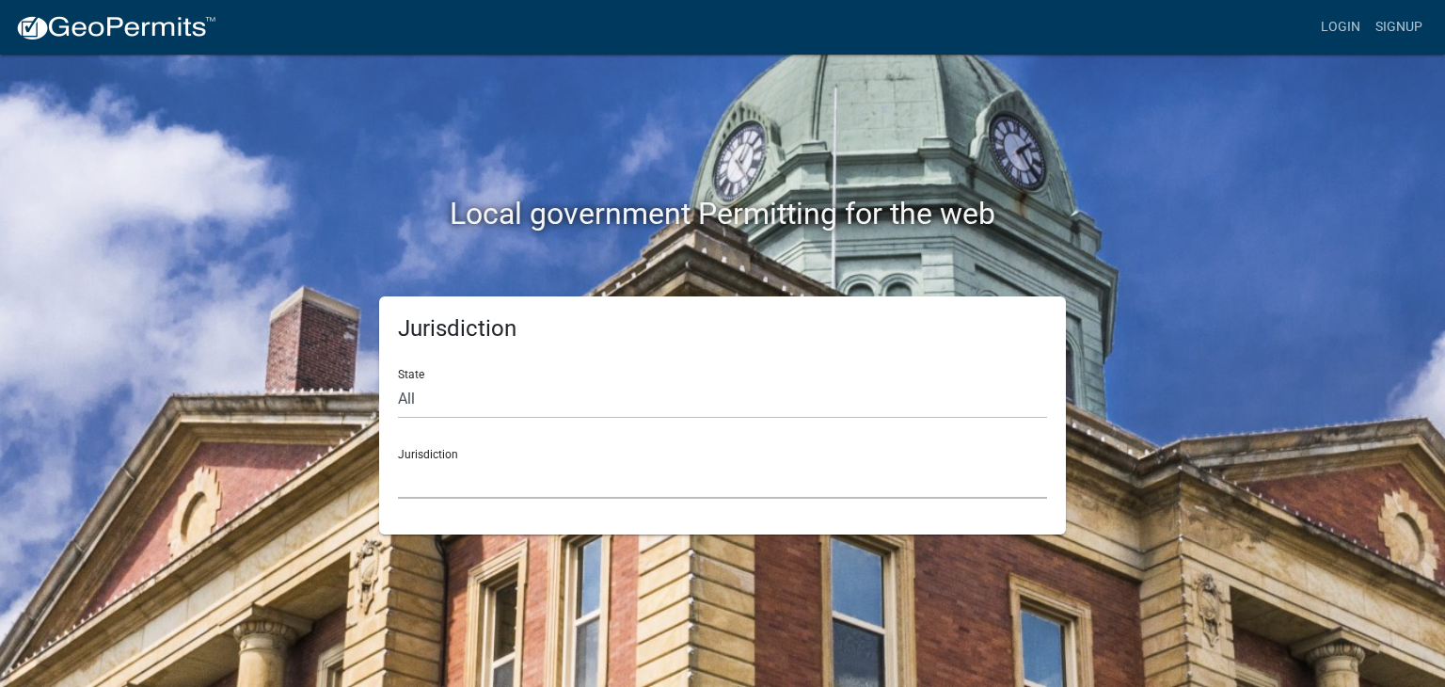
click at [448, 469] on select "[GEOGRAPHIC_DATA], [US_STATE] [GEOGRAPHIC_DATA], [US_STATE][PERSON_NAME][GEOGRA…" at bounding box center [722, 479] width 649 height 39
click at [530, 493] on select "[GEOGRAPHIC_DATA], [US_STATE] [GEOGRAPHIC_DATA], [US_STATE][PERSON_NAME][GEOGRA…" at bounding box center [722, 479] width 649 height 39
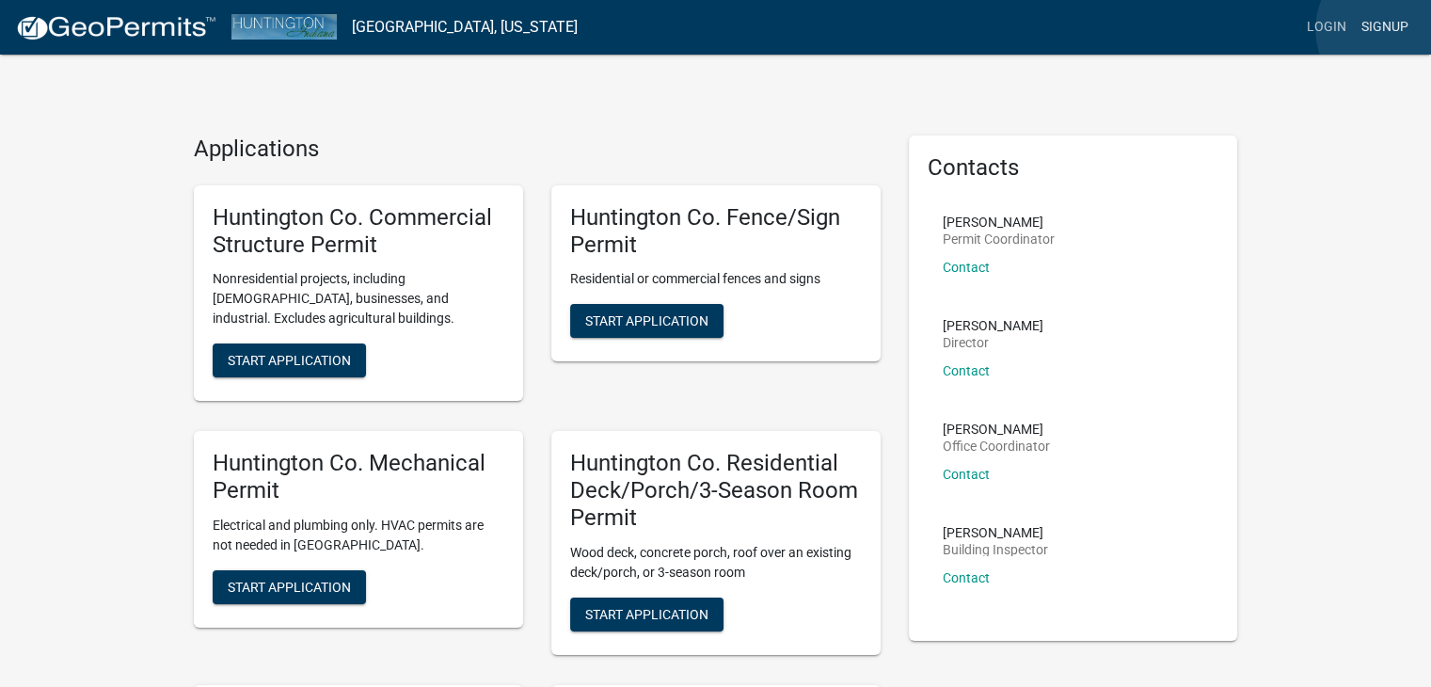
click at [1392, 29] on link "Signup" at bounding box center [1385, 27] width 62 height 36
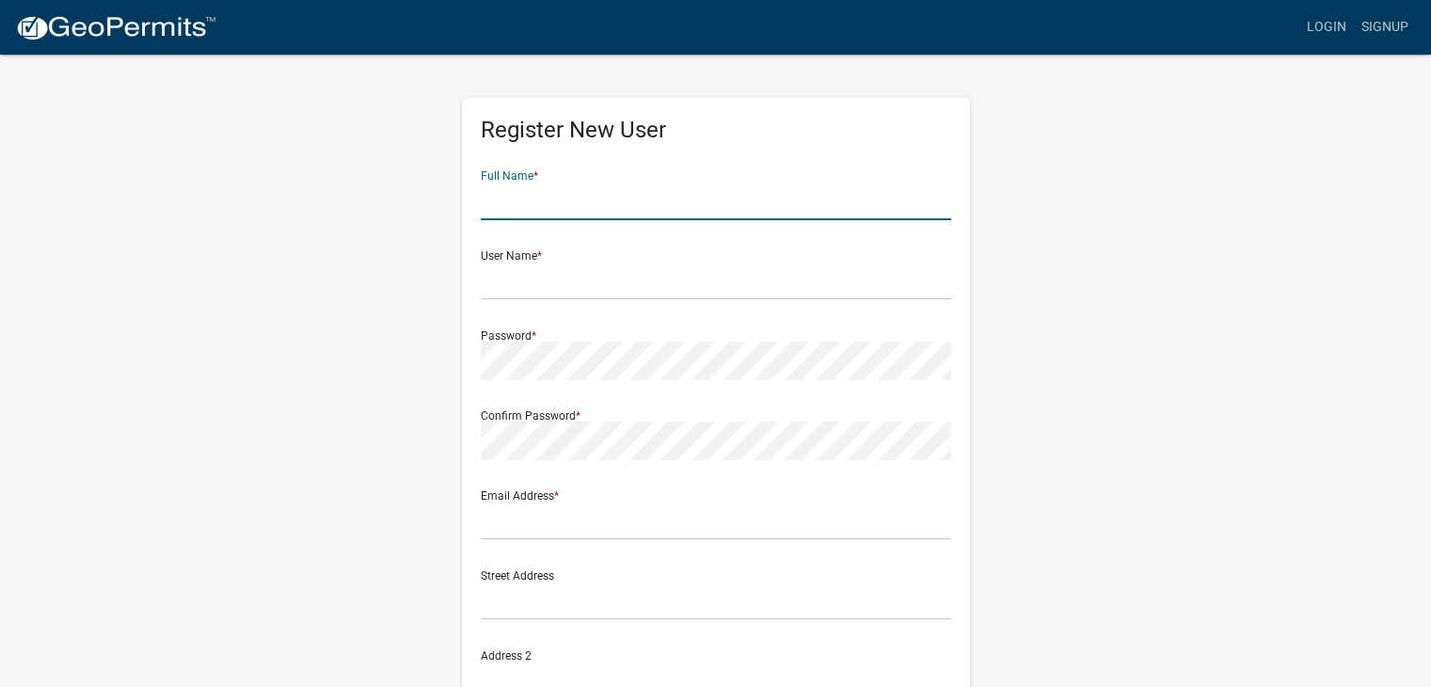
click at [517, 189] on input "text" at bounding box center [716, 201] width 470 height 39
click at [217, 249] on div "Register New User Full Name * User Name * Password * Confirm Password * Email A…" at bounding box center [716, 556] width 1073 height 1007
click at [1381, 21] on link "Signup" at bounding box center [1385, 27] width 62 height 36
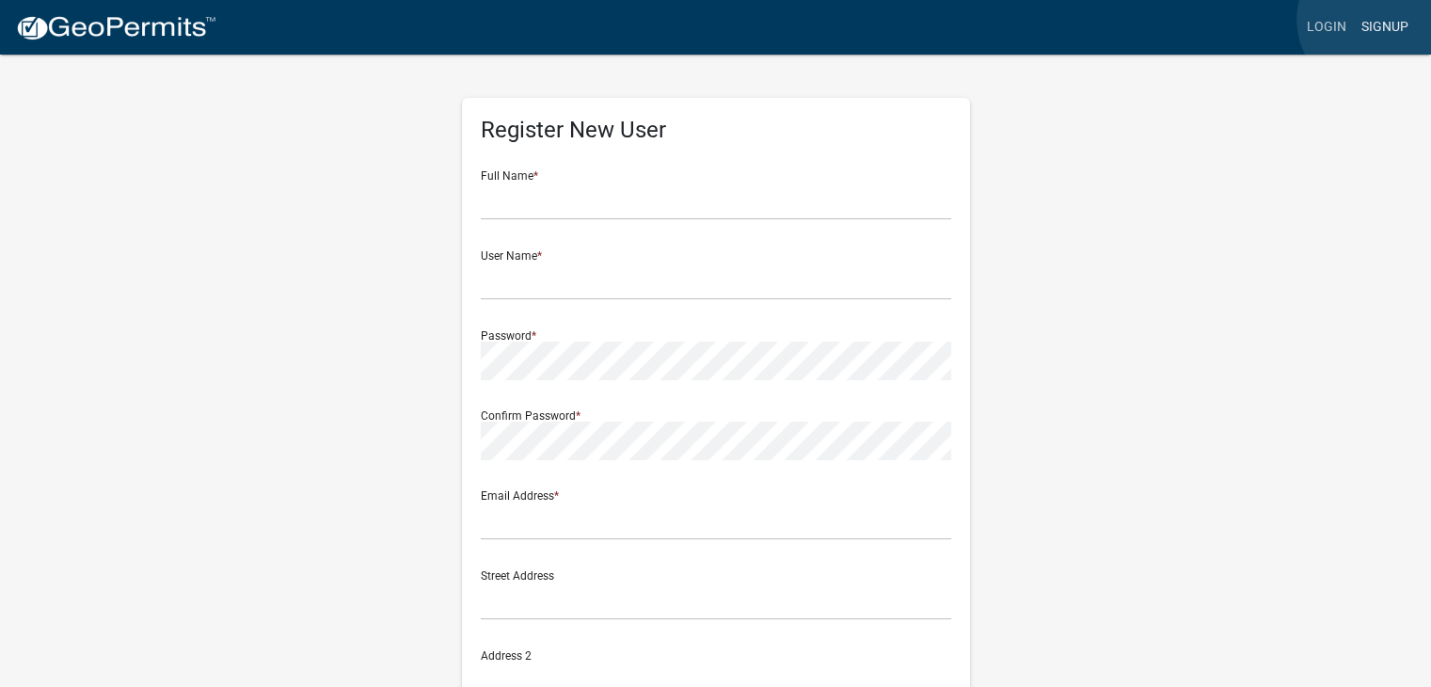
click at [1374, 20] on link "Signup" at bounding box center [1385, 27] width 62 height 36
click at [1320, 24] on link "Login" at bounding box center [1326, 27] width 55 height 36
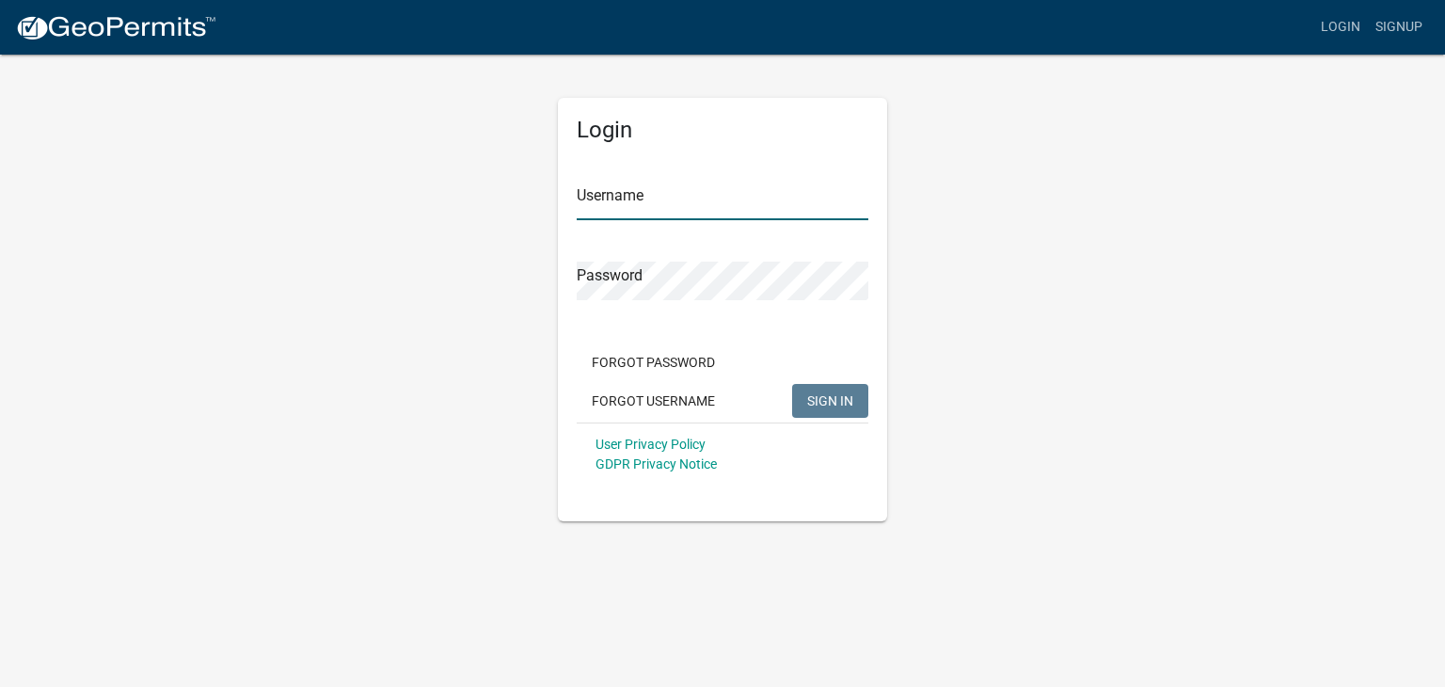
type input "[EMAIL_ADDRESS][DOMAIN_NAME]"
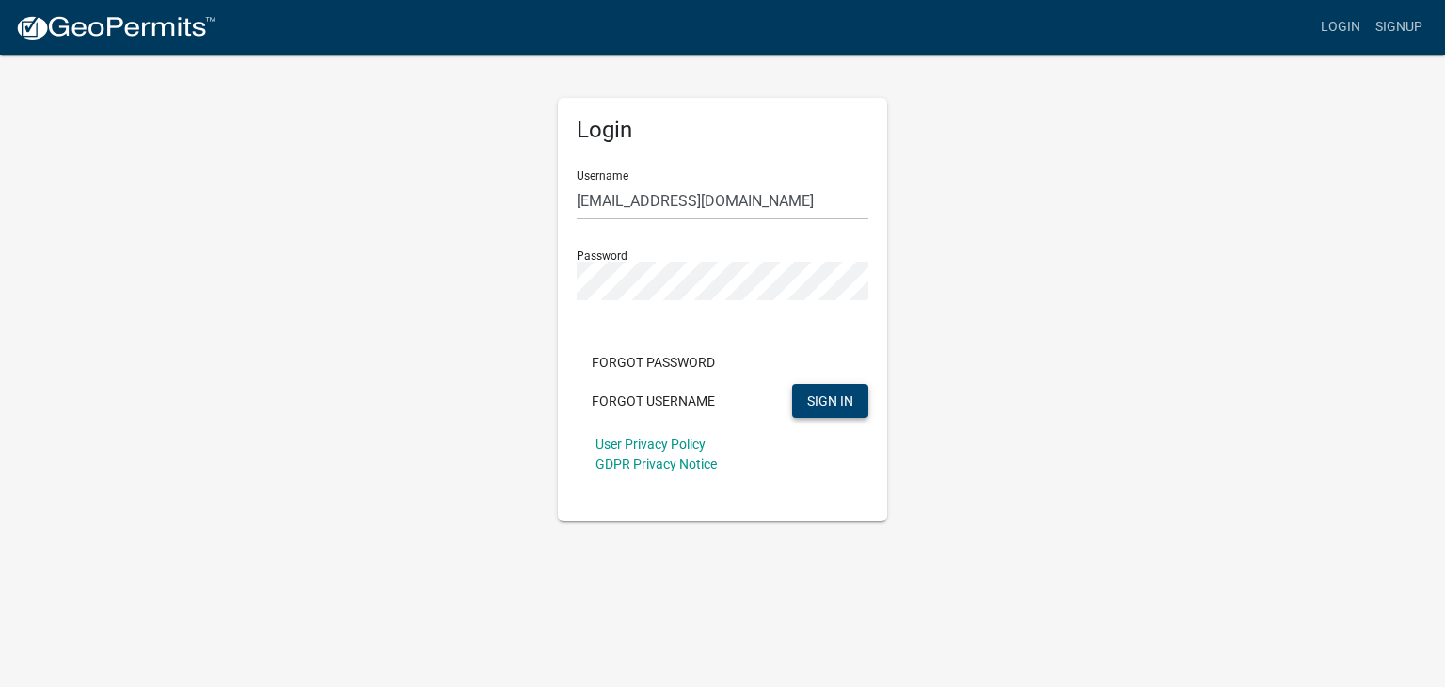
click at [805, 396] on button "SIGN IN" at bounding box center [830, 401] width 76 height 34
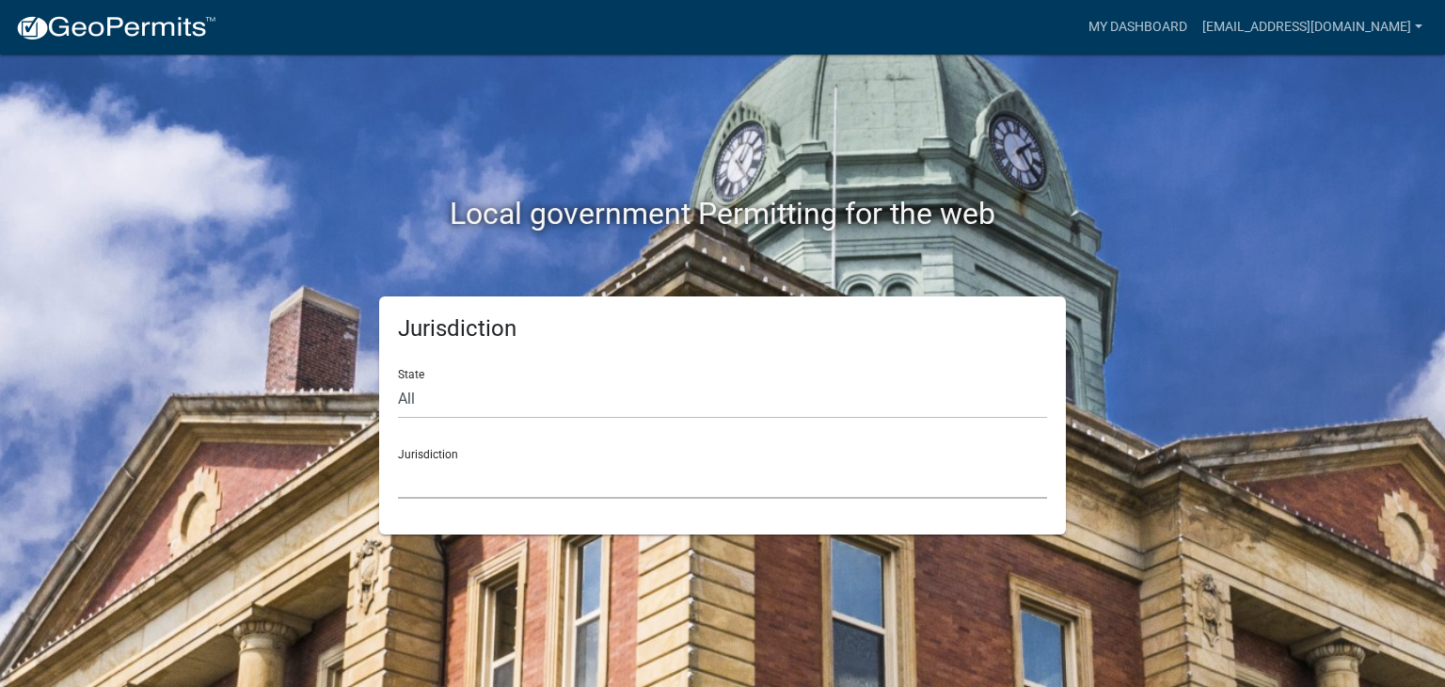
click at [504, 482] on select "[GEOGRAPHIC_DATA], [US_STATE] [GEOGRAPHIC_DATA], [US_STATE][PERSON_NAME][GEOGRA…" at bounding box center [722, 479] width 649 height 39
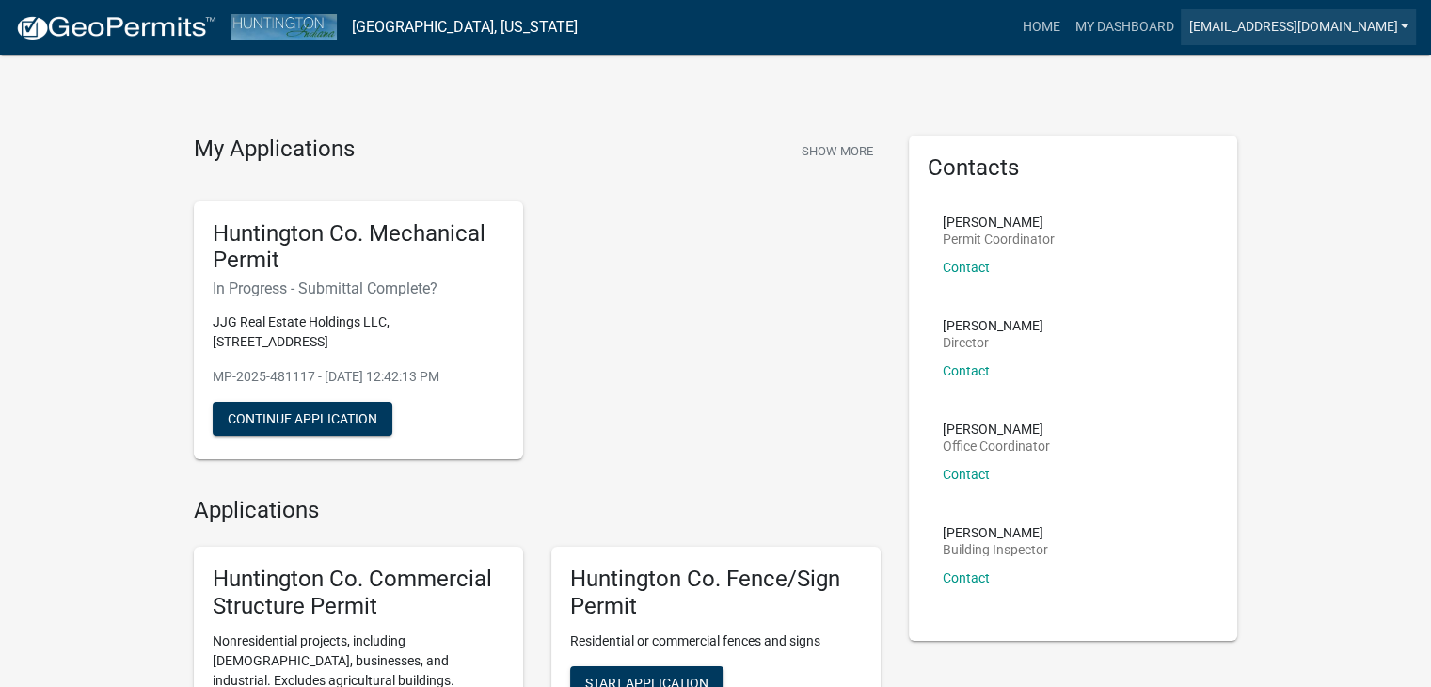
click at [1400, 29] on link "[EMAIL_ADDRESS][DOMAIN_NAME]" at bounding box center [1298, 27] width 235 height 36
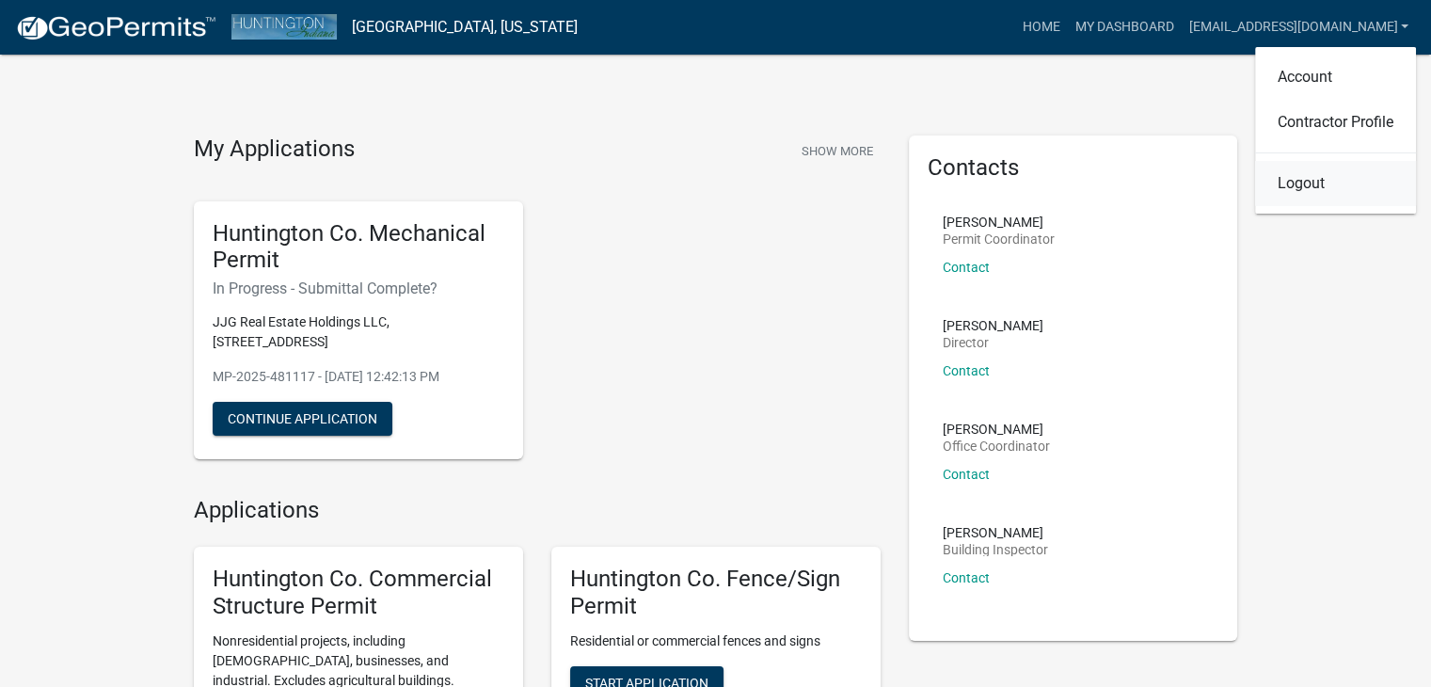
click at [1303, 188] on link "Logout" at bounding box center [1335, 183] width 161 height 45
